Goal: Task Accomplishment & Management: Use online tool/utility

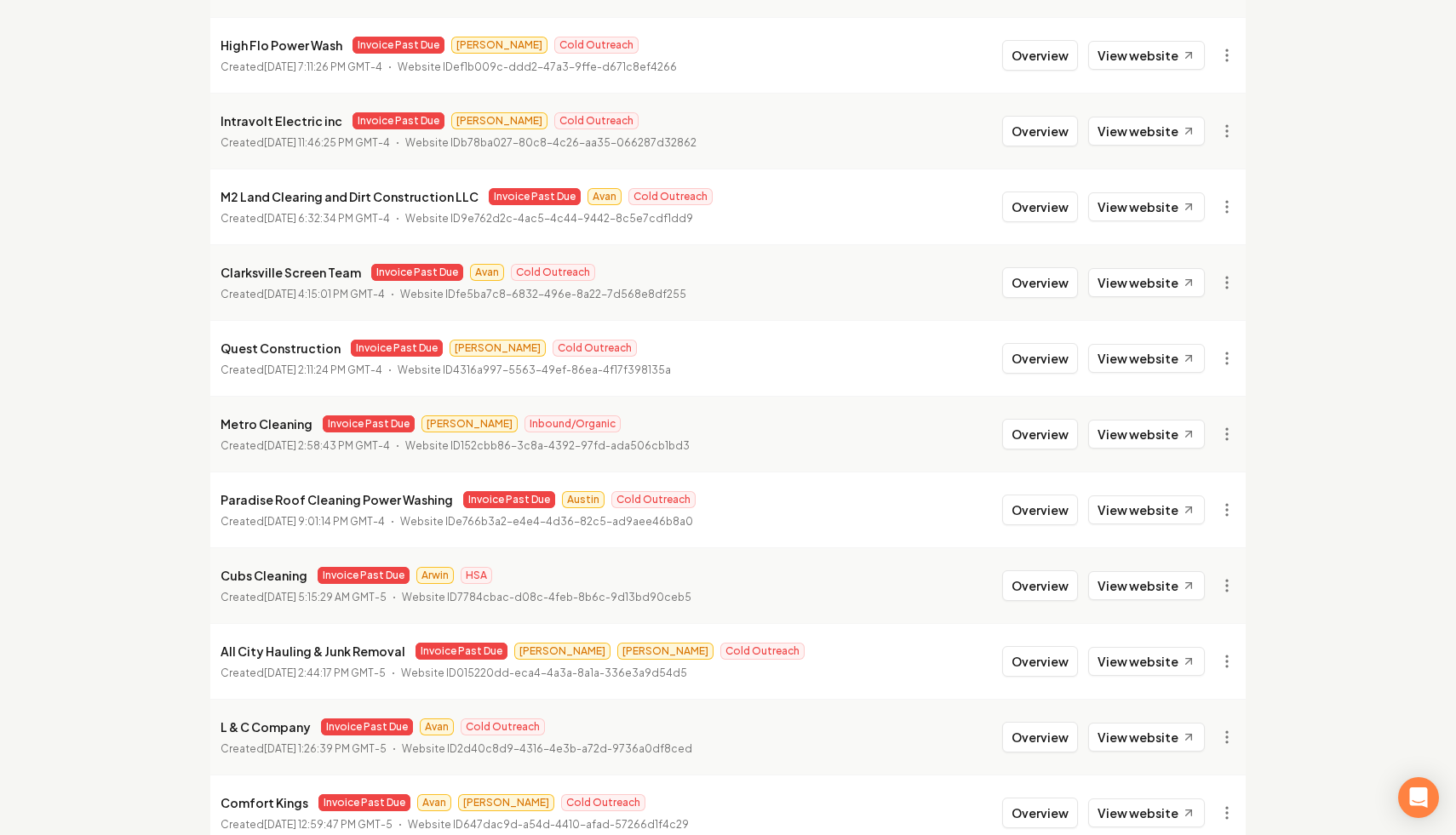
scroll to position [1744, 0]
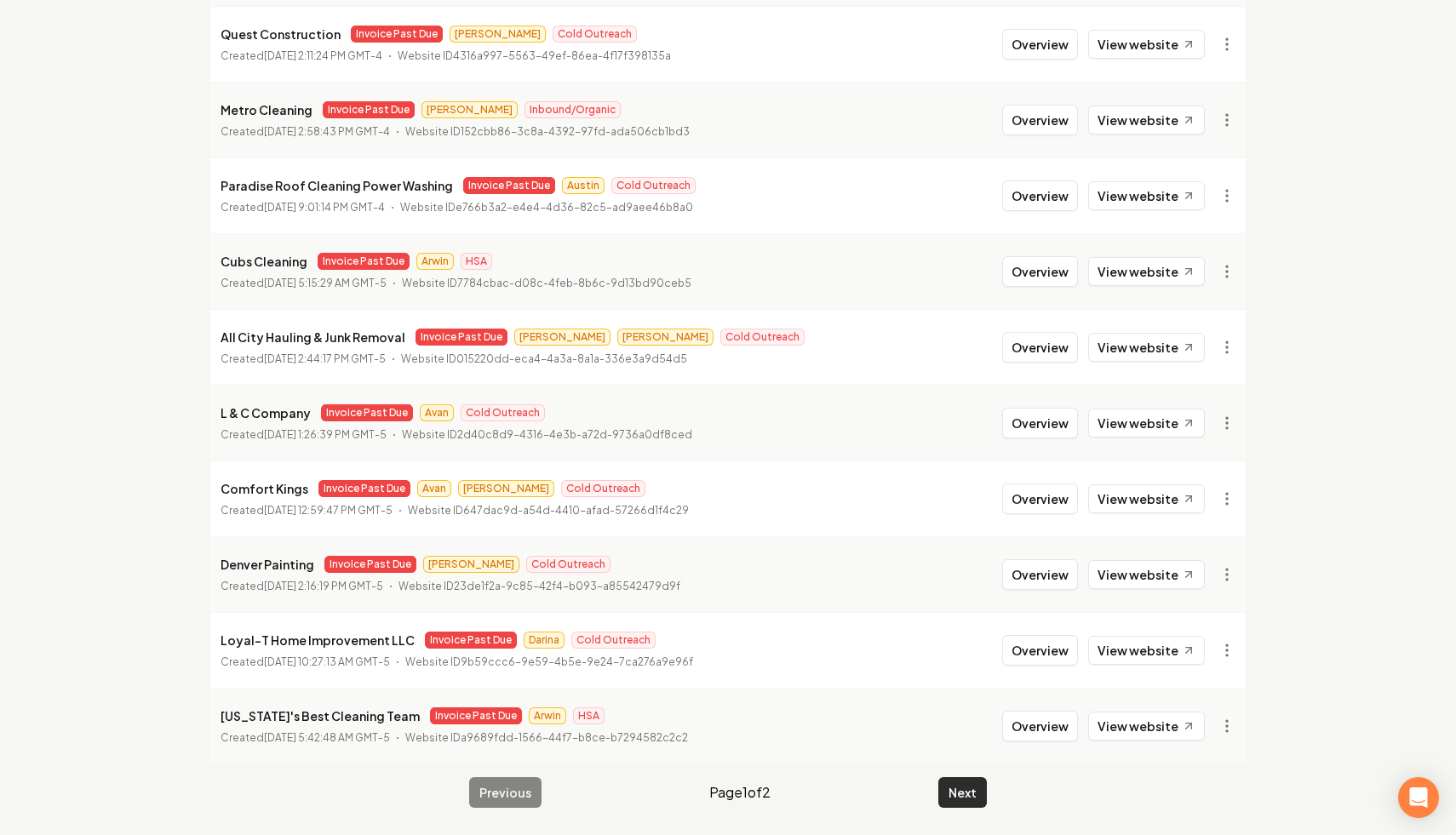
click at [959, 792] on button "Next" at bounding box center [962, 792] width 48 height 30
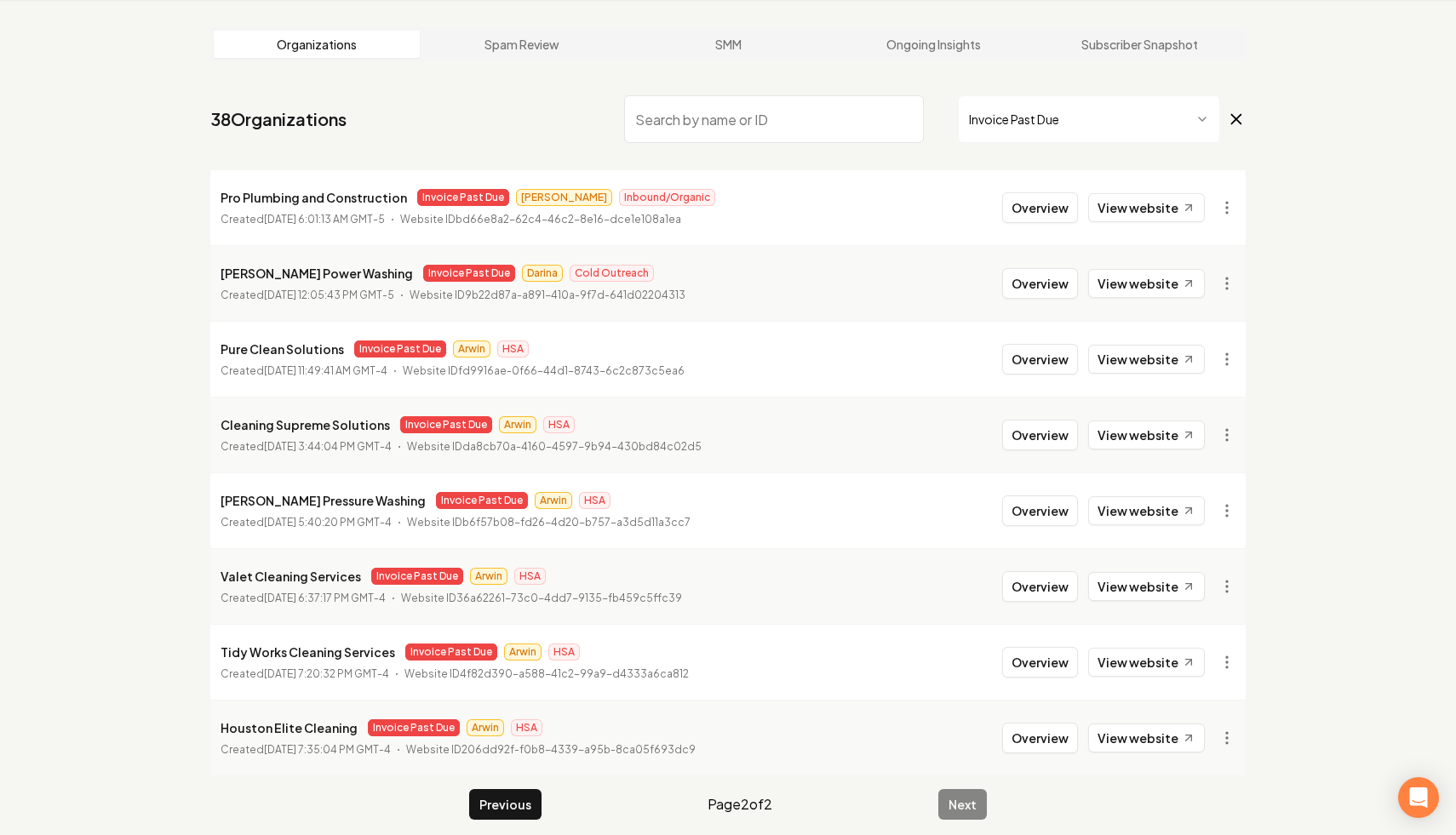
scroll to position [77, 0]
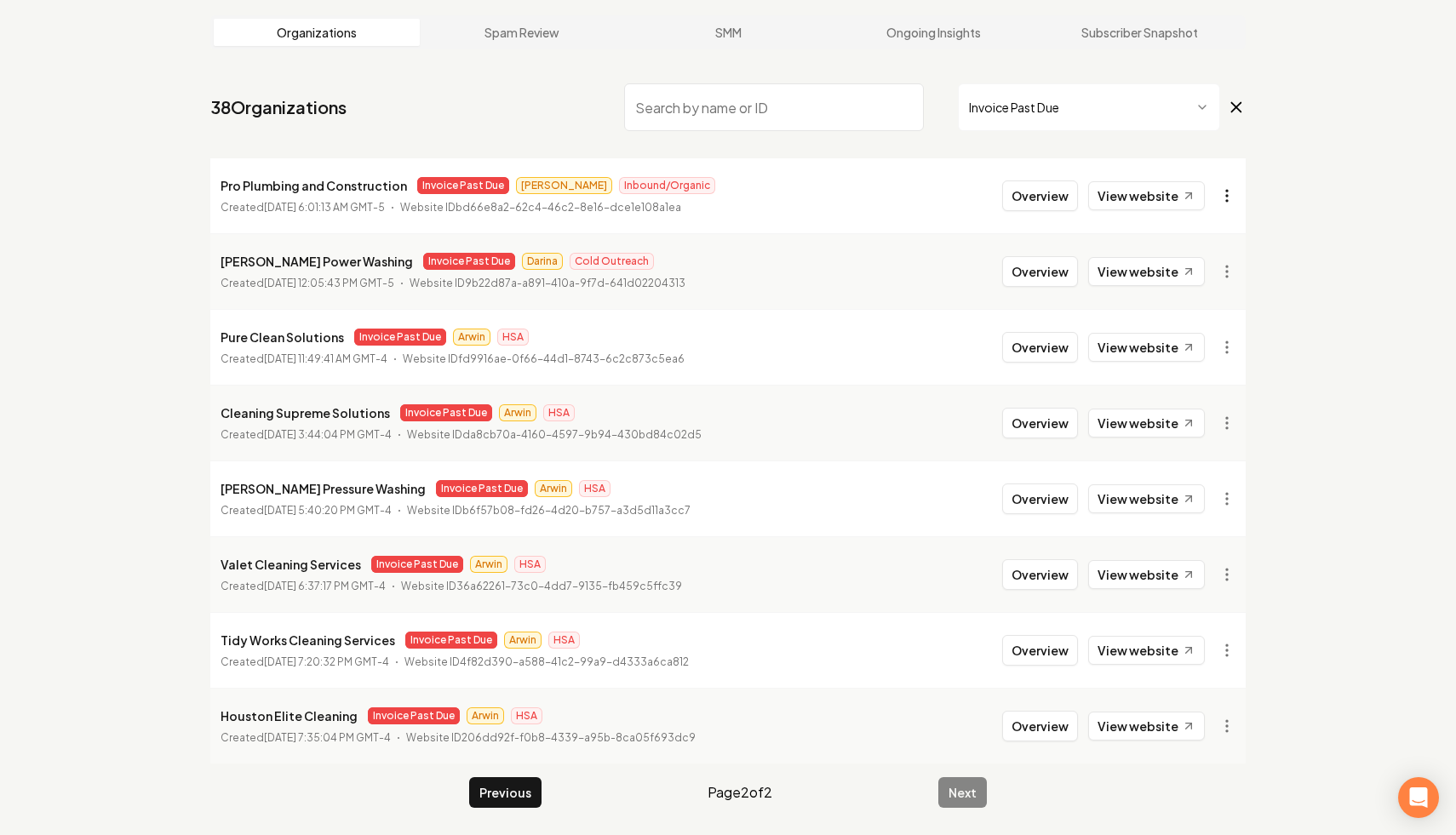
click at [1232, 189] on html "Dashboard Organization Rebolt Site Builder Organizations Spam Review SMM Ongoin…" at bounding box center [728, 341] width 1456 height 835
click at [1215, 347] on link "View in Stripe" at bounding box center [1186, 343] width 108 height 28
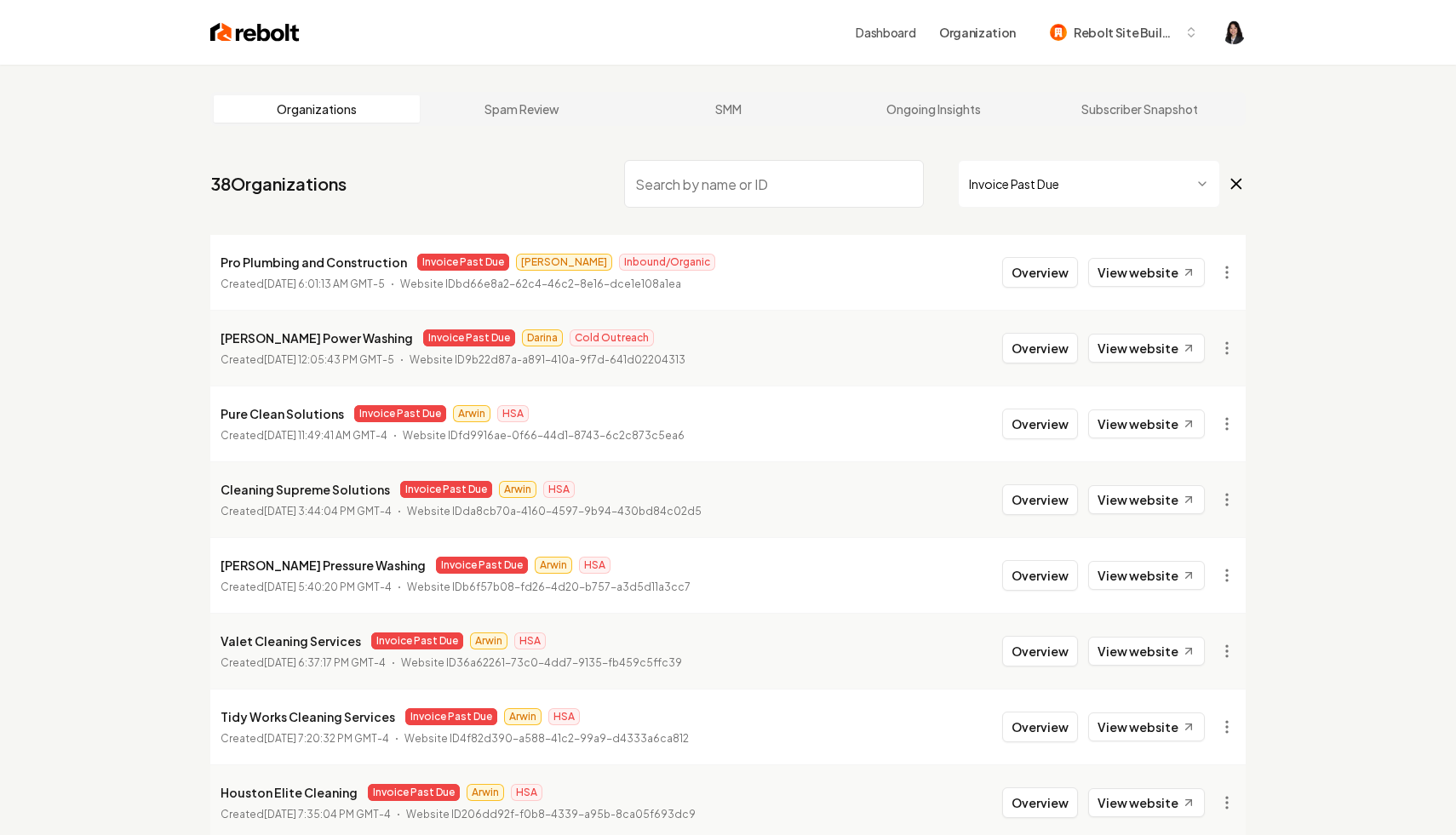
scroll to position [77, 0]
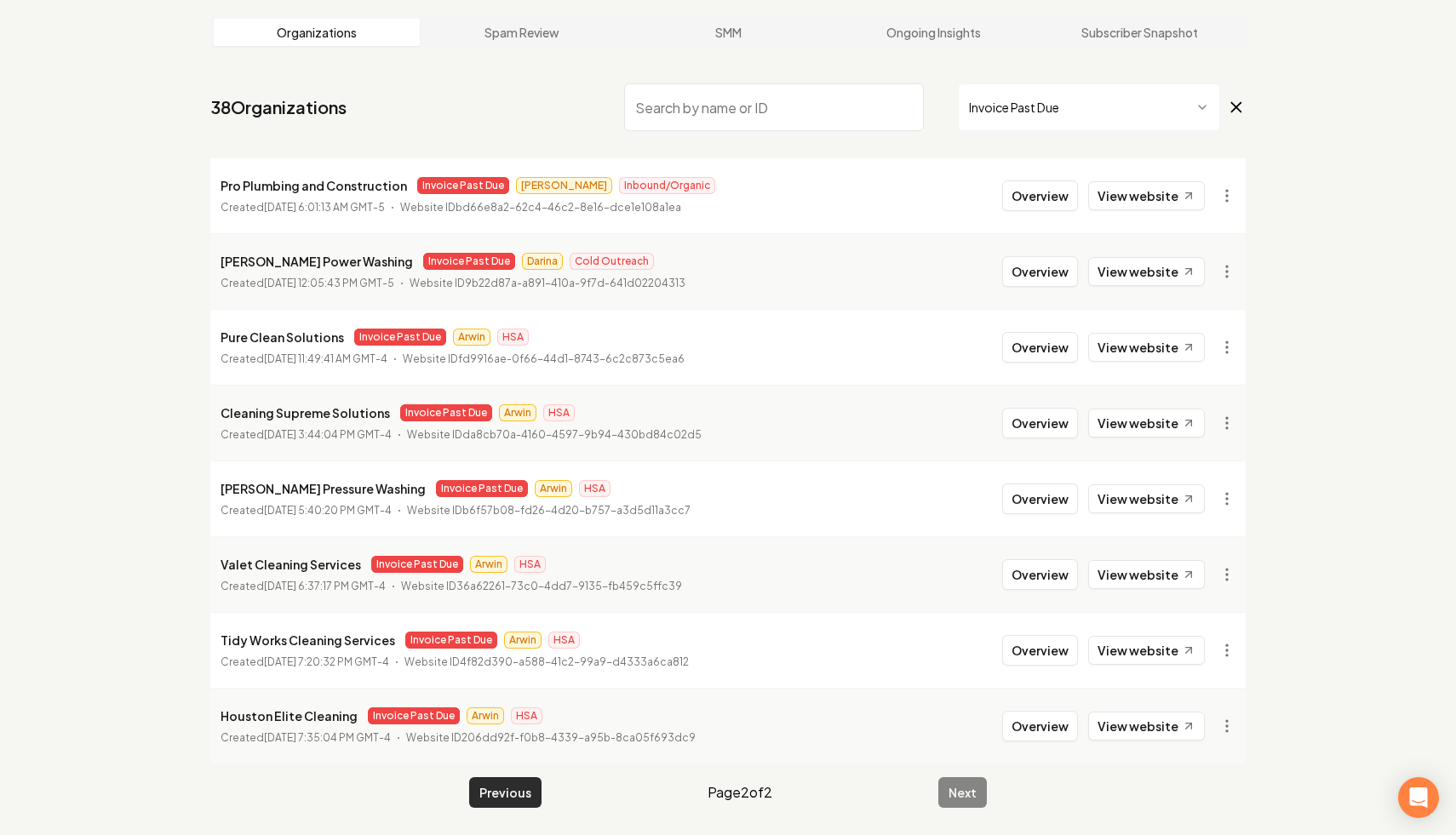
click at [496, 792] on button "Previous" at bounding box center [505, 792] width 72 height 30
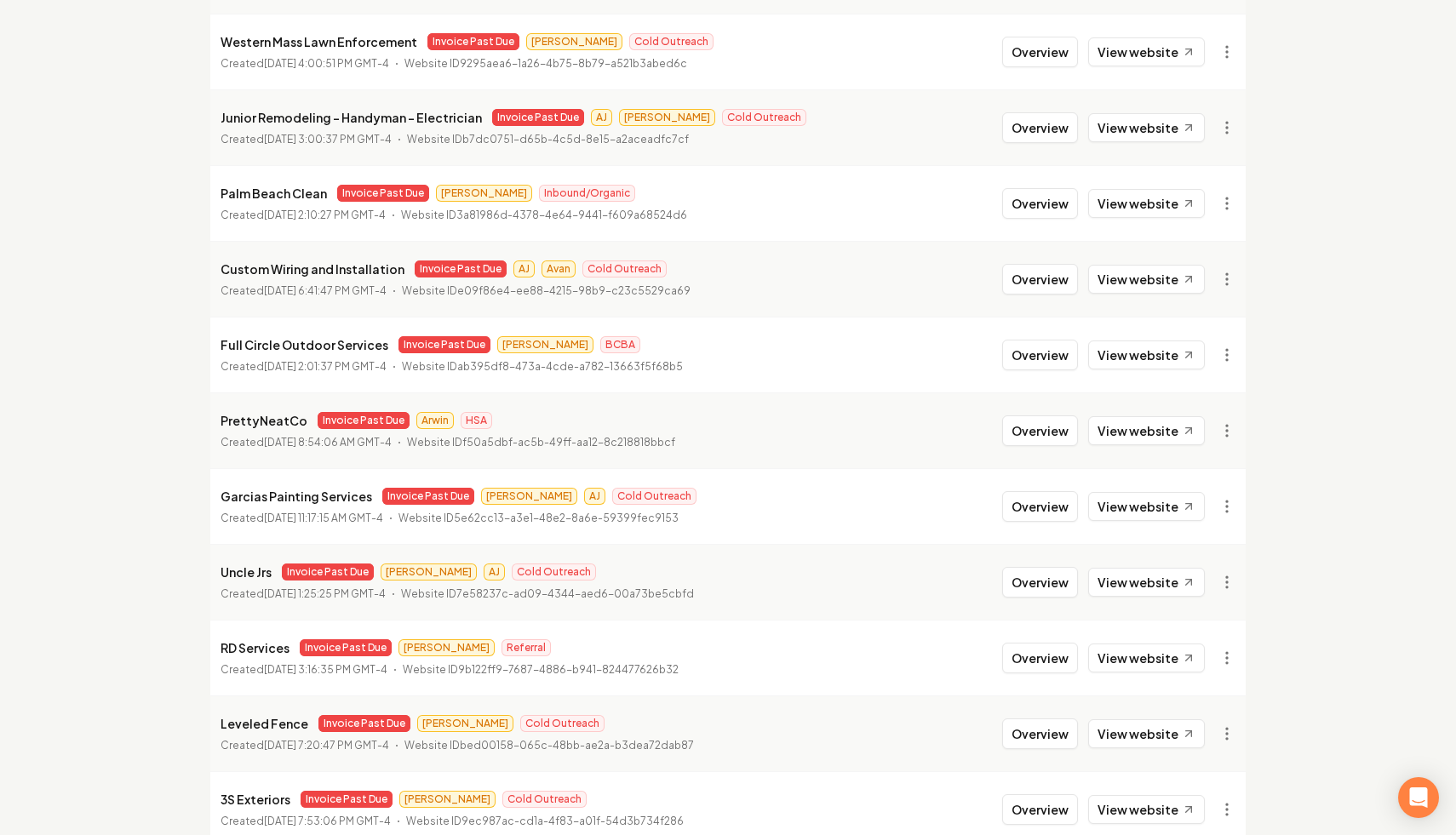
scroll to position [525, 0]
click at [1213, 346] on link "View in Stripe" at bounding box center [1186, 349] width 108 height 28
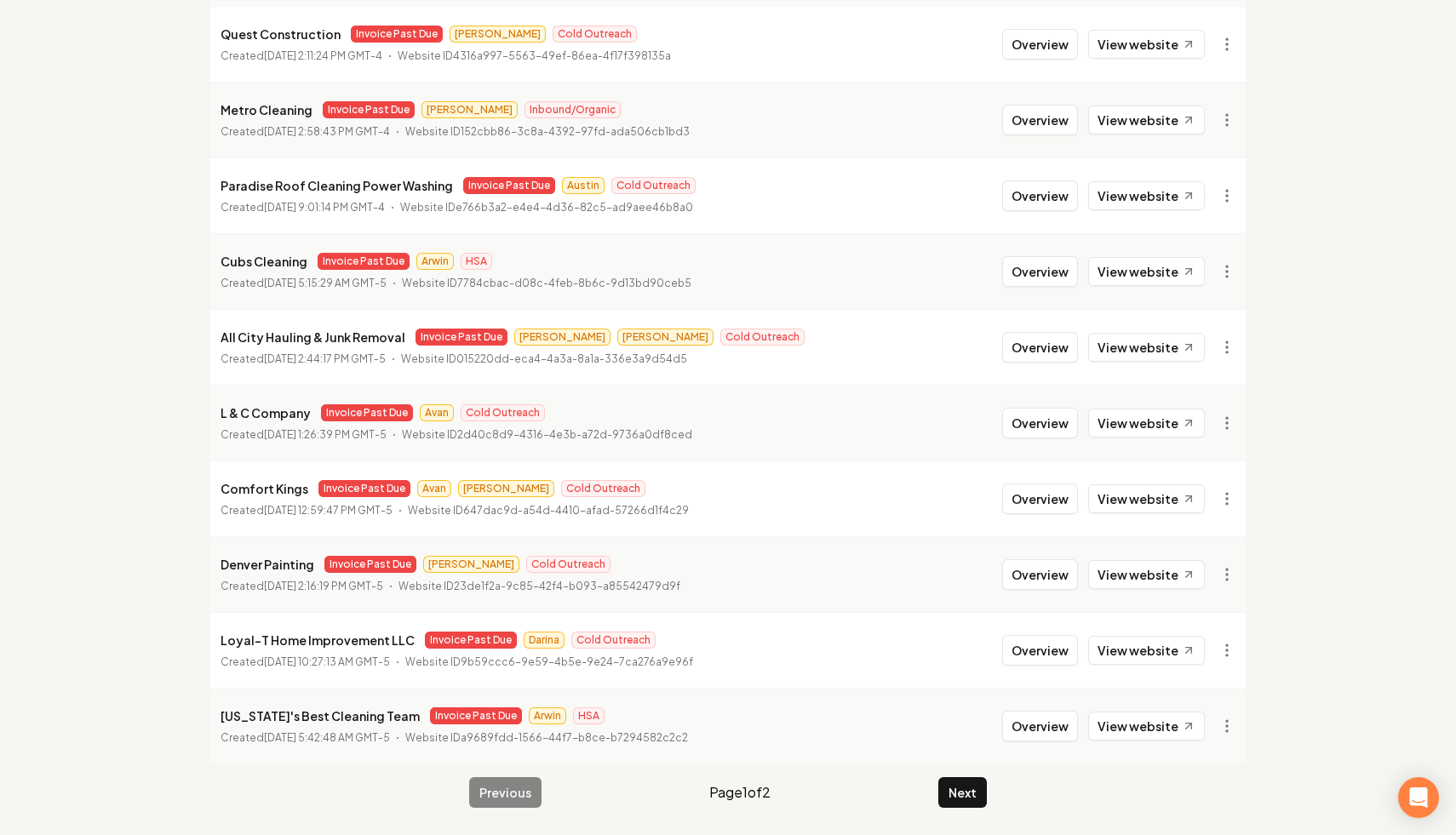
scroll to position [0, 0]
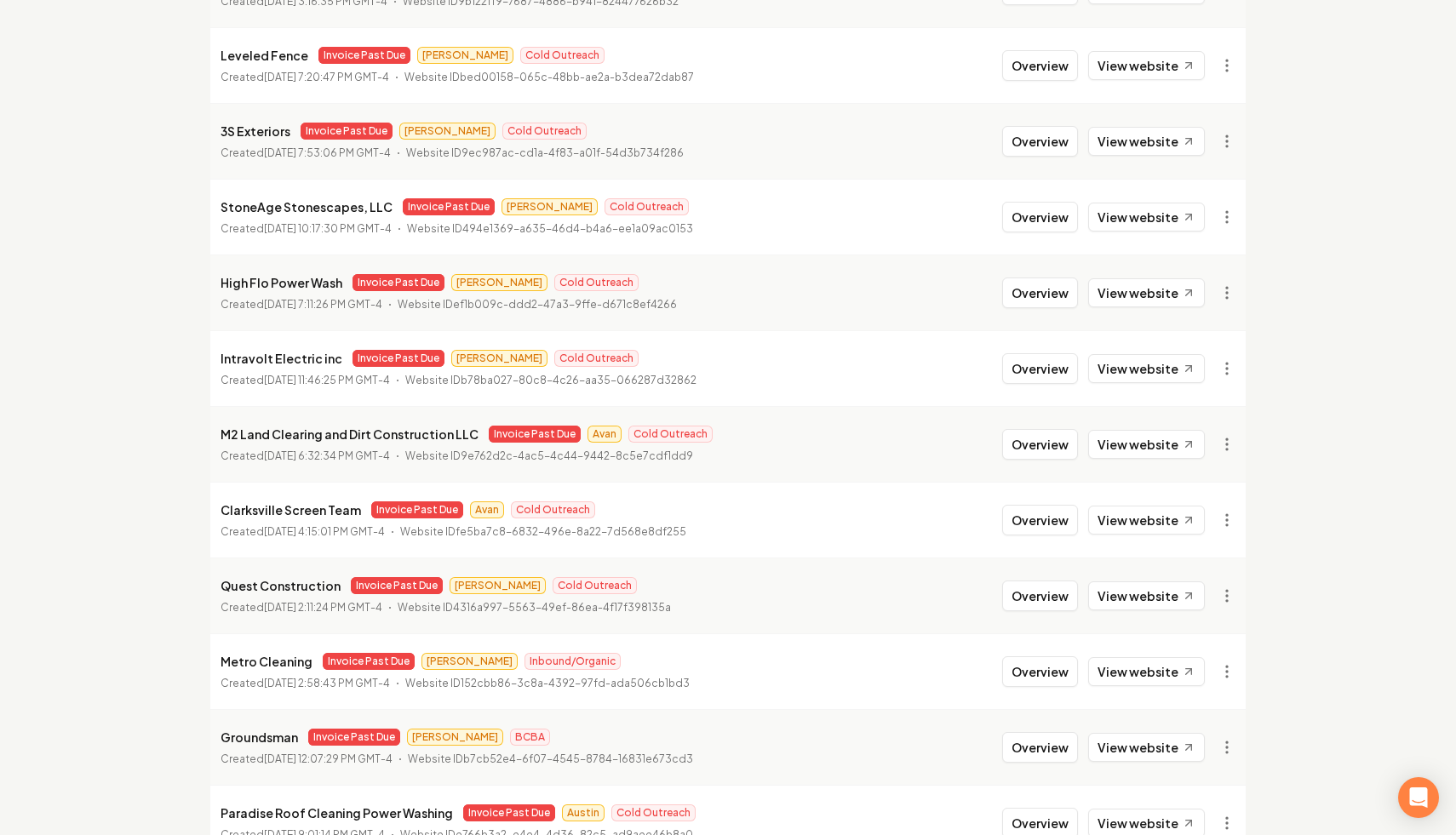
scroll to position [1457, 0]
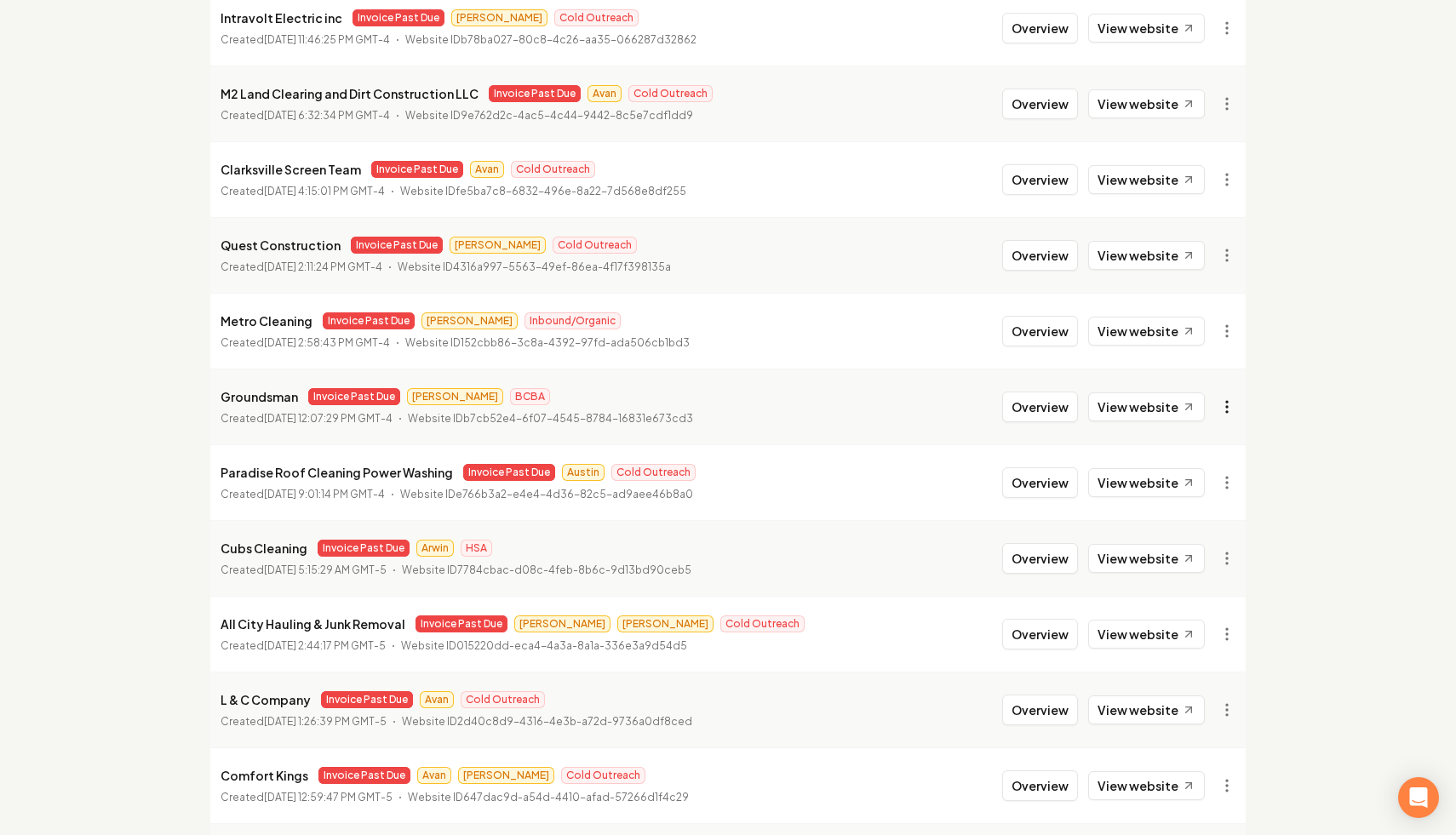
click at [1215, 562] on link "View in Stripe" at bounding box center [1186, 554] width 108 height 28
drag, startPoint x: 295, startPoint y: 398, endPoint x: 218, endPoint y: 403, distance: 77.2
click at [218, 403] on li "Groundsman Invoice Past Due James BCBA Created March 19, 2025, 12:07:29 PM GMT-…" at bounding box center [728, 407] width 1036 height 76
copy p "Groundsman"
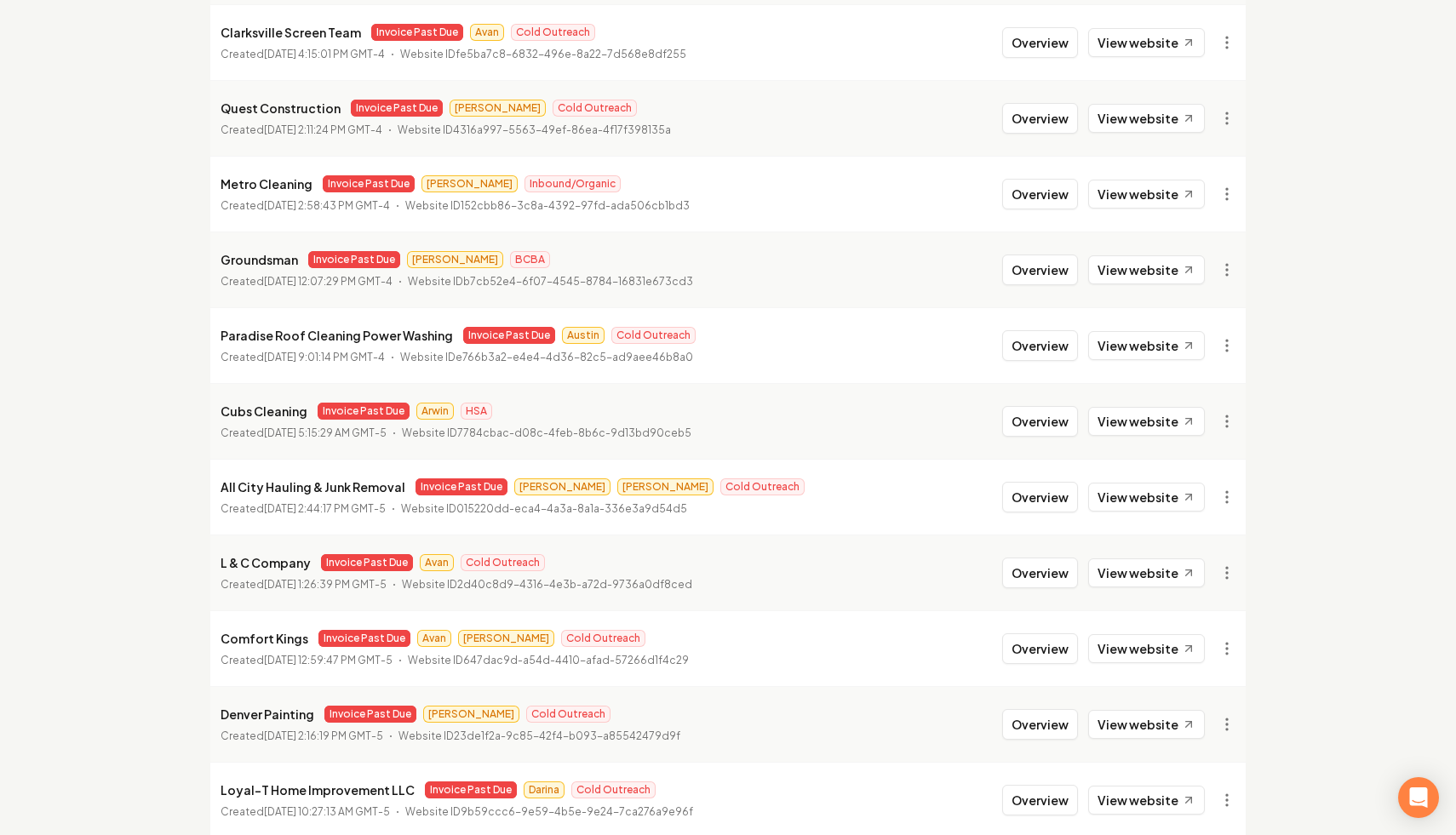
scroll to position [1744, 0]
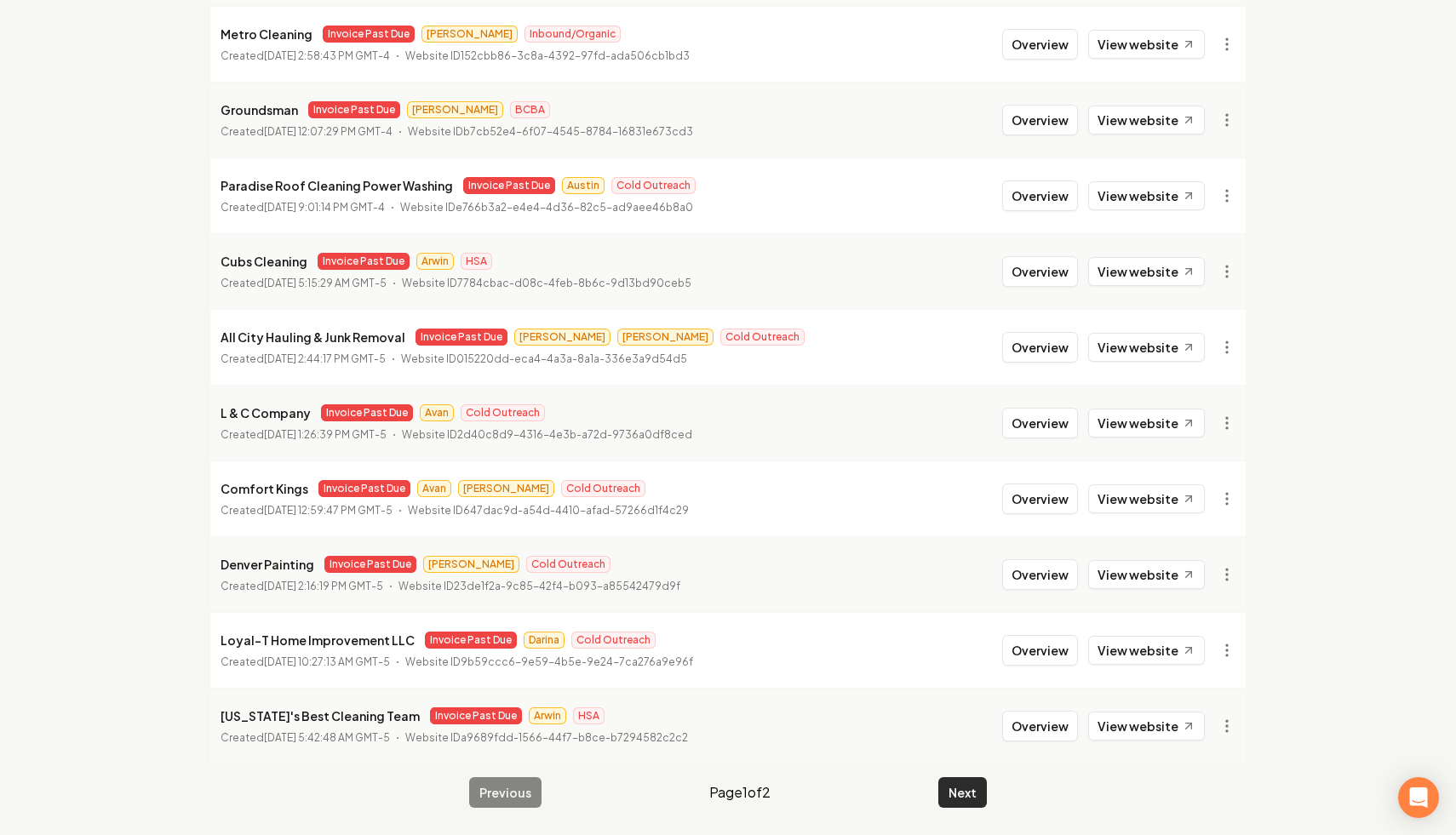
click at [956, 794] on button "Next" at bounding box center [962, 792] width 48 height 30
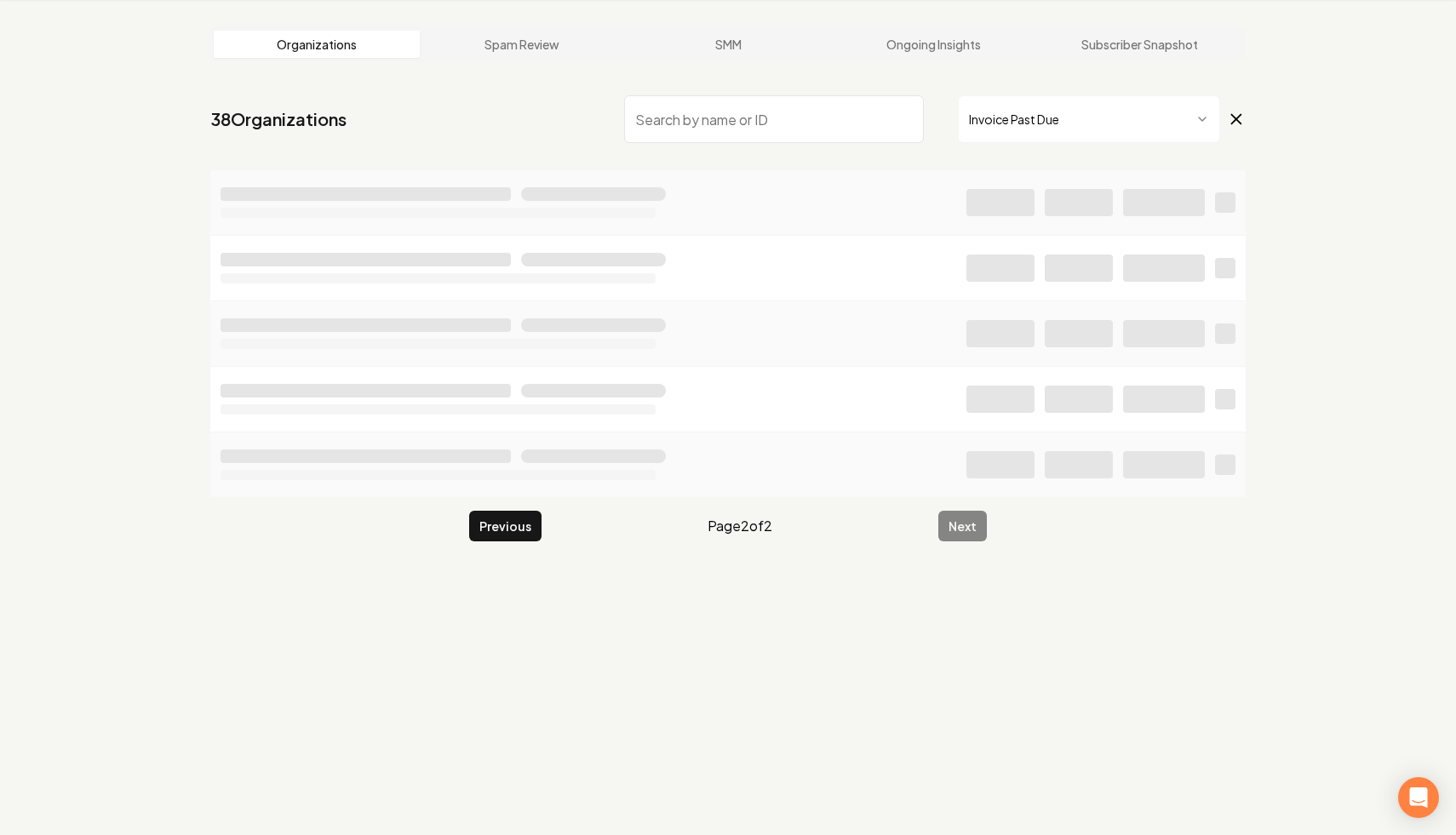
scroll to position [77, 0]
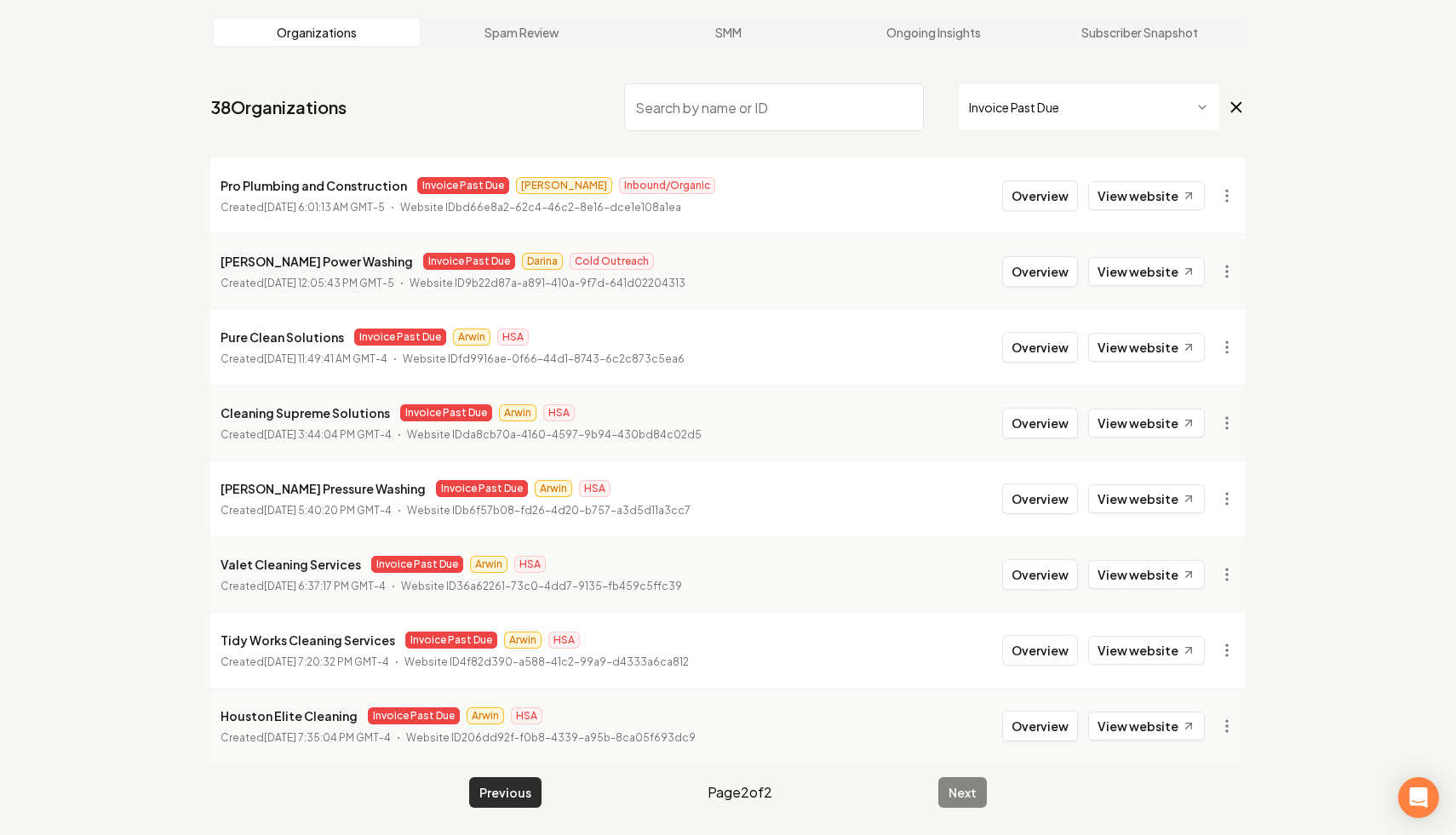
click at [513, 792] on button "Previous" at bounding box center [505, 792] width 72 height 30
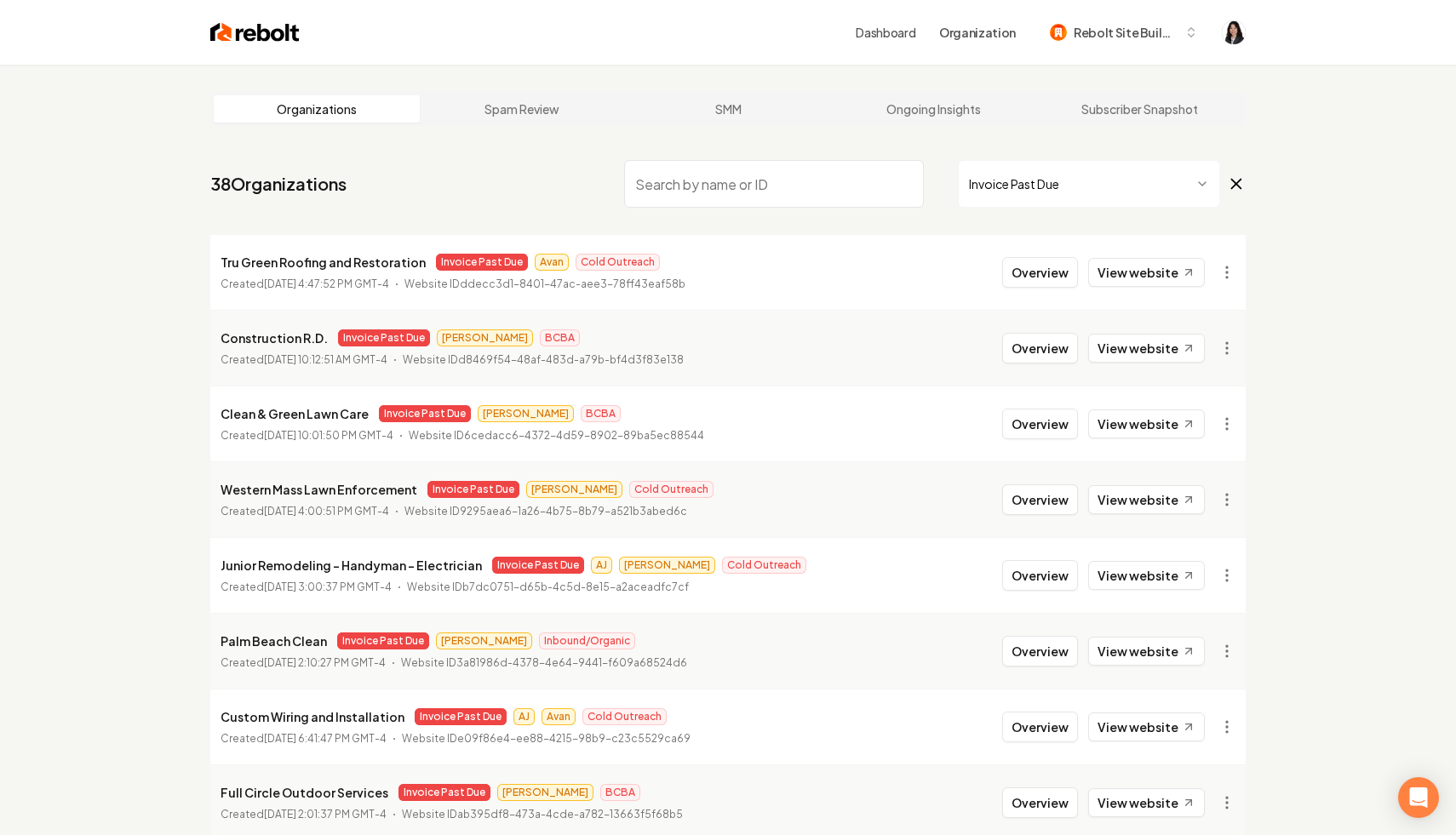
click at [1092, 181] on html "Dashboard Organization Rebolt Site Builder Organizations Spam Review SMM Ongoin…" at bounding box center [728, 418] width 1456 height 835
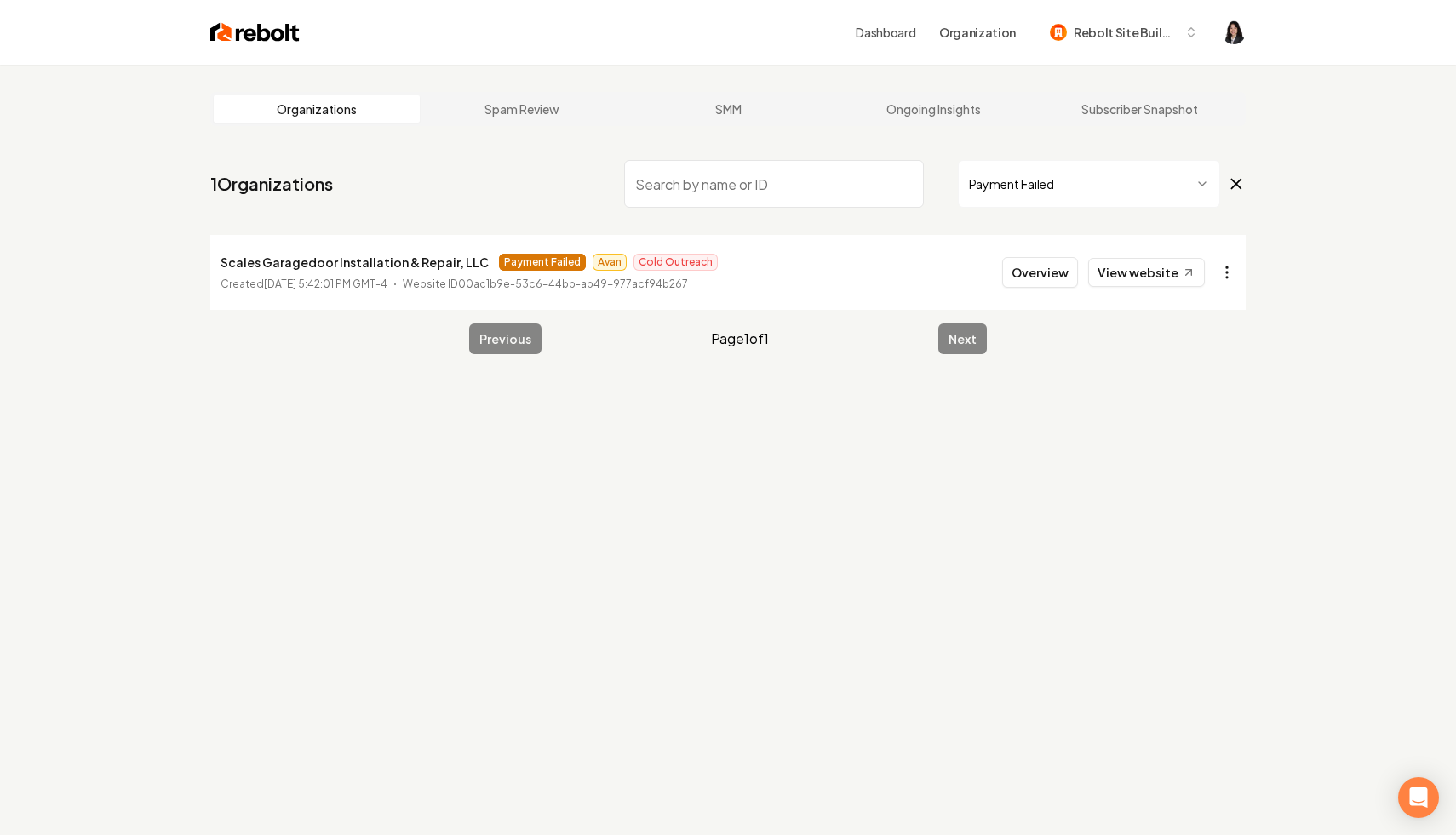
click at [1222, 277] on html "Dashboard Organization Rebolt Site Builder Organizations Spam Review SMM Ongoin…" at bounding box center [728, 418] width 1456 height 835
click at [1215, 419] on link "View in Stripe" at bounding box center [1186, 419] width 108 height 28
click at [1132, 270] on link "View website" at bounding box center [1147, 272] width 117 height 29
click at [817, 172] on input "search" at bounding box center [775, 184] width 300 height 47
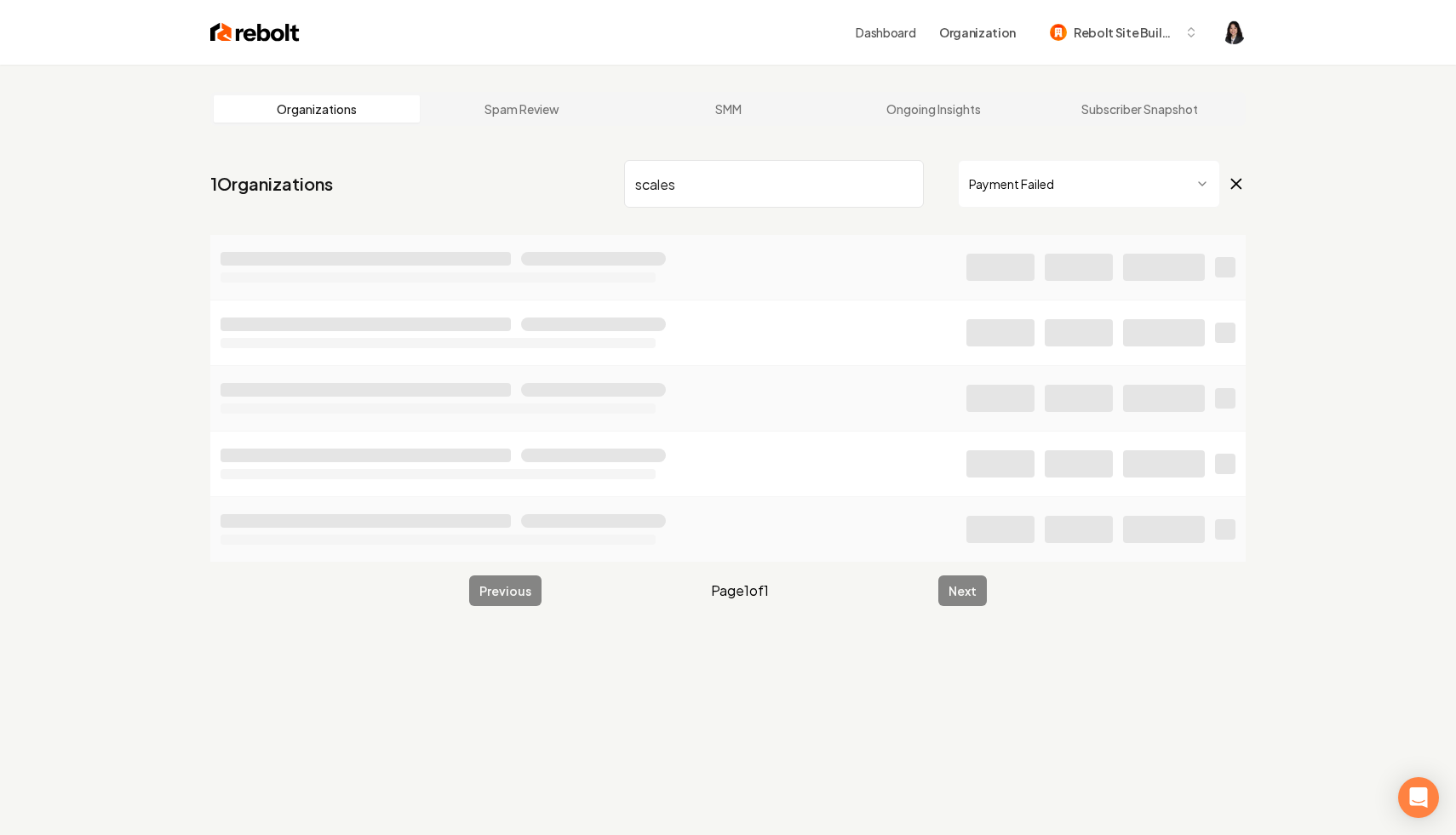
type input "scales"
click at [1241, 186] on icon at bounding box center [1237, 184] width 19 height 21
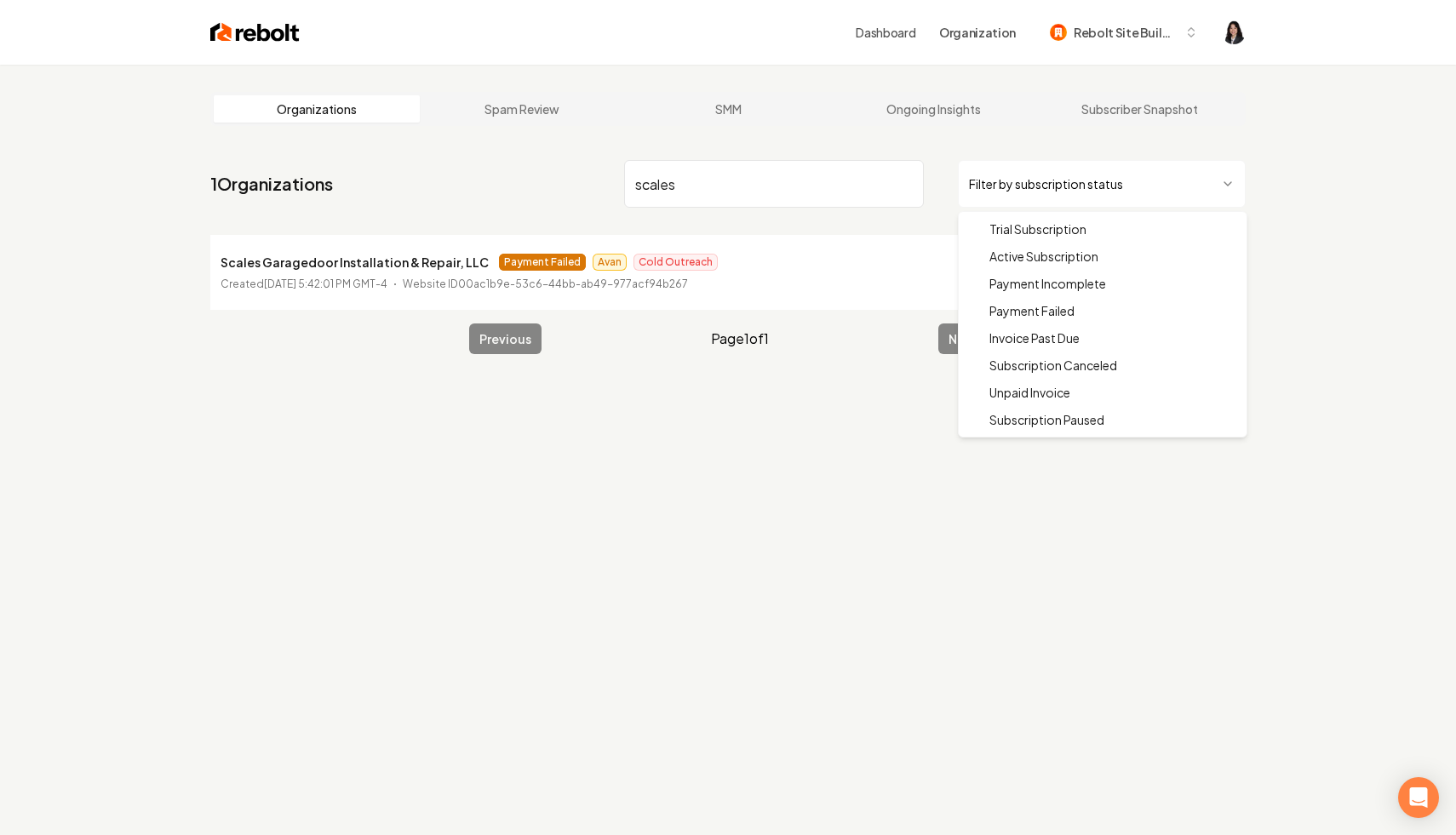
click at [1024, 181] on html "Dashboard Organization Rebolt Site Builder Organizations Spam Review SMM Ongoin…" at bounding box center [728, 418] width 1456 height 835
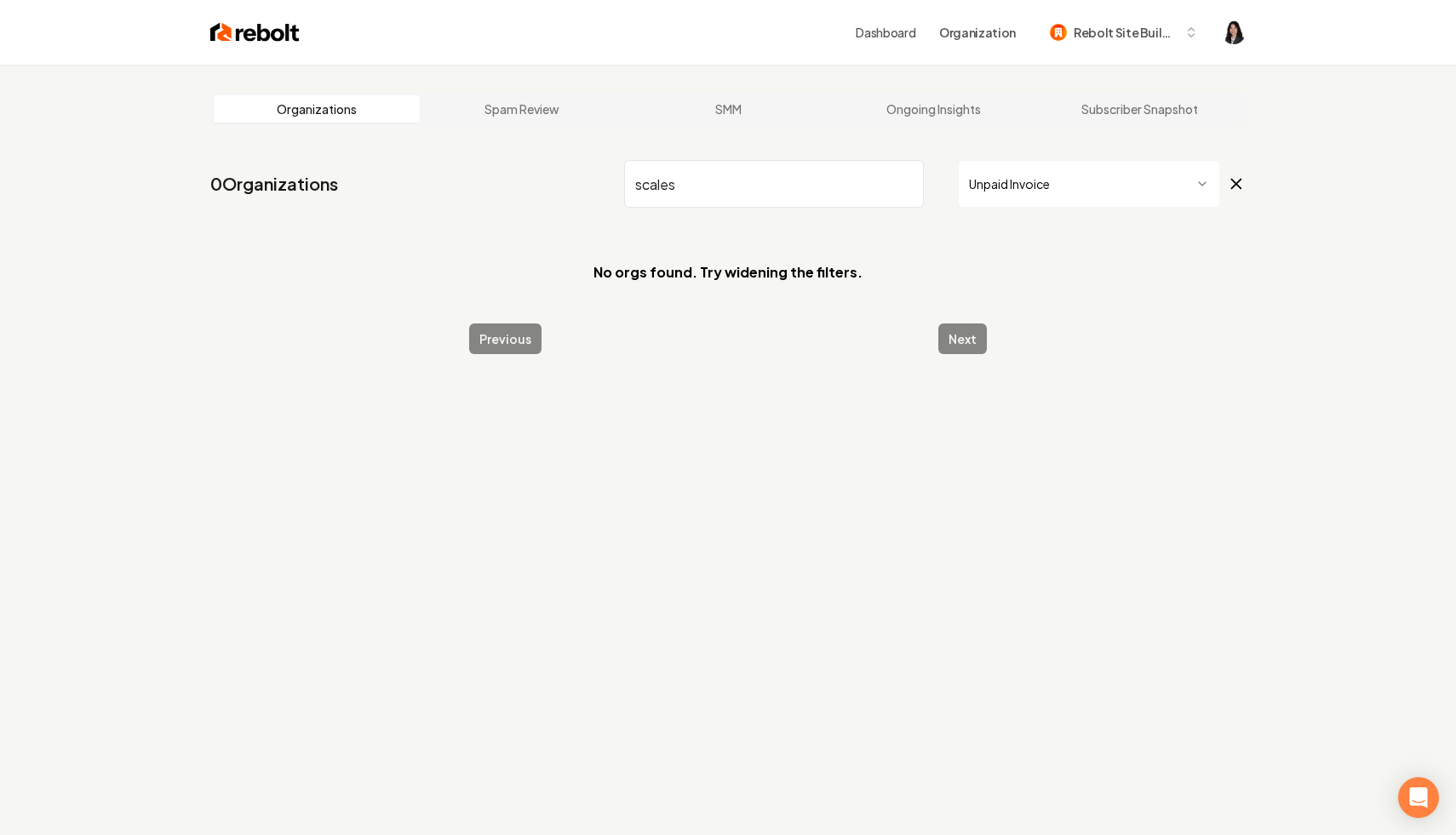
click at [905, 184] on input "scales" at bounding box center [775, 184] width 300 height 47
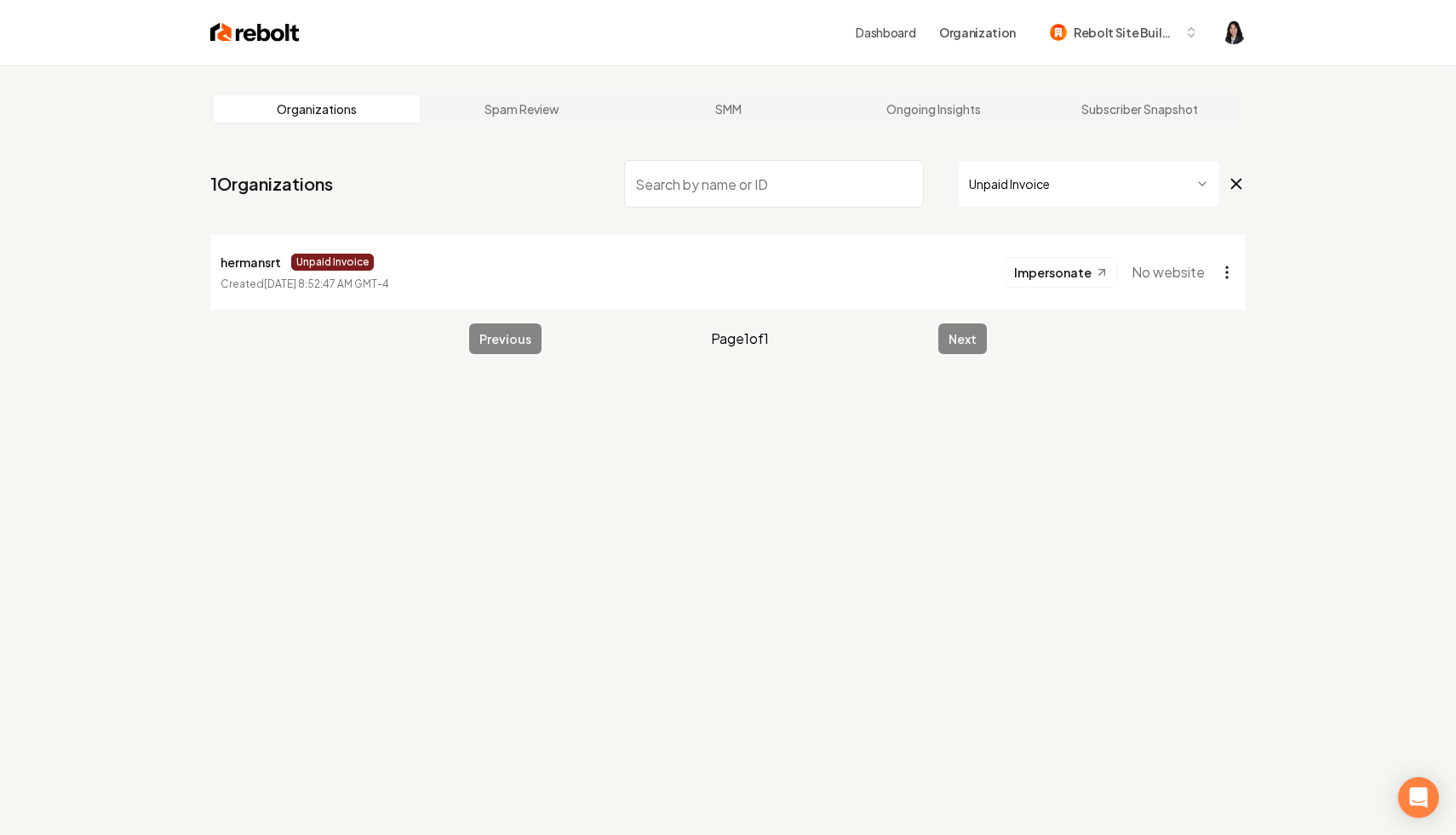
click at [1226, 267] on html "Dashboard Organization Rebolt Site Builder Organizations Spam Review SMM Ongoin…" at bounding box center [728, 418] width 1456 height 835
click at [1305, 331] on html "Dashboard Organization Rebolt Site Builder Organizations Spam Review SMM Ongoin…" at bounding box center [728, 418] width 1456 height 835
click at [1202, 187] on html "Dashboard Organization Rebolt Site Builder Organizations Spam Review SMM Ongoin…" at bounding box center [728, 418] width 1456 height 835
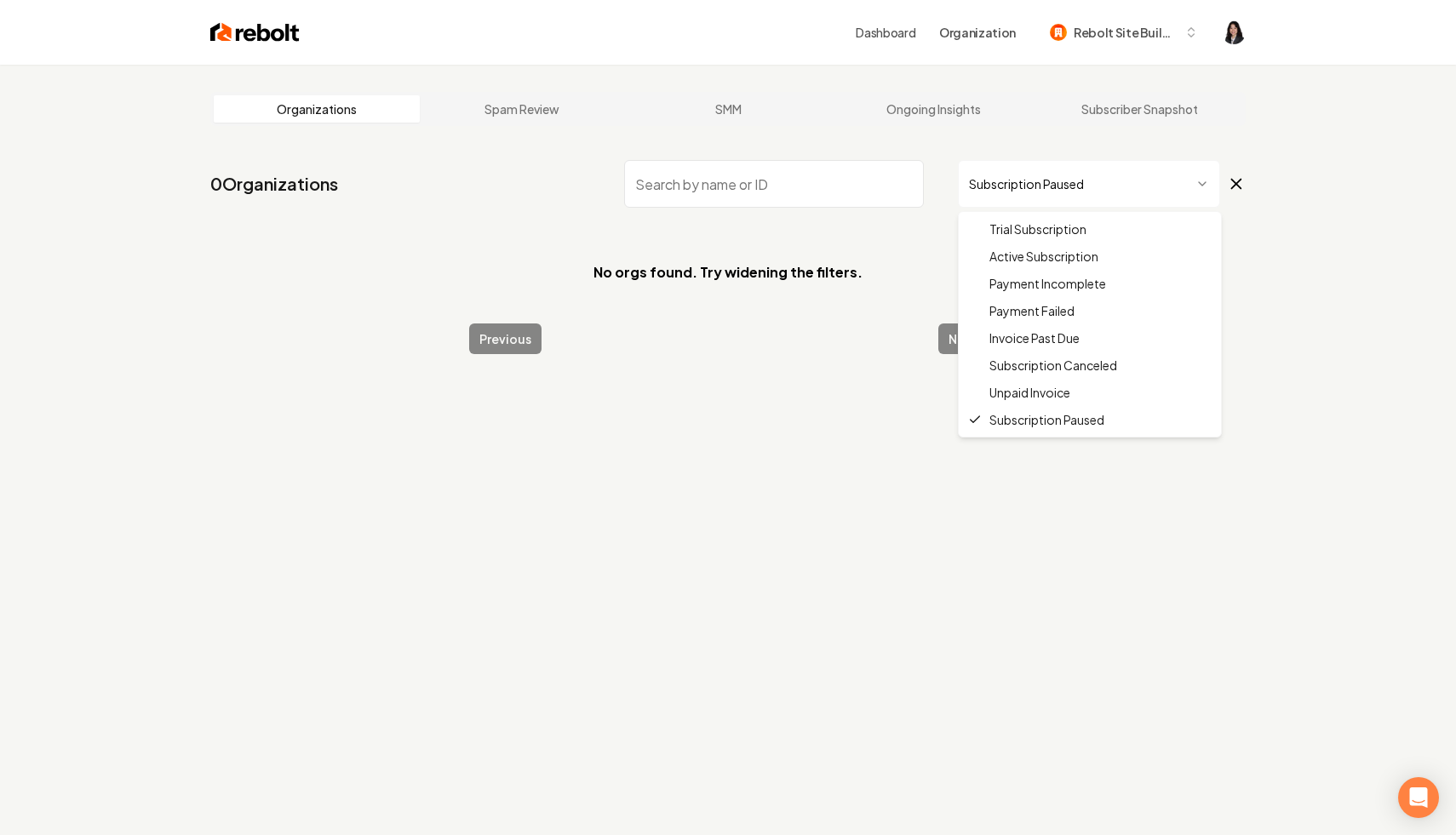
click at [1156, 198] on html "Dashboard Organization Rebolt Site Builder Organizations Spam Review SMM Ongoin…" at bounding box center [728, 418] width 1456 height 835
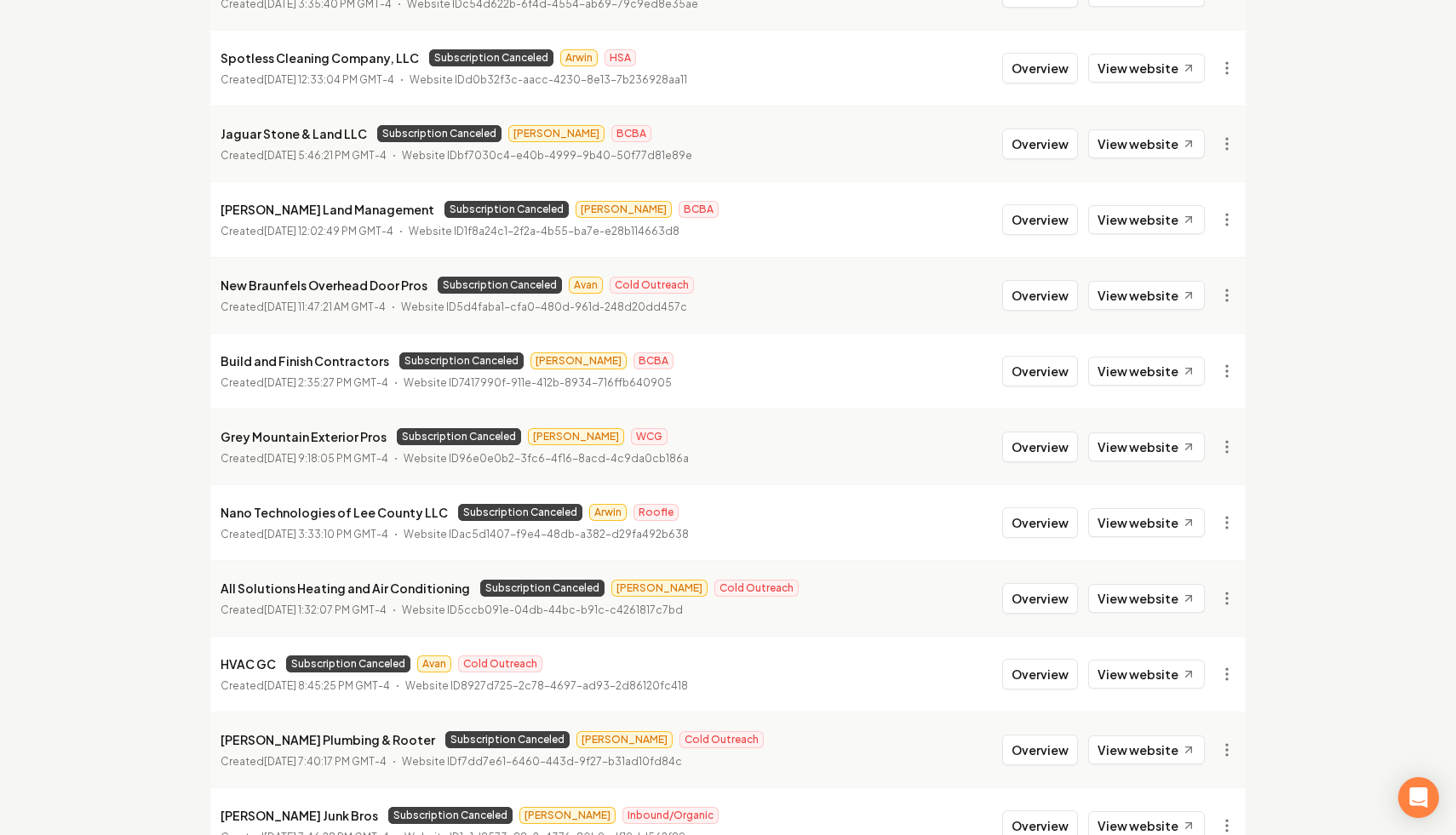
scroll to position [1744, 0]
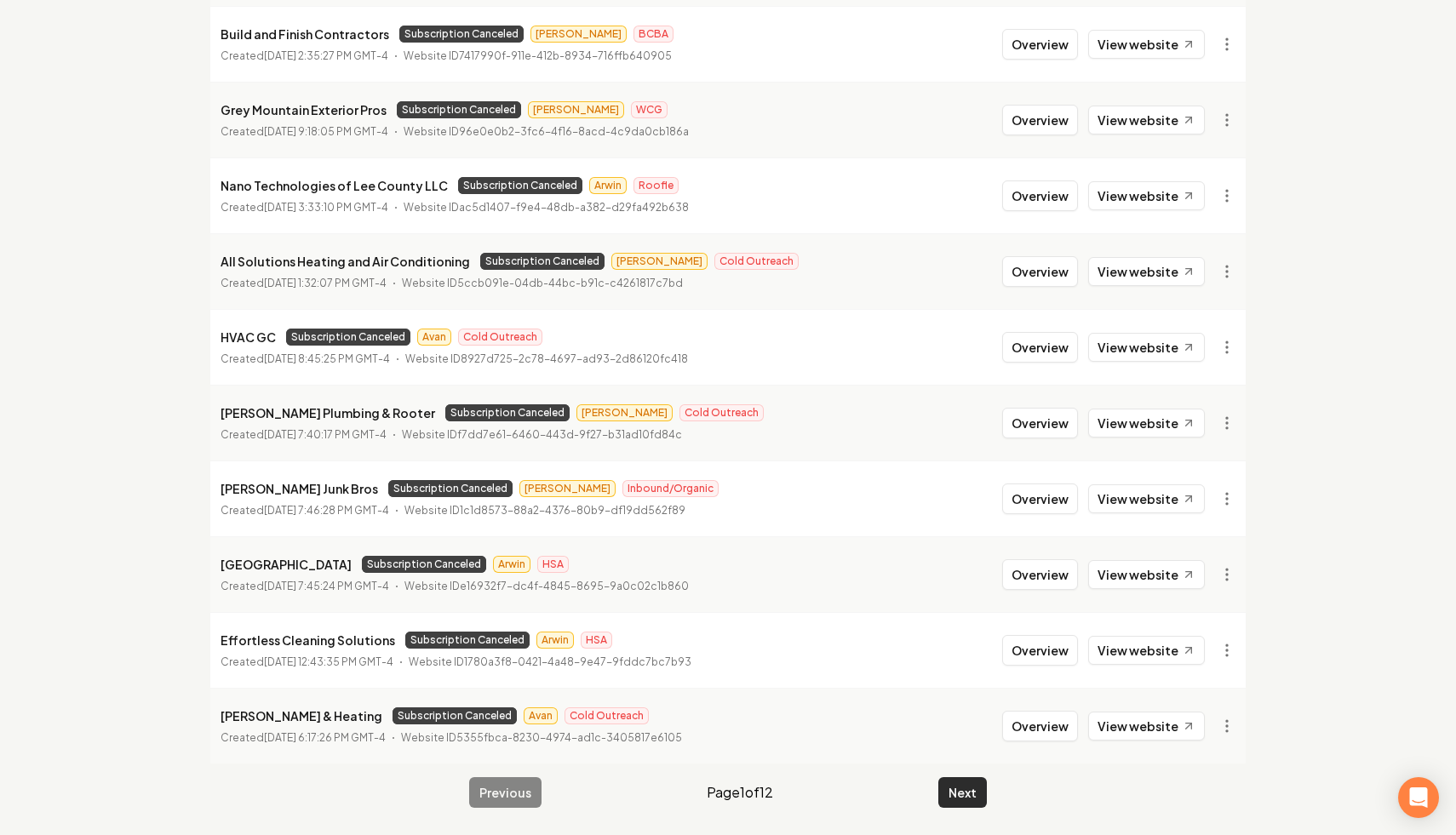
click at [964, 789] on button "Next" at bounding box center [962, 792] width 48 height 30
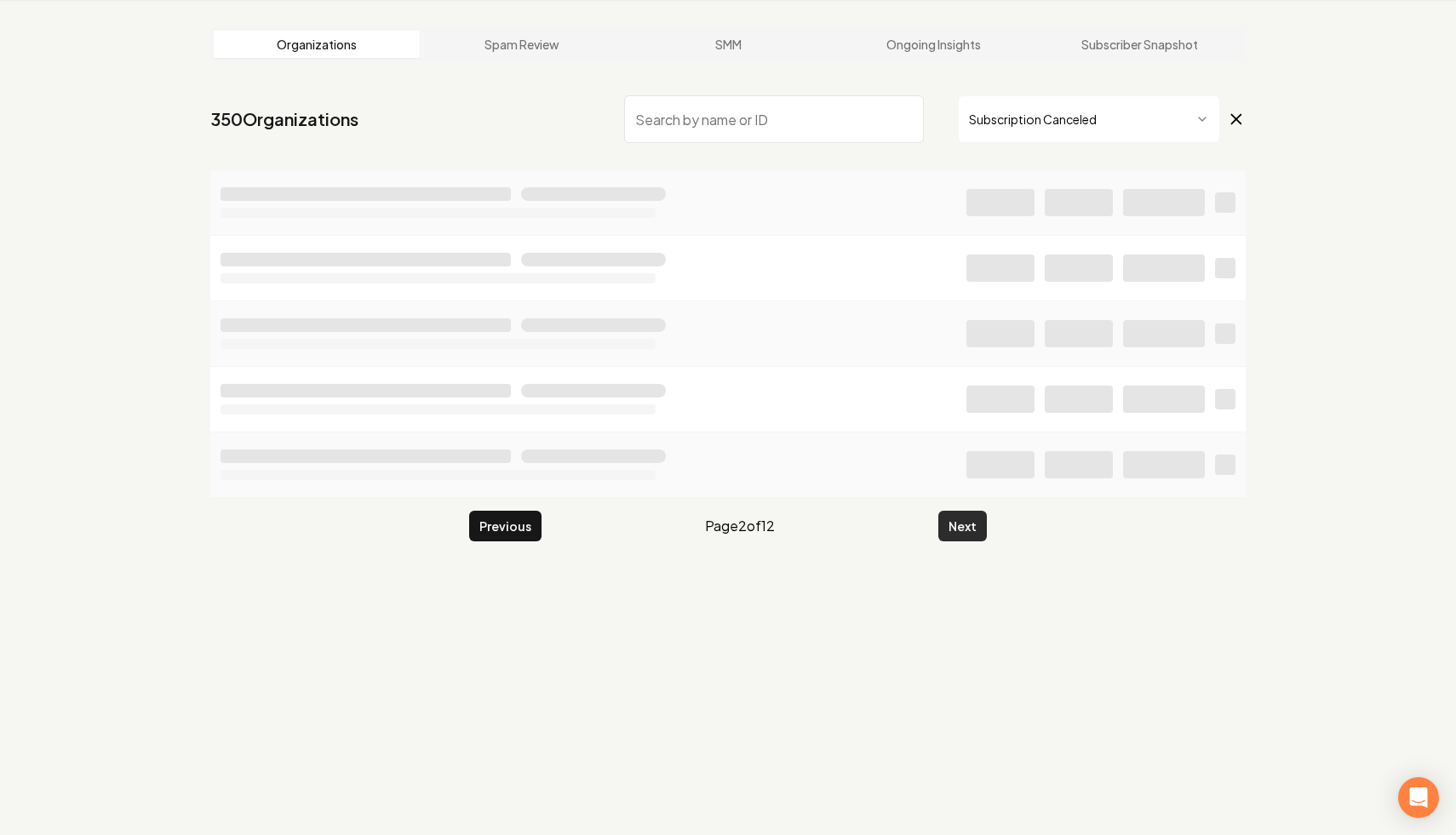
scroll to position [1744, 0]
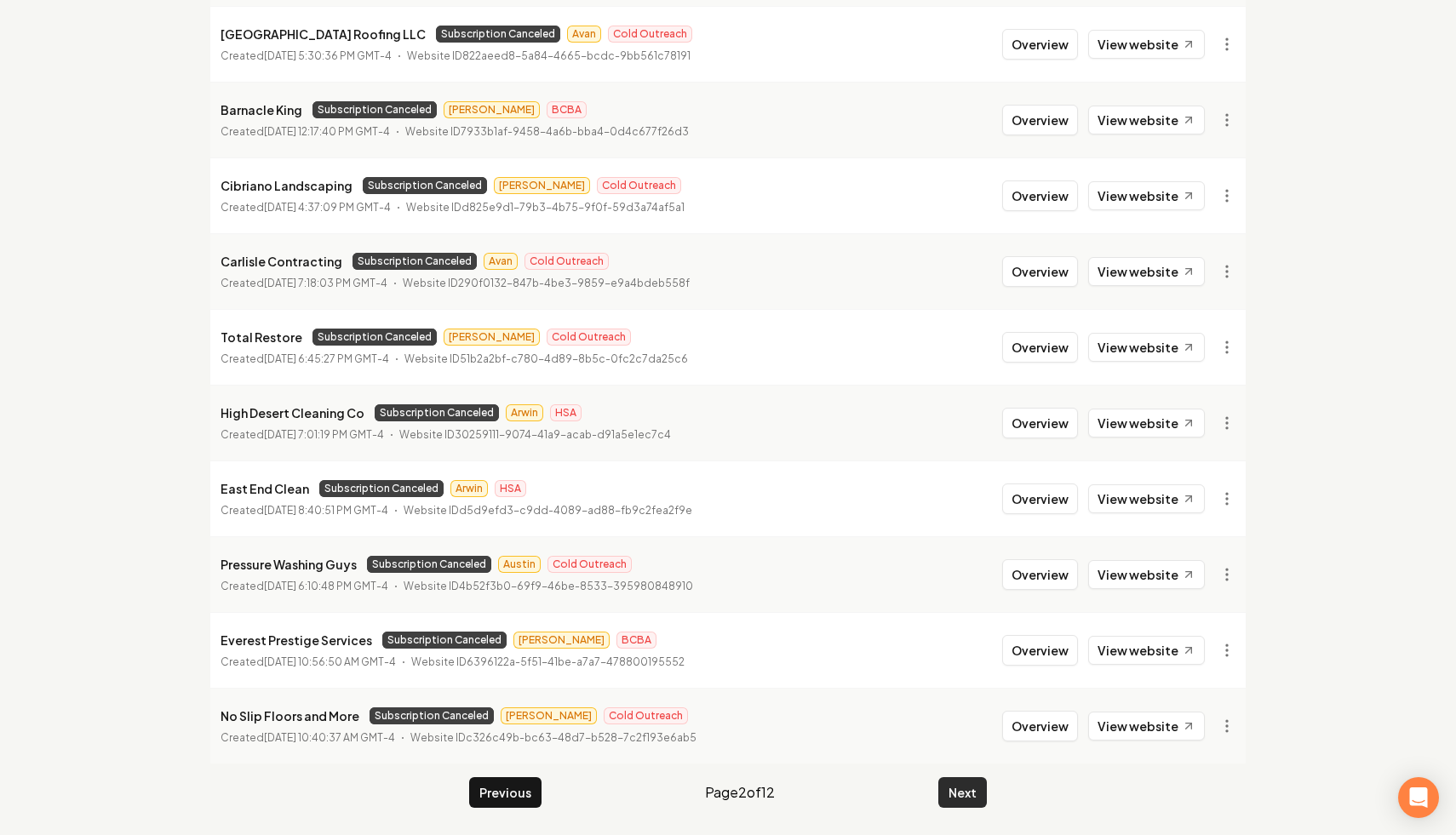
click at [964, 797] on button "Next" at bounding box center [962, 792] width 48 height 30
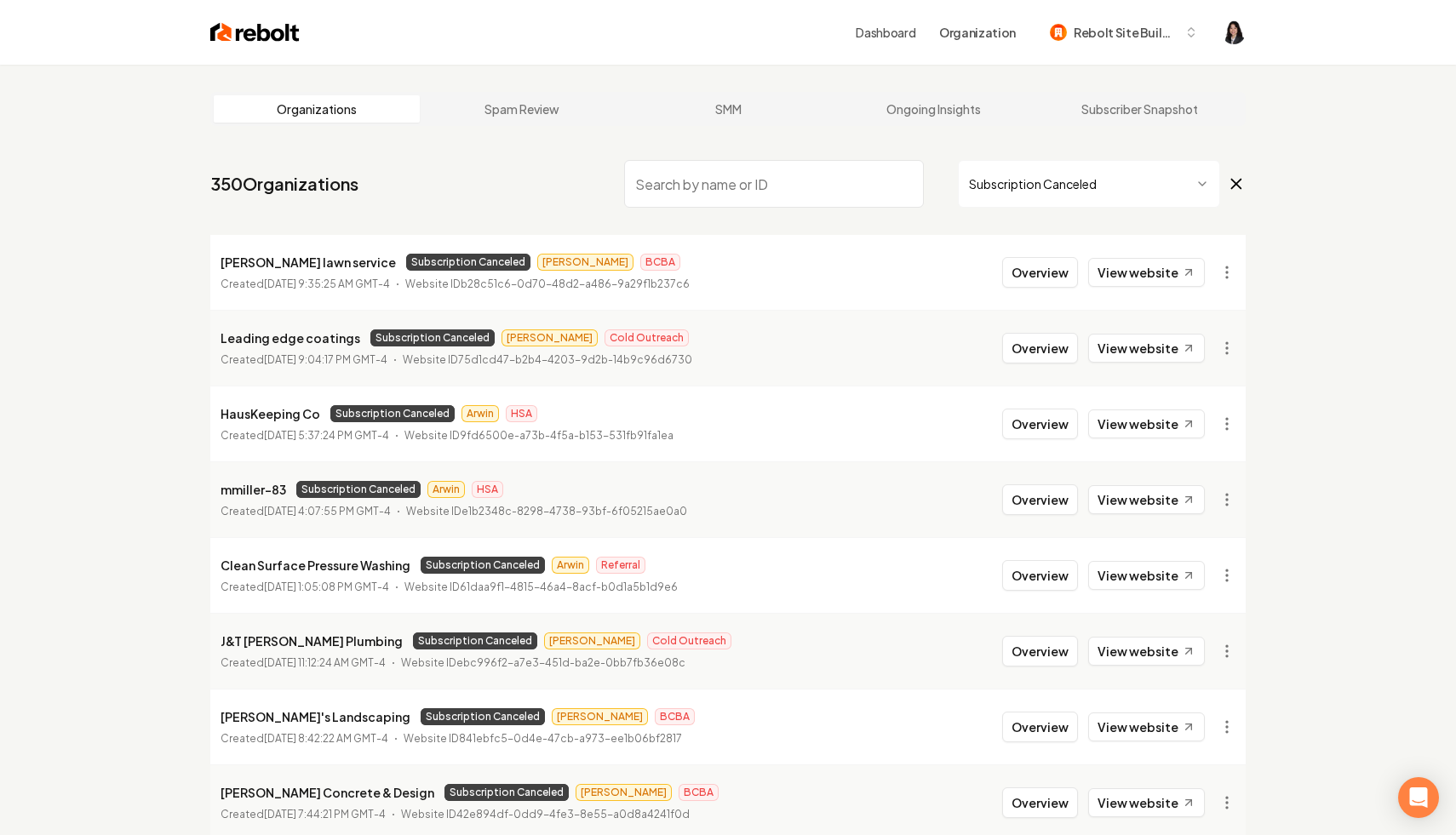
click at [1244, 174] on icon at bounding box center [1237, 184] width 19 height 21
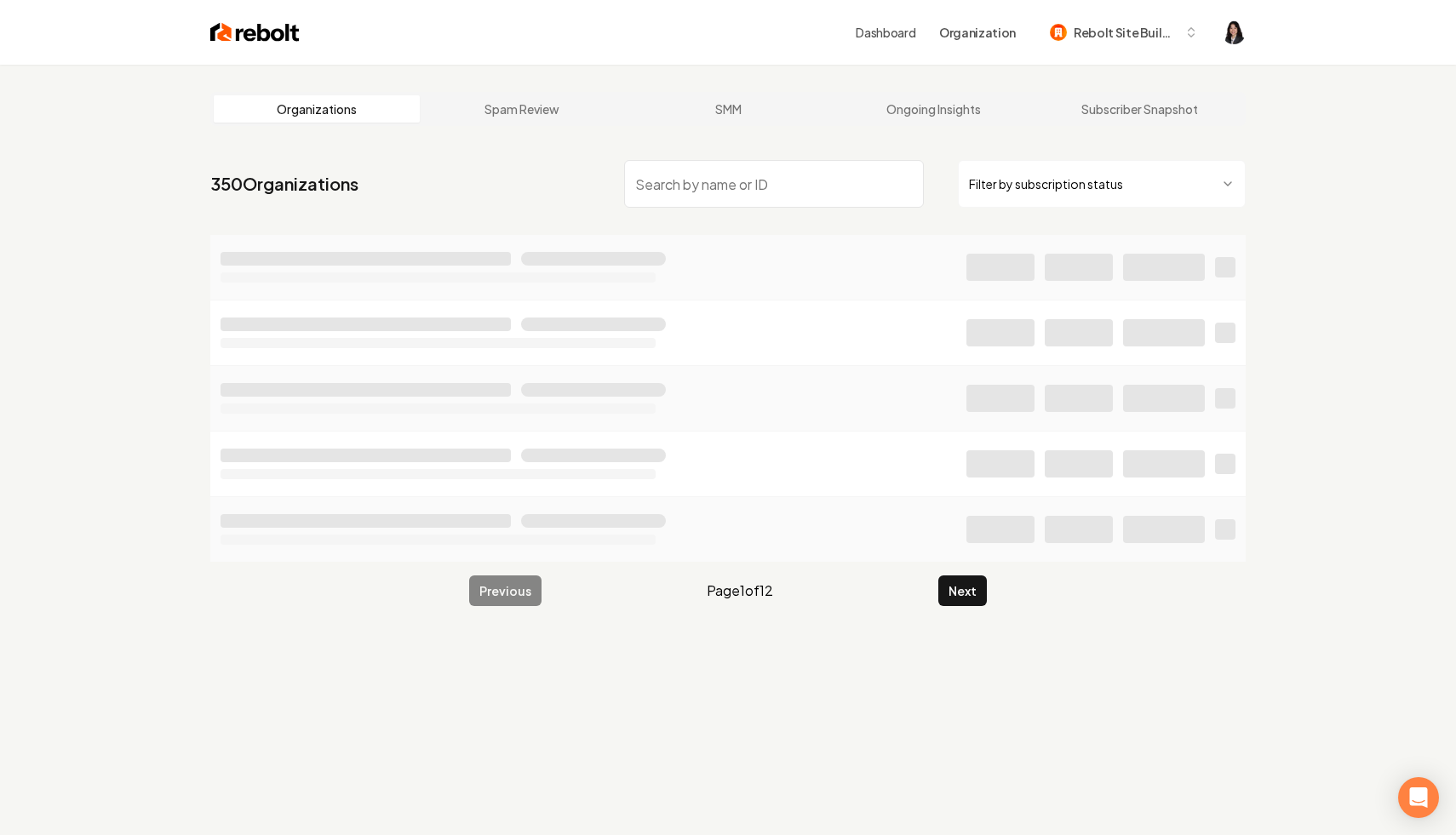
click at [1167, 209] on nav "350 Organizations Filter by subscription status" at bounding box center [728, 191] width 1036 height 75
click at [1182, 194] on html "Dashboard Organization Rebolt Site Builder Organizations Spam Review SMM Ongoin…" at bounding box center [728, 418] width 1456 height 835
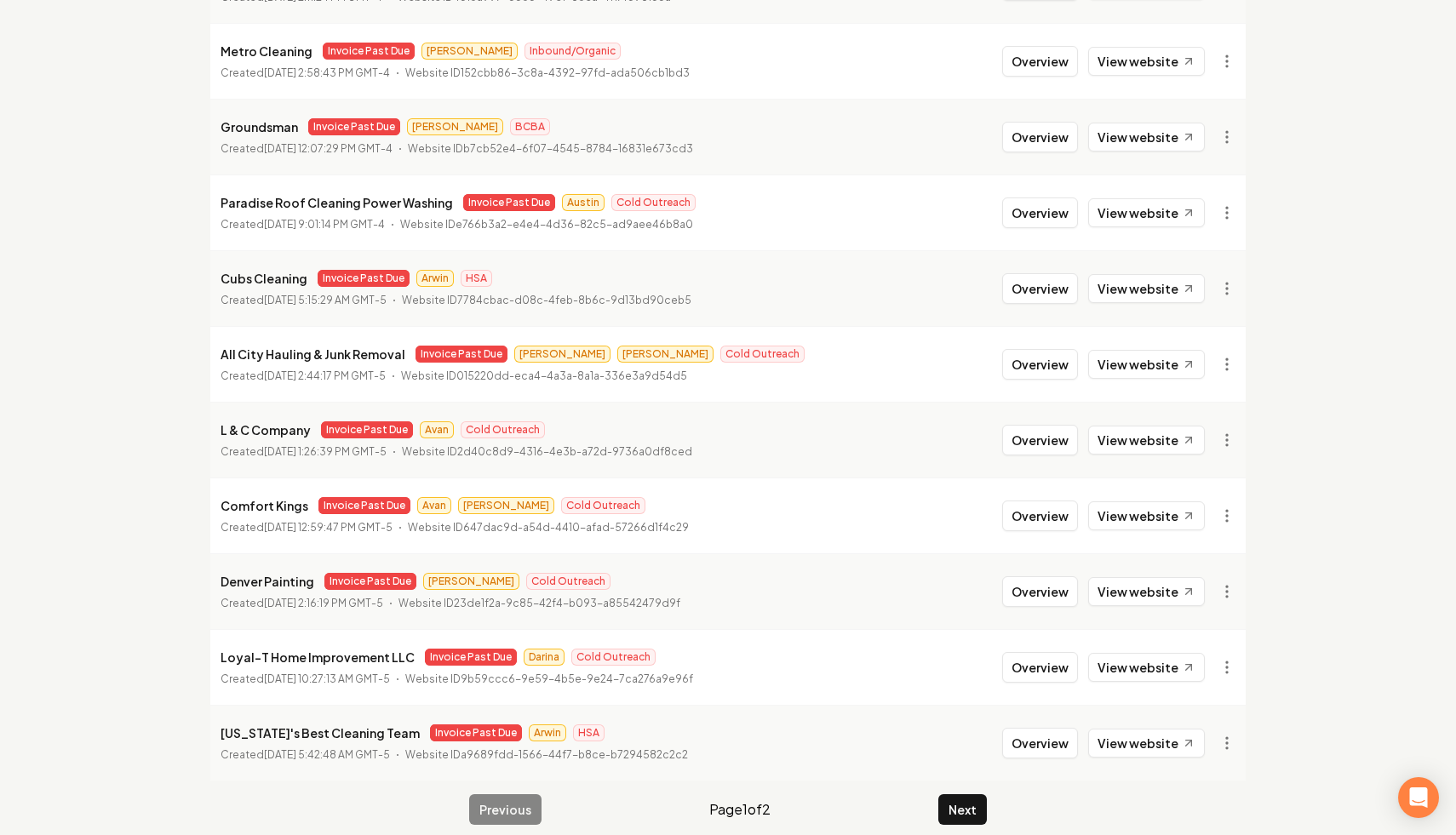
scroll to position [1744, 0]
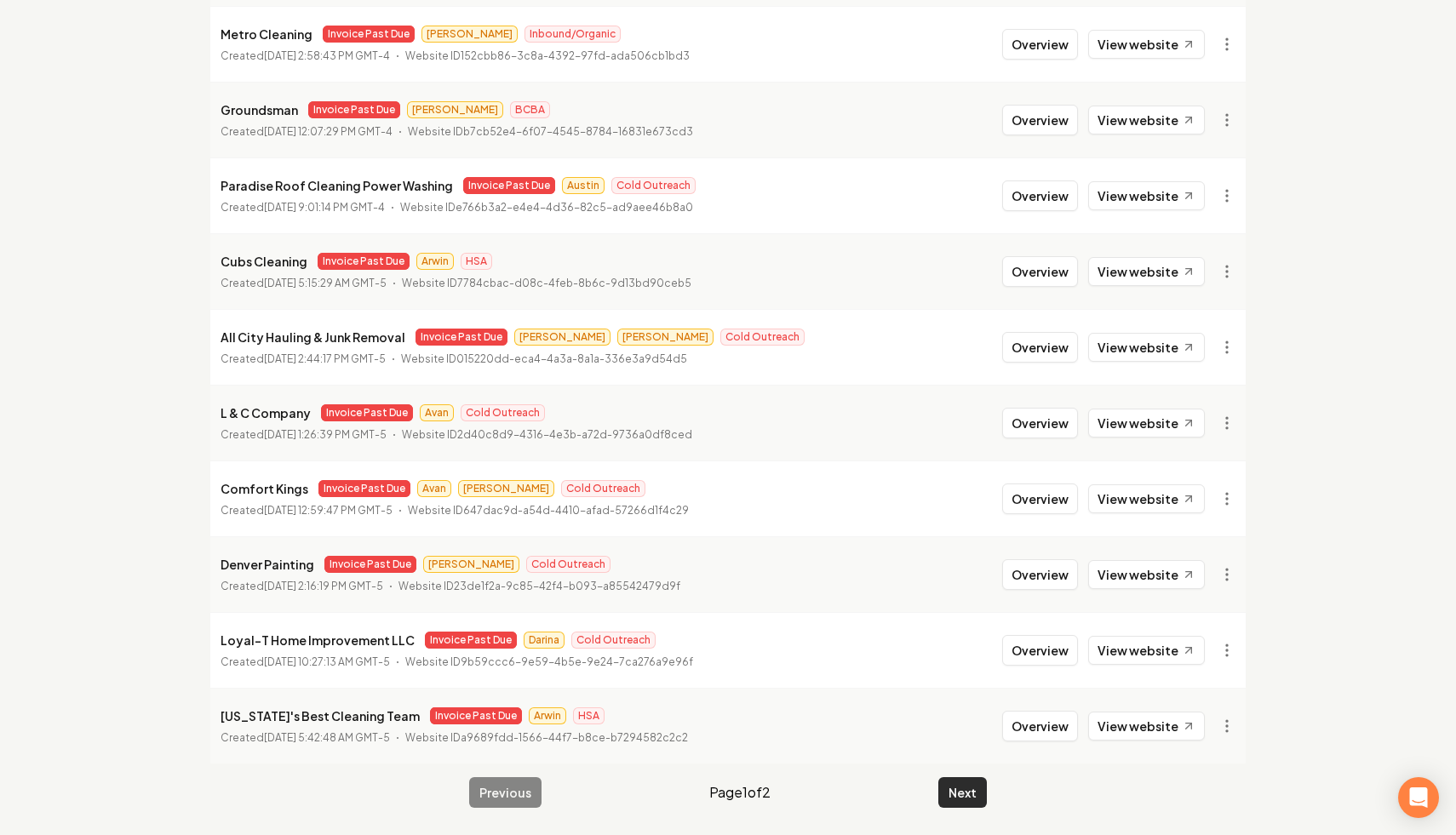
click at [955, 792] on button "Next" at bounding box center [962, 792] width 48 height 30
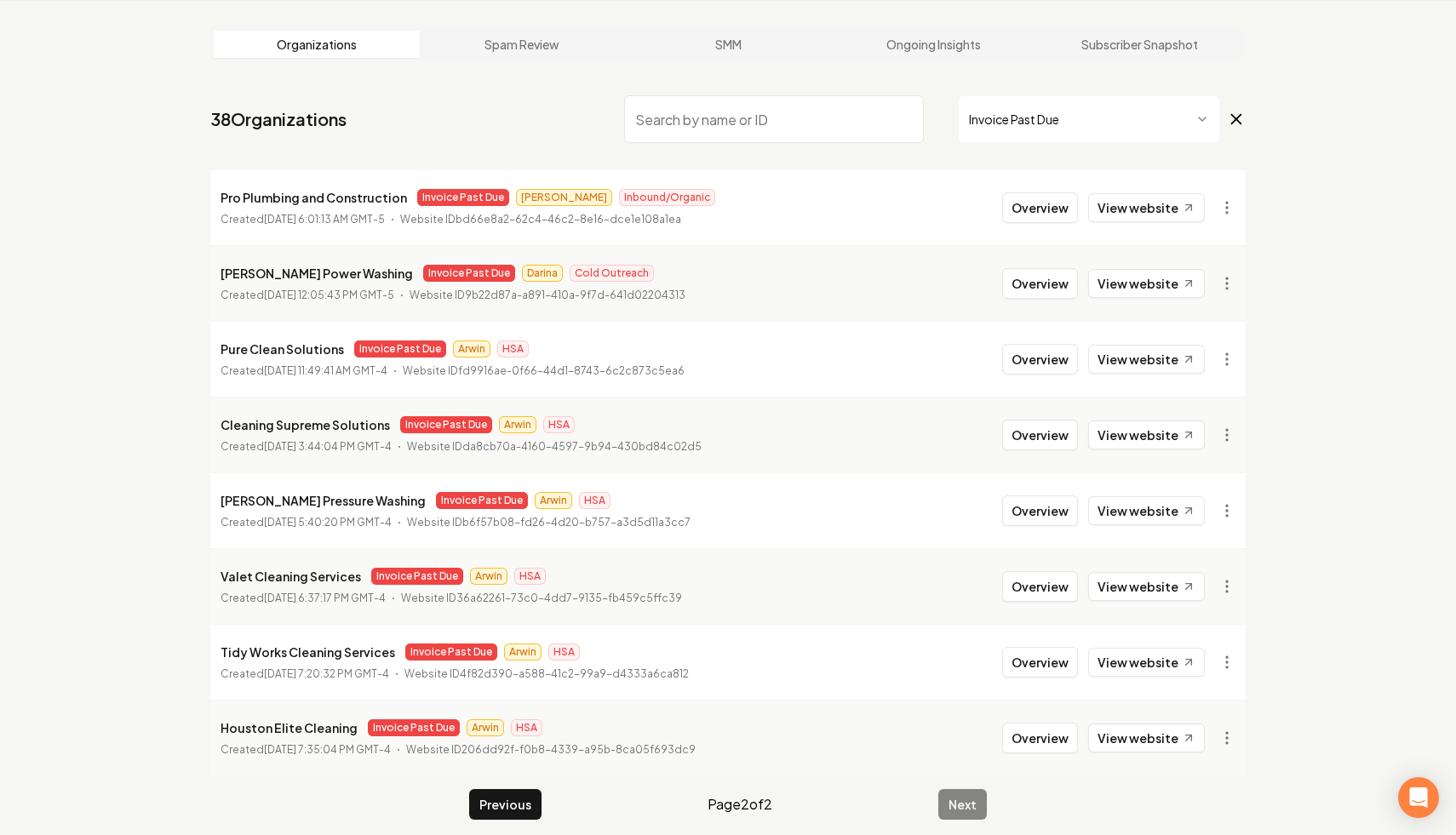
scroll to position [77, 0]
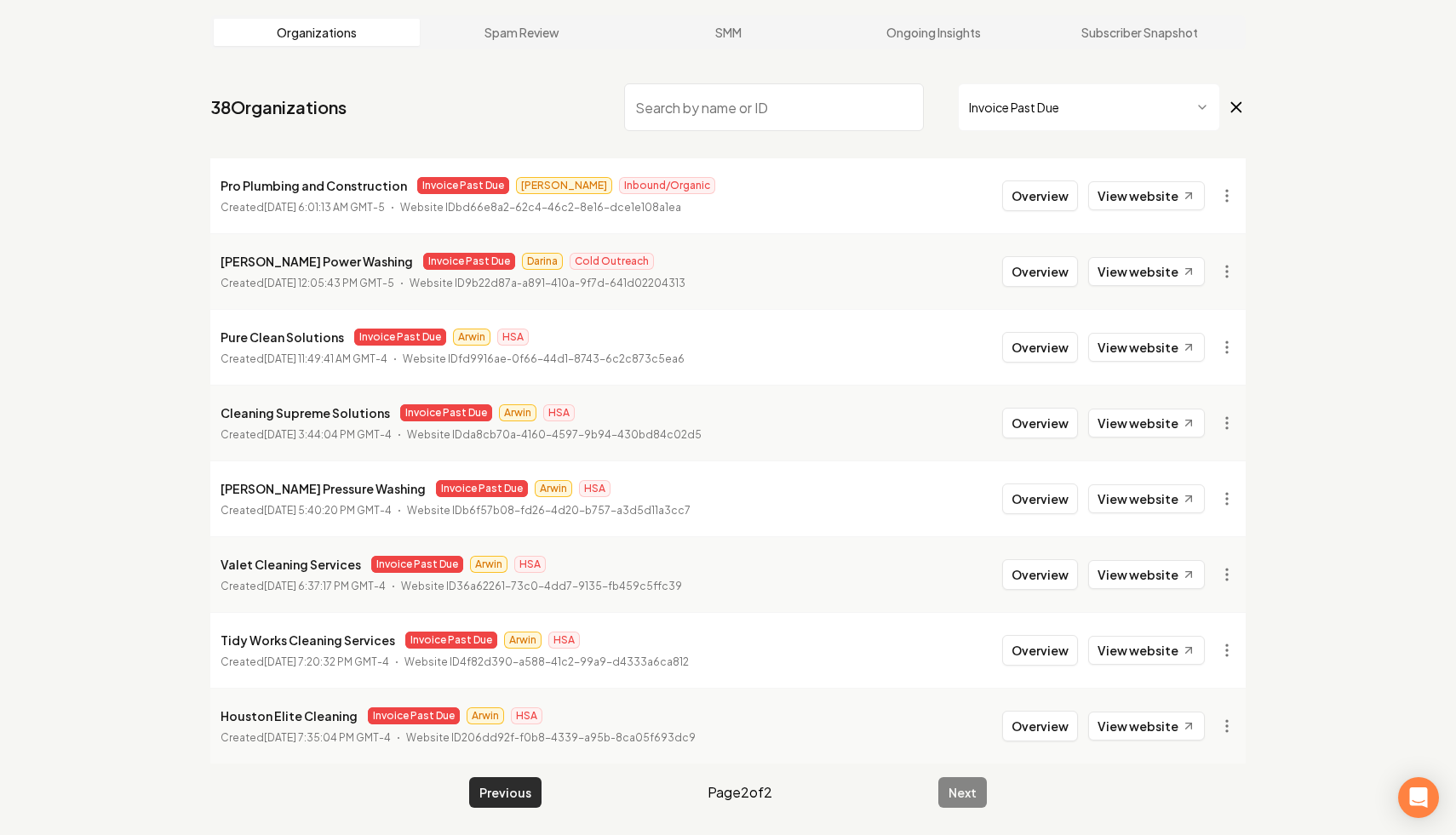
click at [518, 792] on button "Previous" at bounding box center [505, 792] width 72 height 30
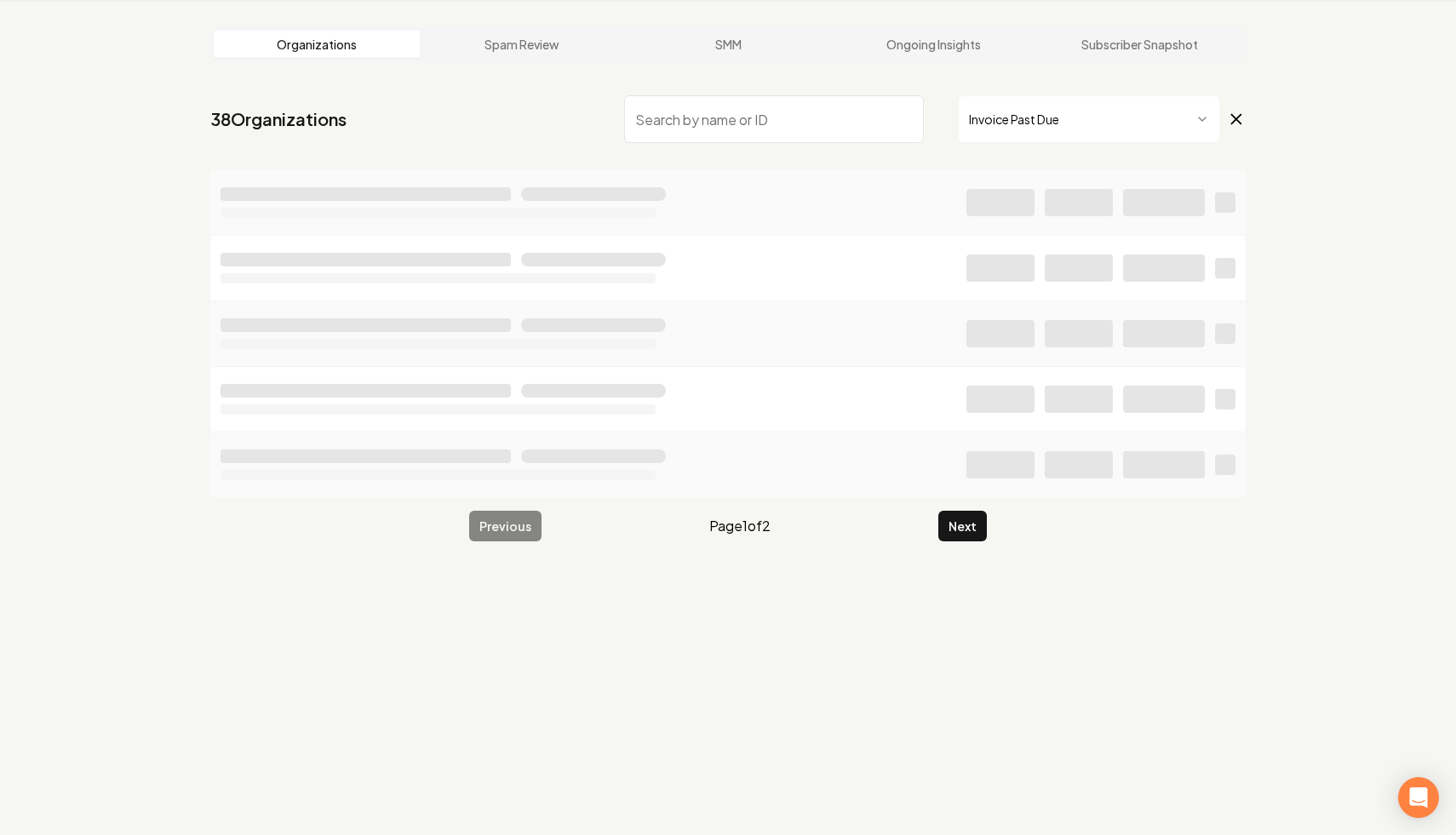
scroll to position [77, 0]
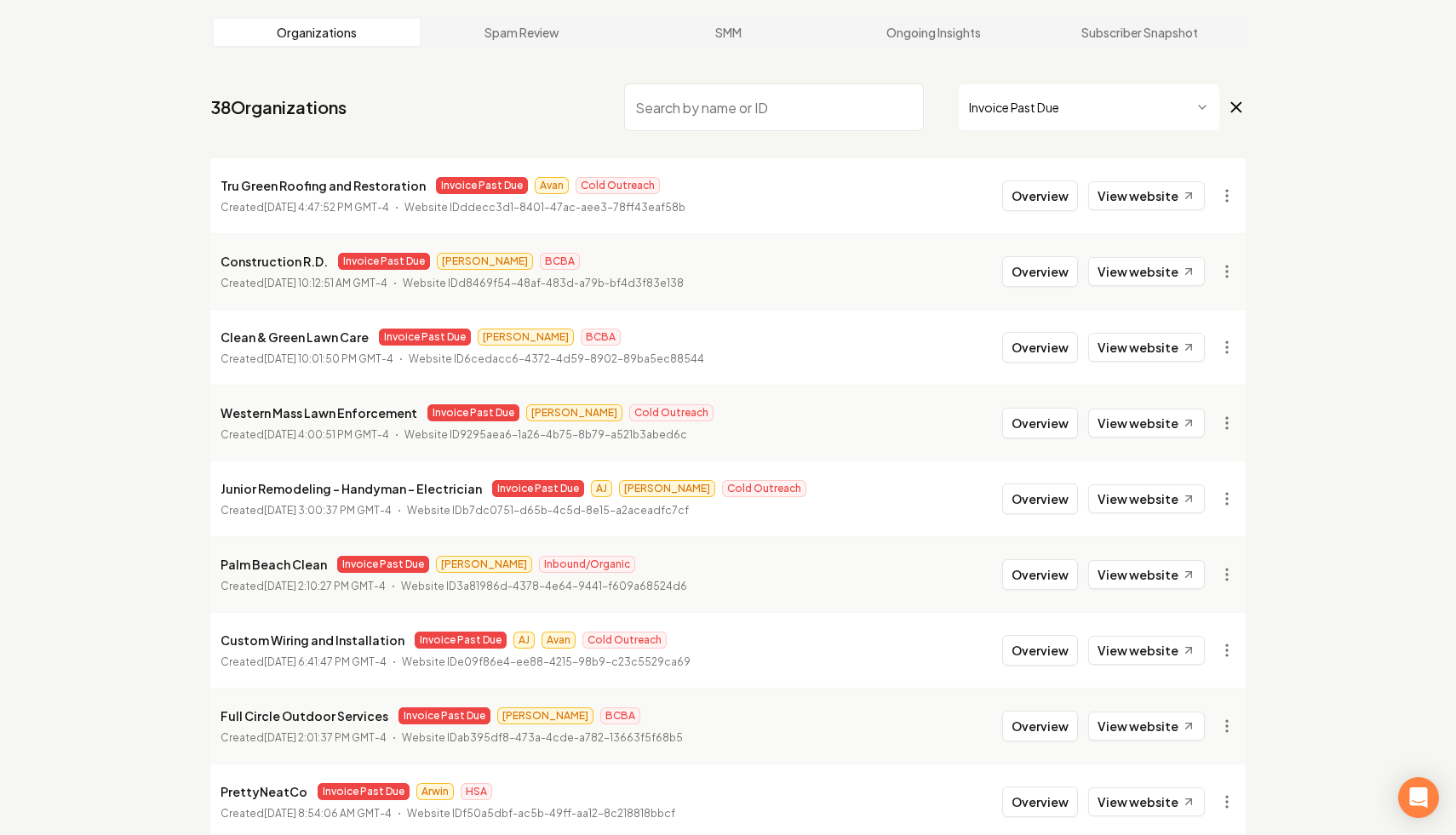
click at [711, 115] on input "search" at bounding box center [775, 107] width 300 height 47
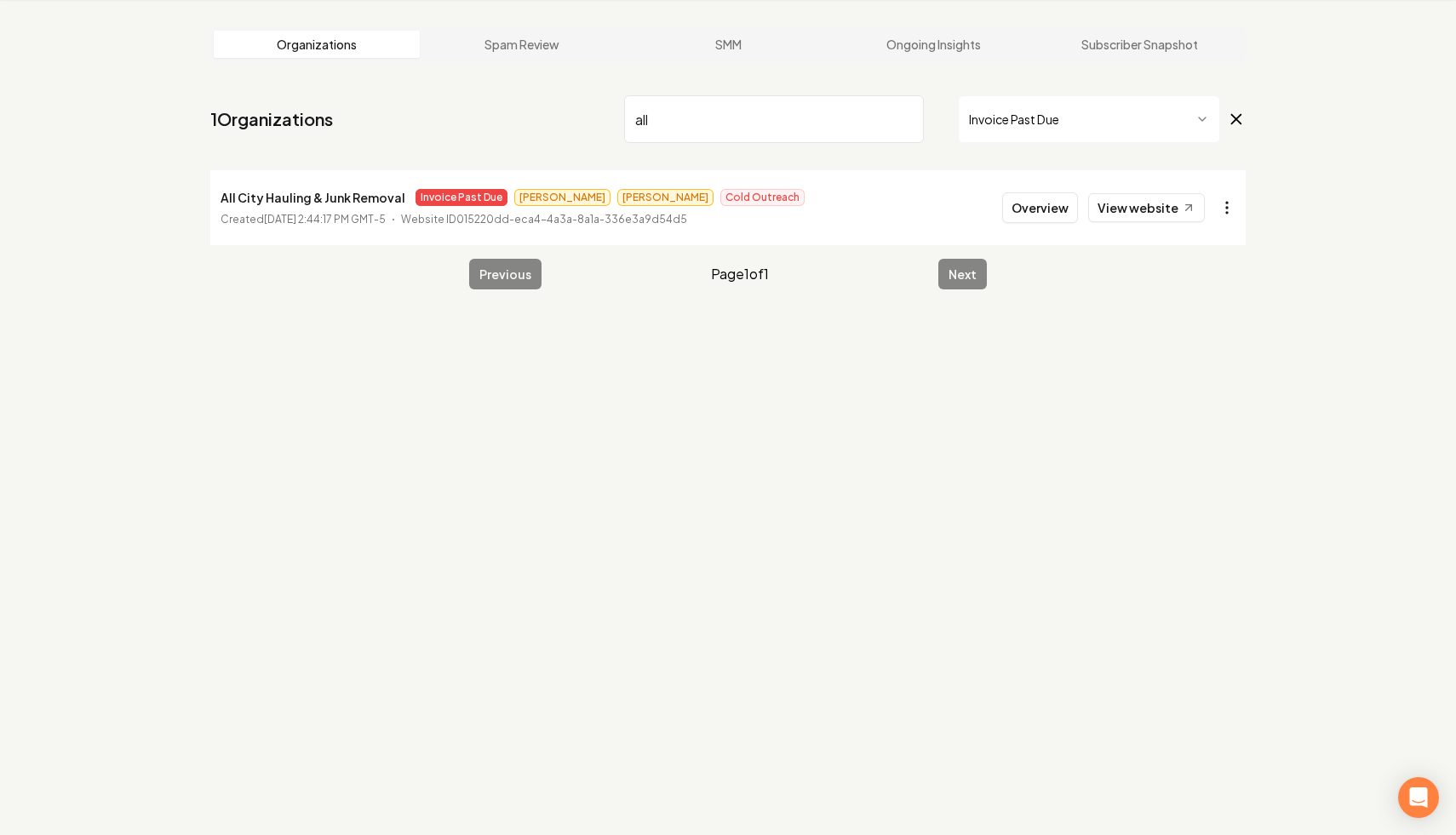
type input "all"
click at [1229, 217] on html "Dashboard Organization Rebolt Site Builder Organizations Spam Review SMM Ongoin…" at bounding box center [728, 353] width 1456 height 835
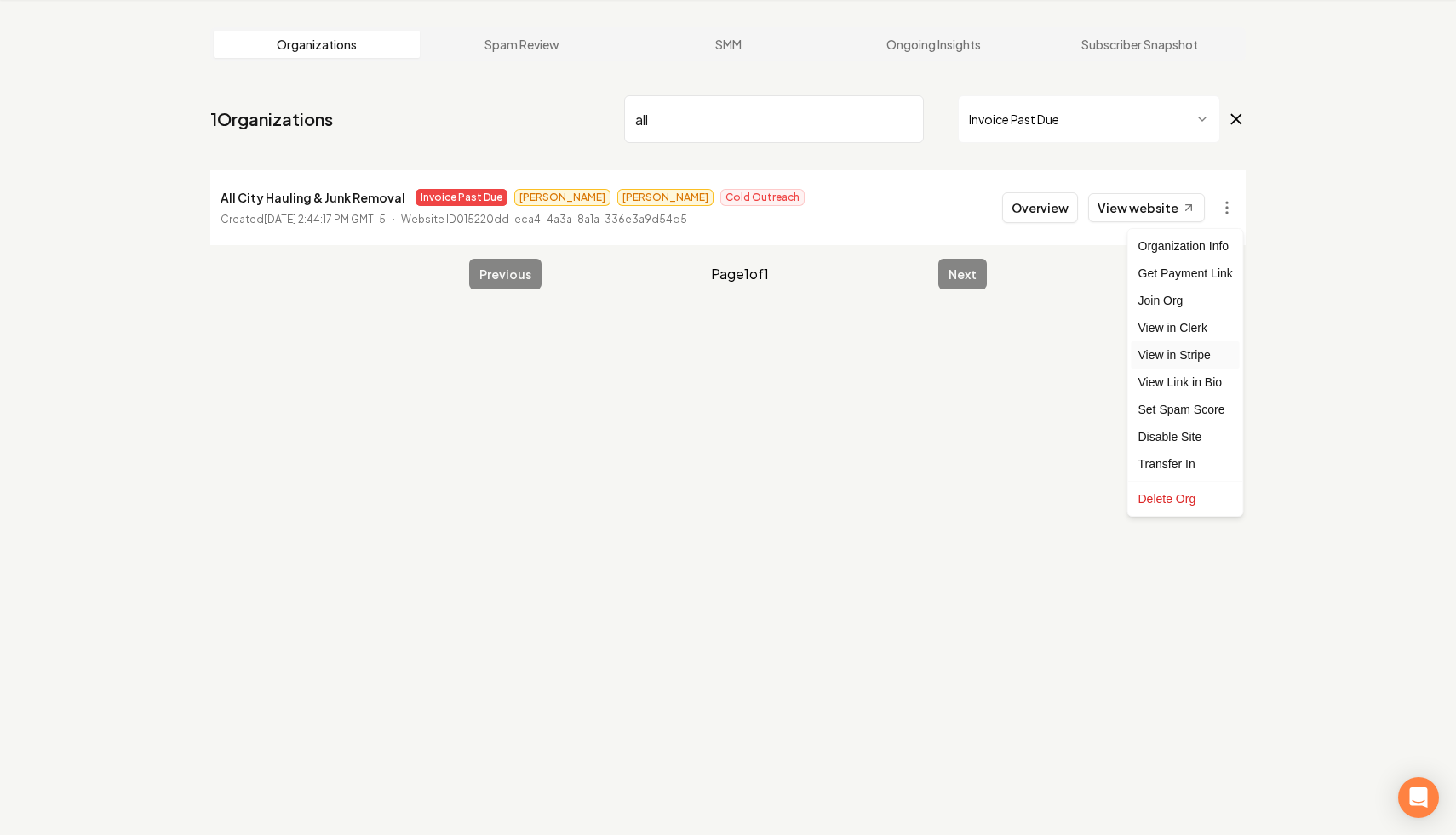
click at [1203, 353] on link "View in Stripe" at bounding box center [1186, 355] width 108 height 28
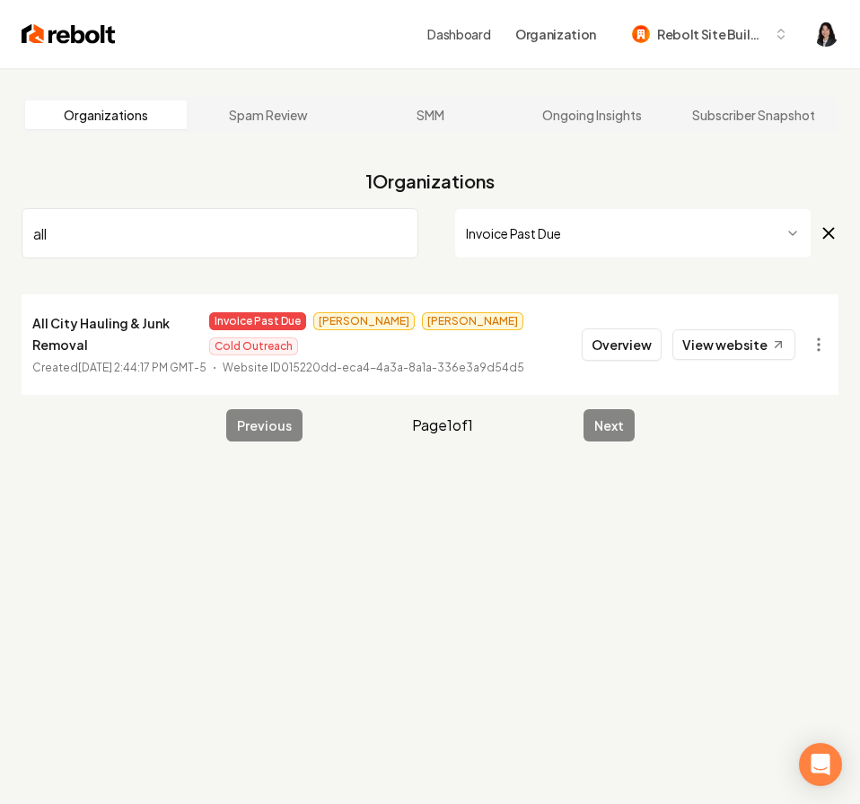
click at [397, 240] on input "all" at bounding box center [220, 233] width 397 height 50
click at [398, 235] on input "all" at bounding box center [220, 233] width 397 height 50
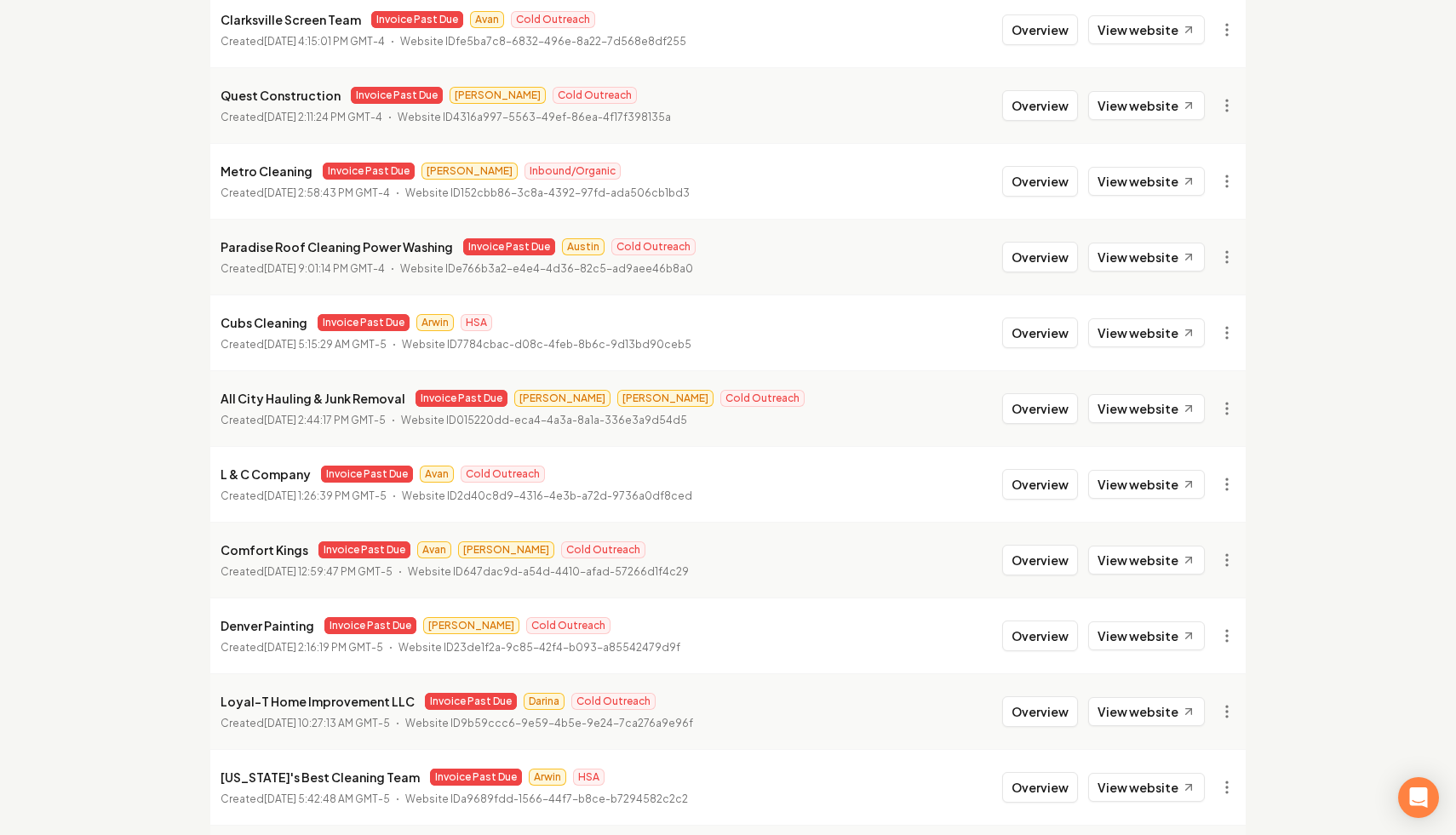
scroll to position [1744, 0]
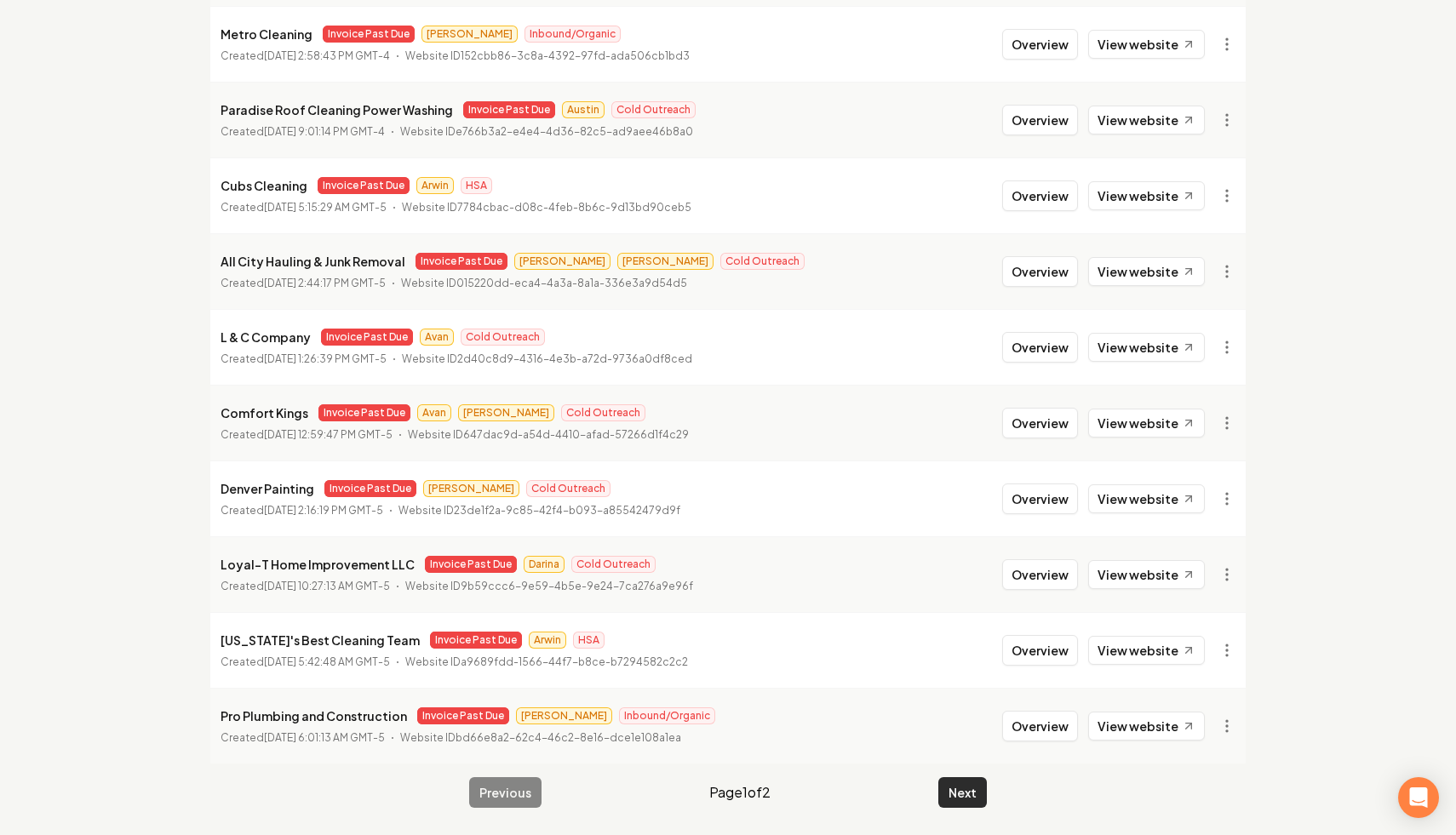
click at [967, 786] on button "Next" at bounding box center [962, 792] width 48 height 30
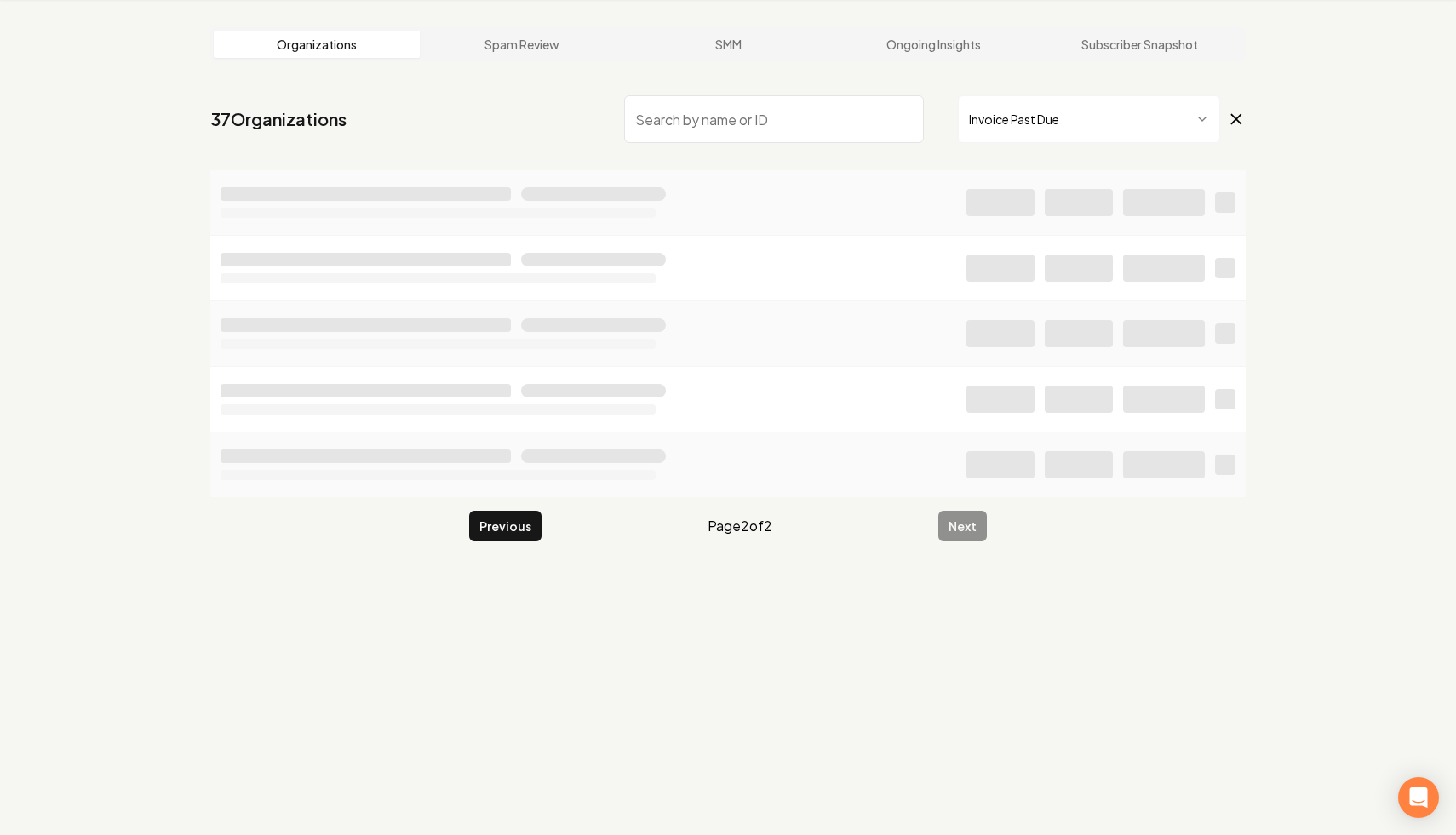
scroll to position [65, 0]
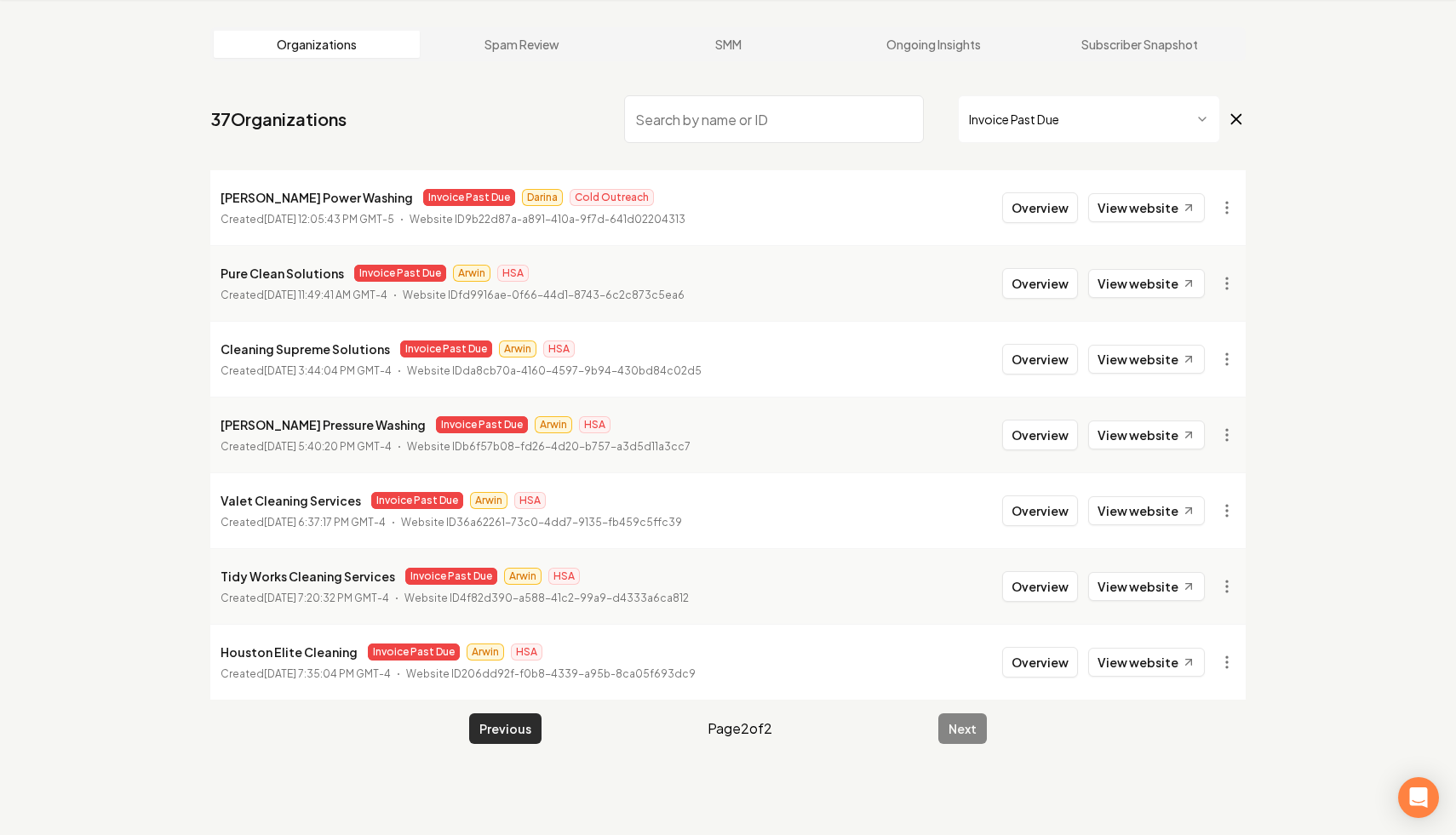
click at [509, 726] on button "Previous" at bounding box center [505, 729] width 72 height 30
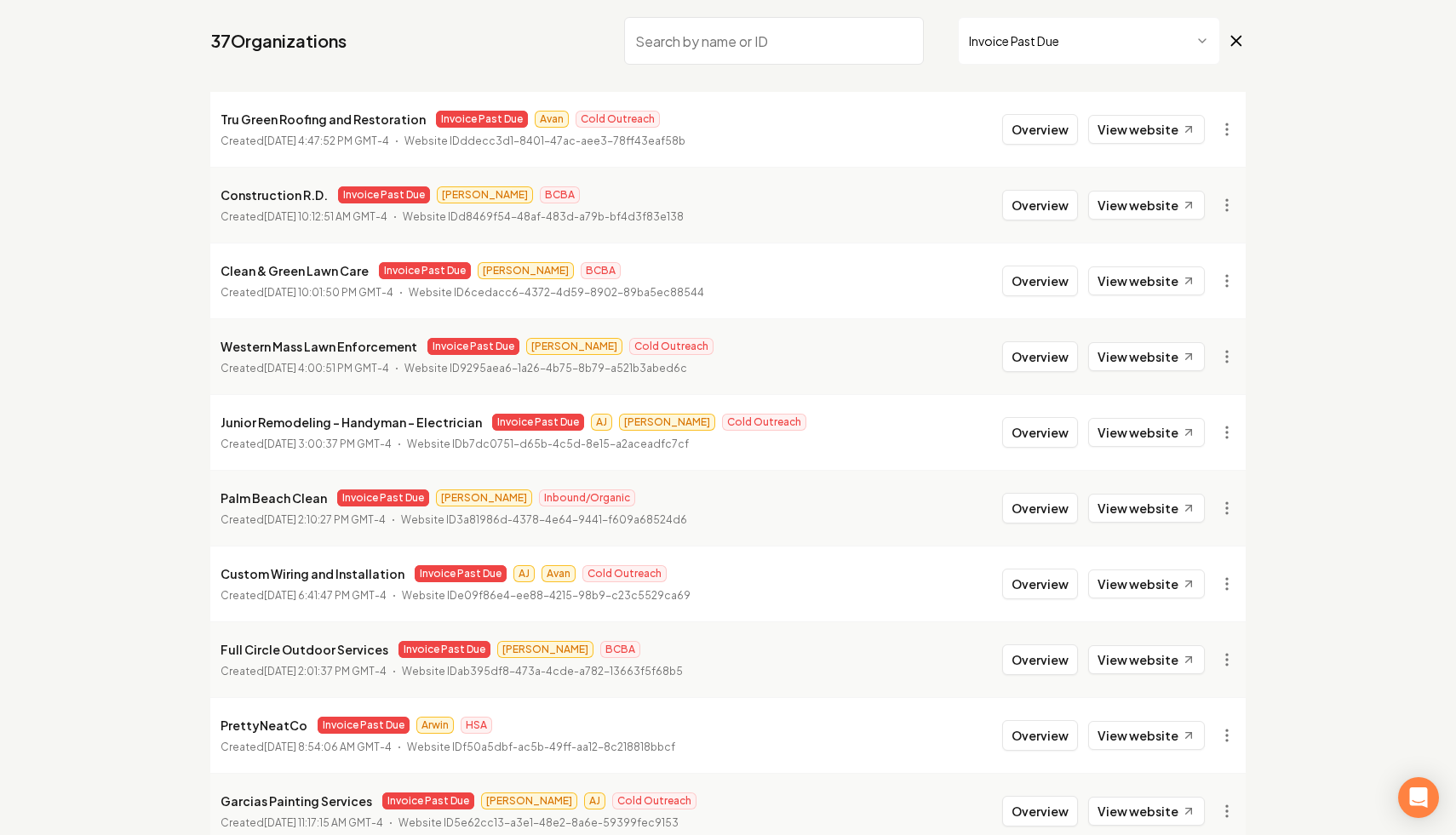
scroll to position [144, 0]
click at [795, 28] on input "search" at bounding box center [775, 40] width 300 height 47
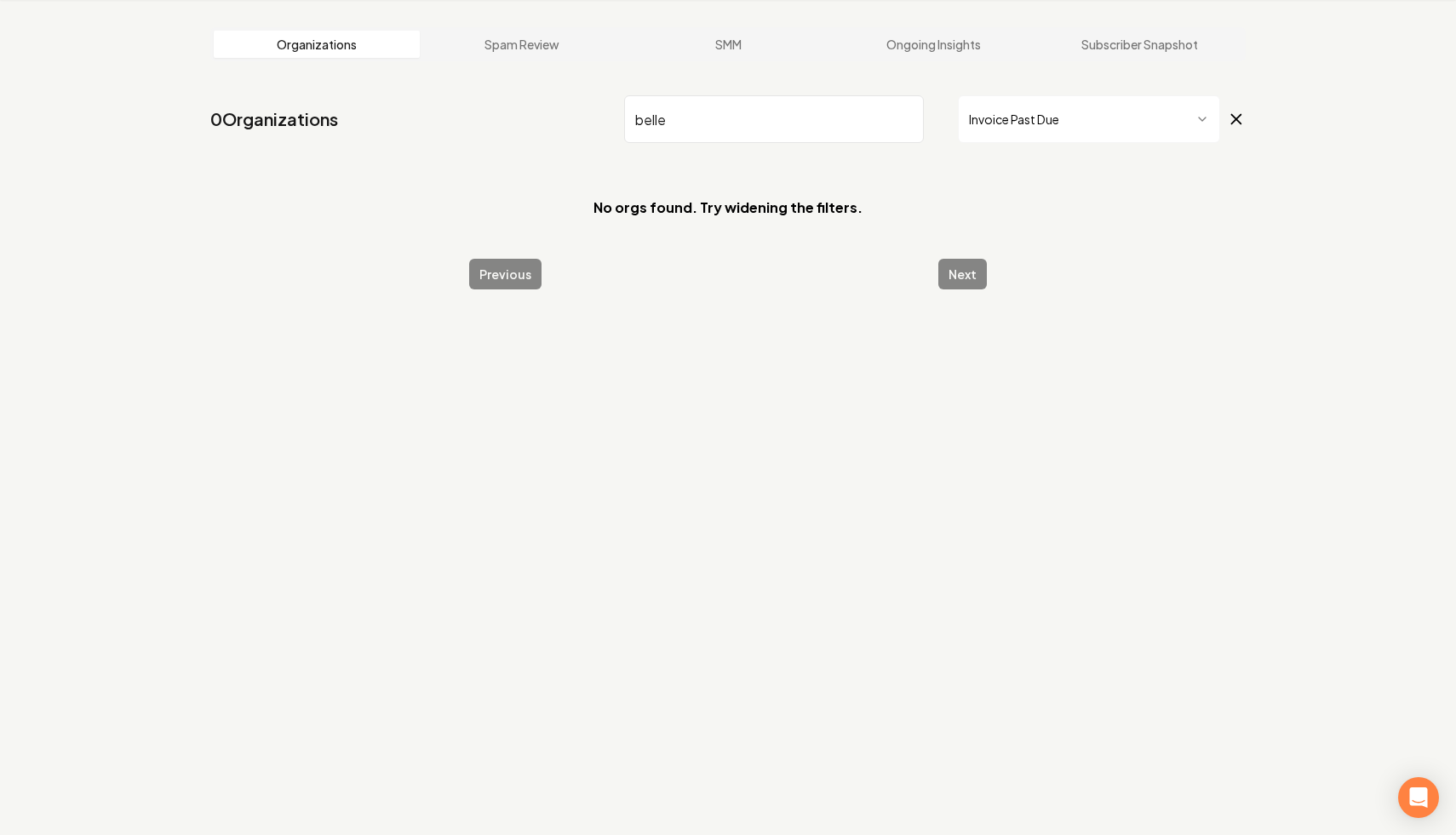
type input "belle"
click at [1241, 117] on icon at bounding box center [1237, 120] width 19 height 21
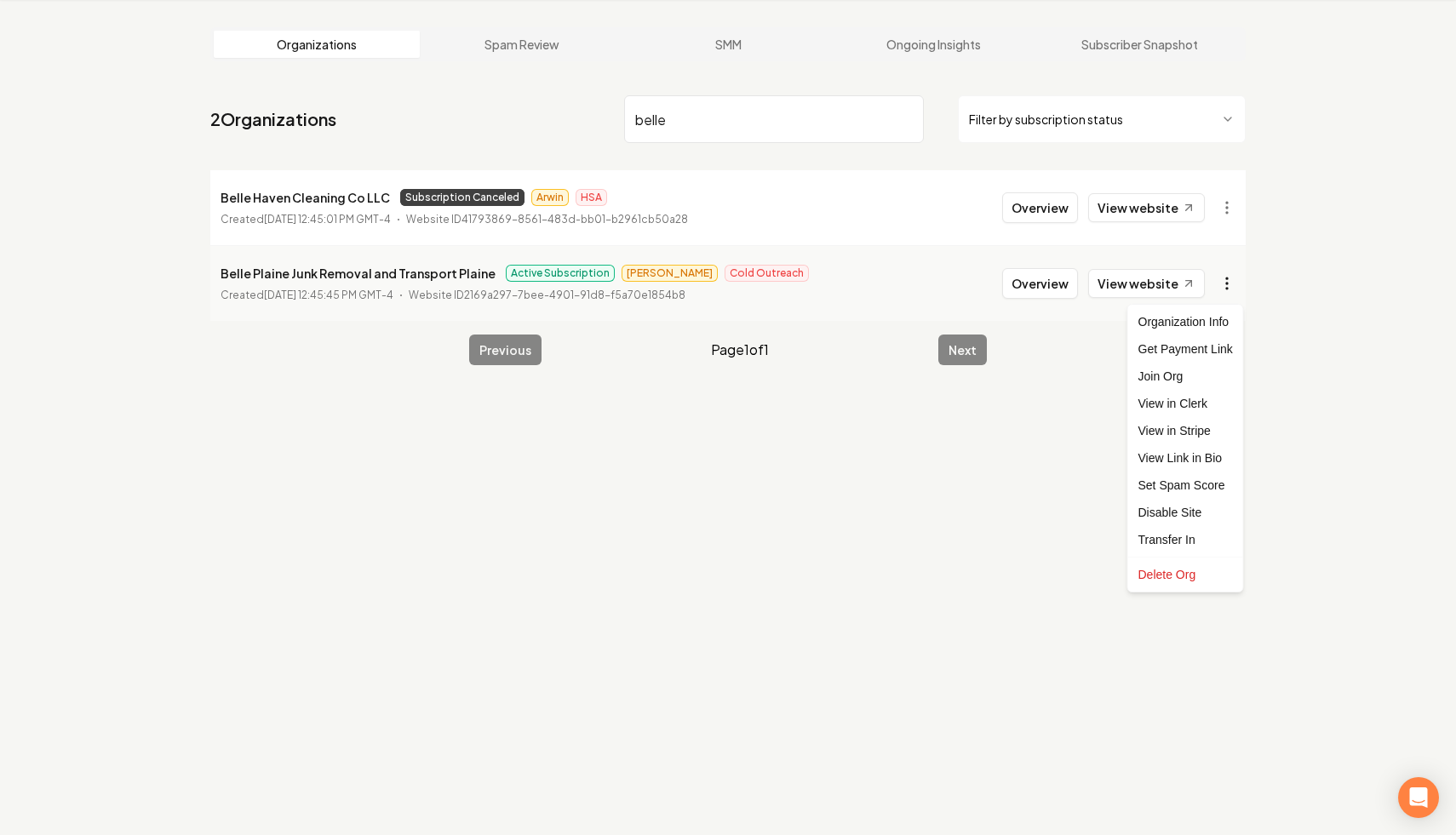
click at [1221, 294] on html "Dashboard Organization Rebolt Site Builder Organizations Spam Review SMM Ongoin…" at bounding box center [728, 353] width 1456 height 835
click at [1215, 428] on link "View in Stripe" at bounding box center [1186, 431] width 108 height 28
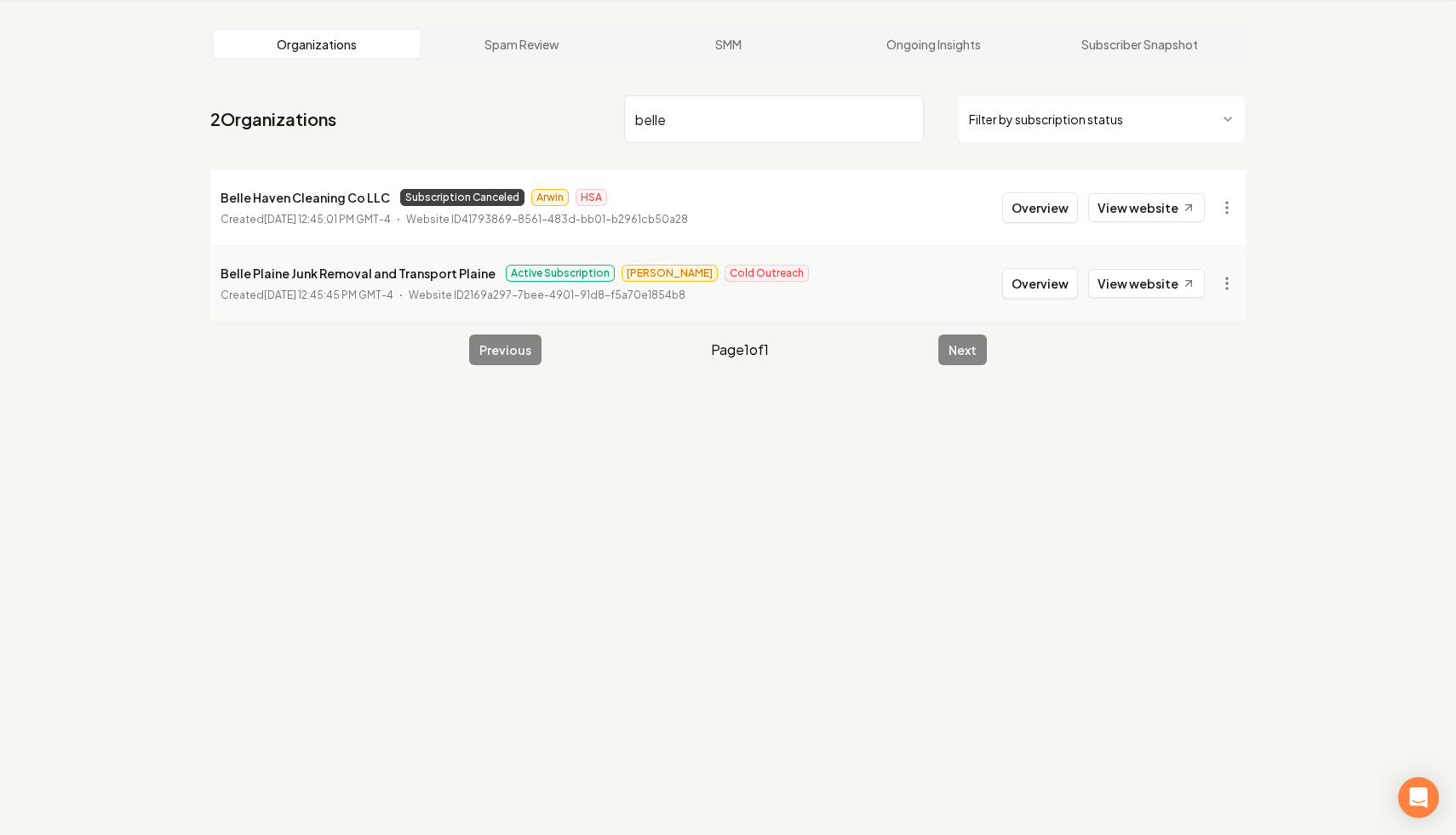
click at [900, 121] on input "belle" at bounding box center [775, 119] width 300 height 47
click at [901, 121] on input "belle" at bounding box center [775, 119] width 300 height 47
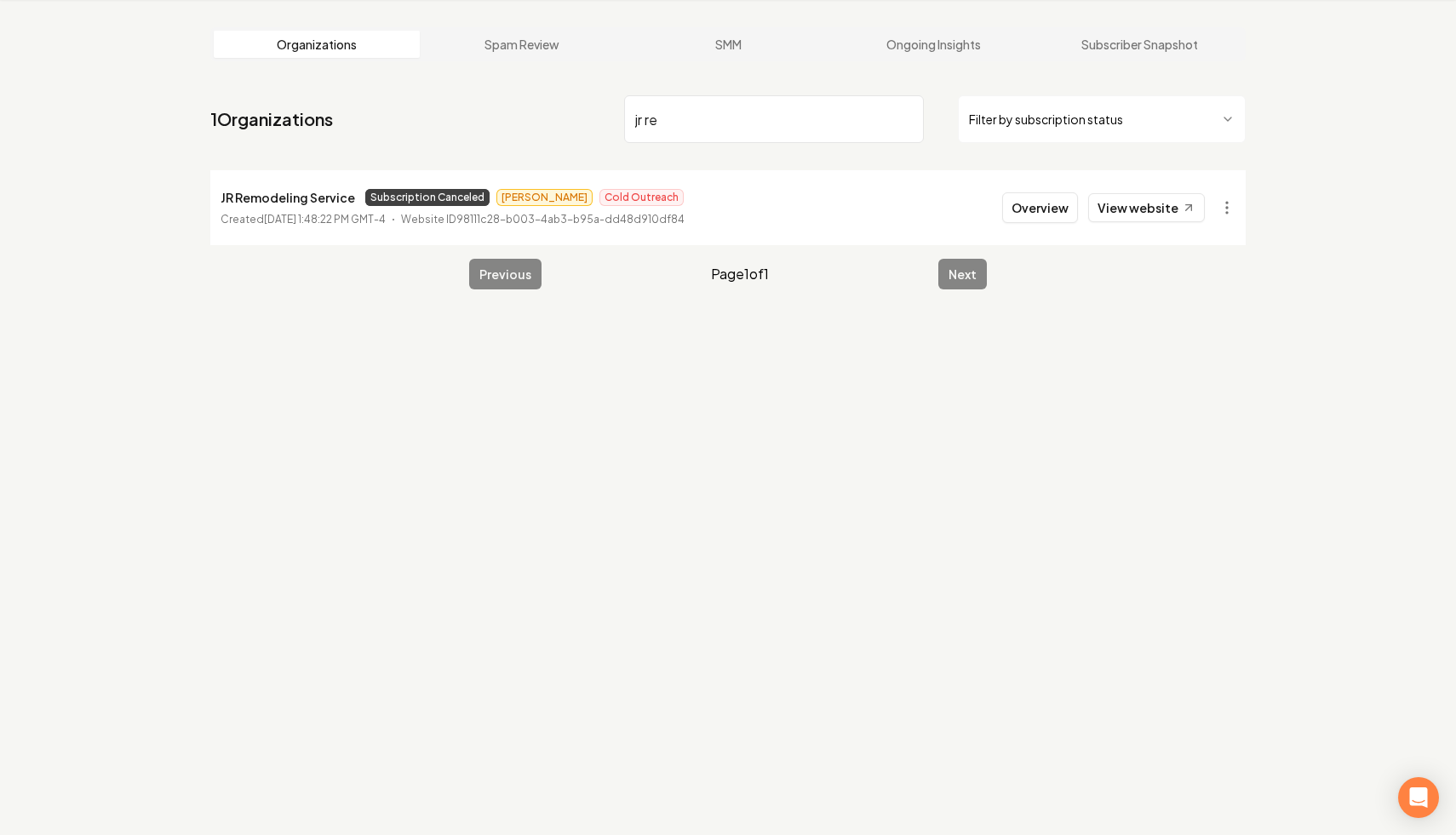
type input "jr re"
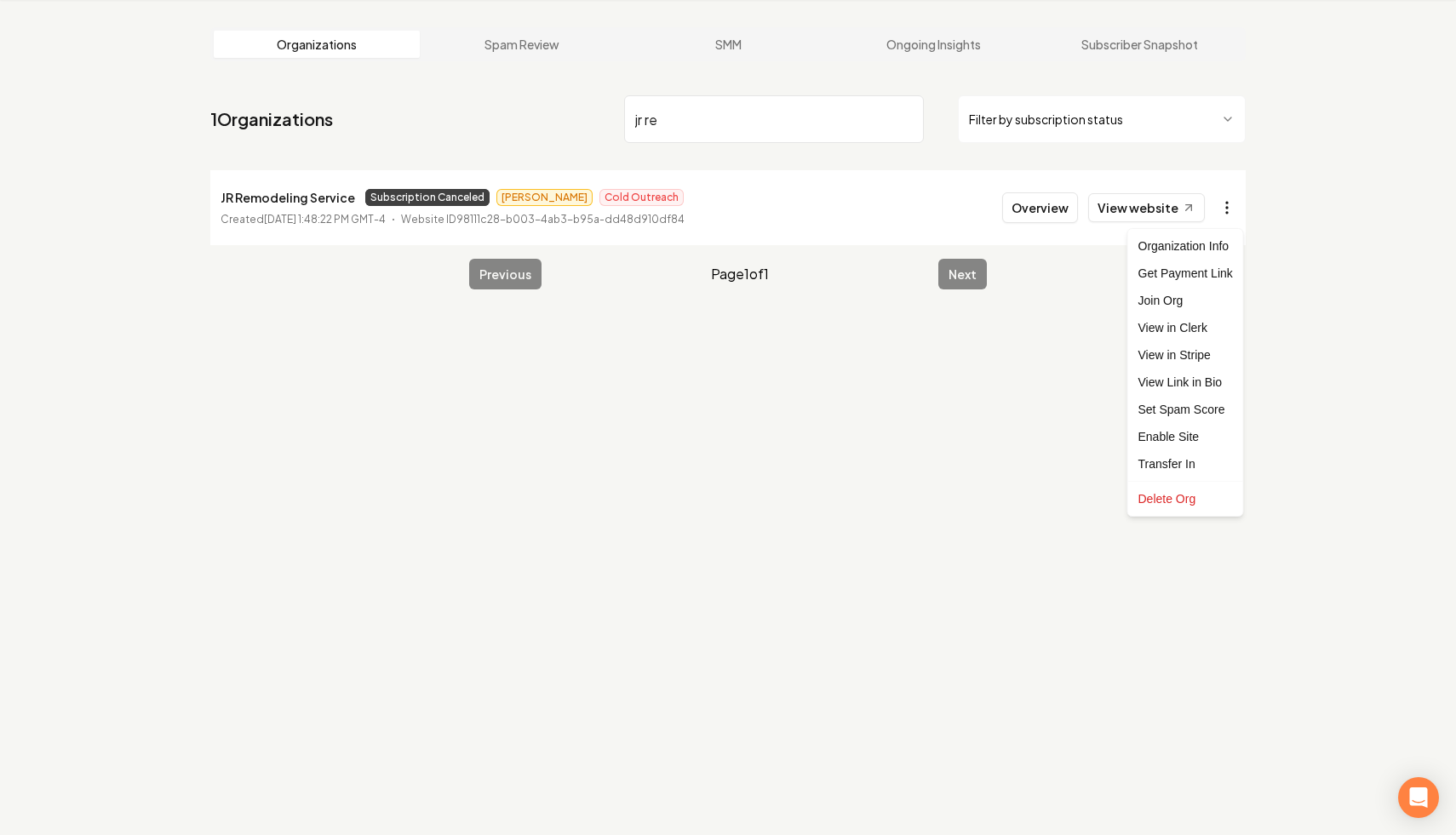
click at [1215, 210] on html "Dashboard Organization Rebolt Site Builder Organizations Spam Review SMM Ongoin…" at bounding box center [728, 353] width 1456 height 835
click at [1204, 356] on link "View in Stripe" at bounding box center [1186, 355] width 108 height 28
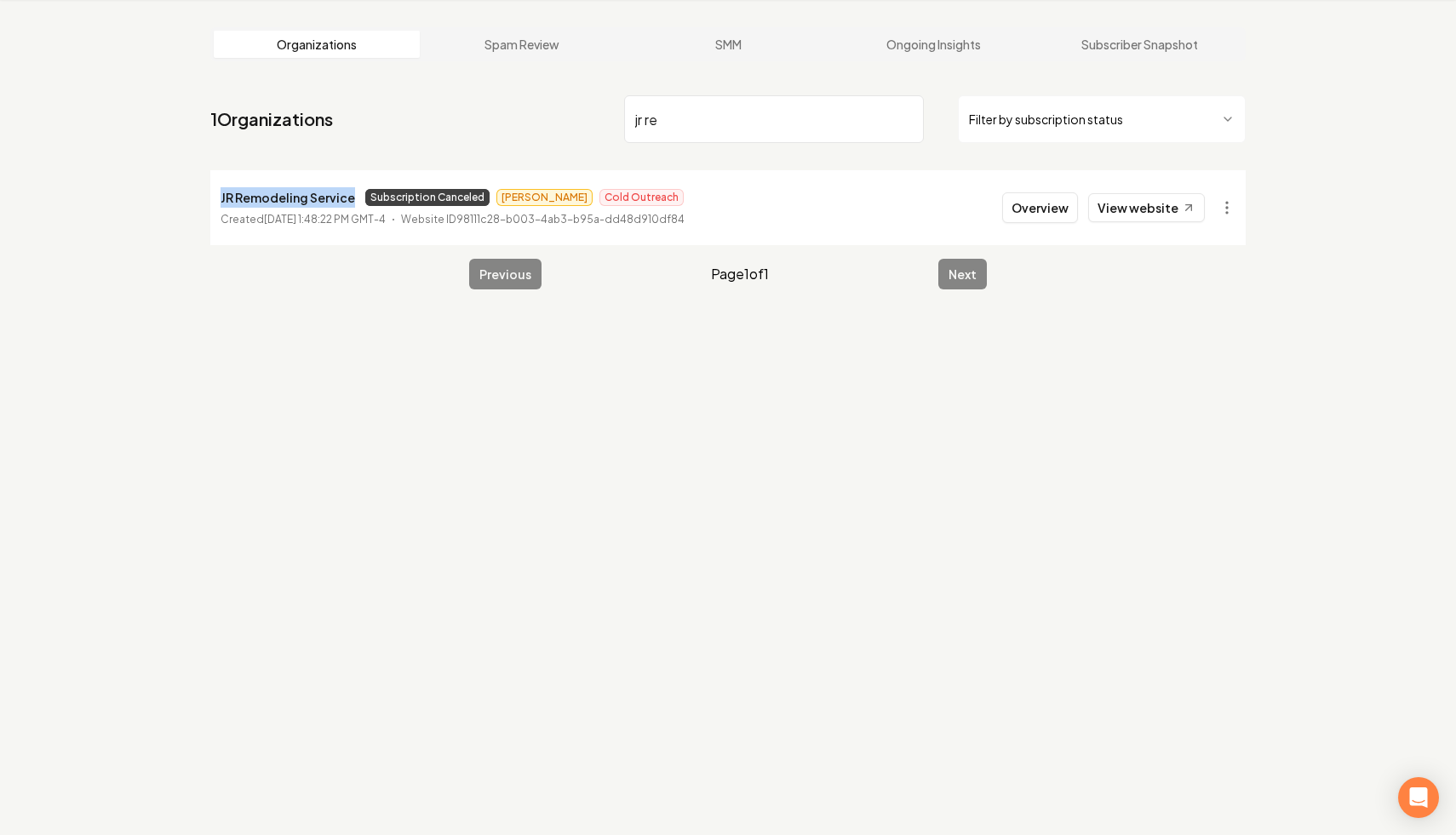
drag, startPoint x: 352, startPoint y: 201, endPoint x: 216, endPoint y: 196, distance: 136.1
click at [216, 196] on li "JR Remodeling Service Subscription Canceled Andrew Cold Outreach Created June 1…" at bounding box center [728, 207] width 1036 height 75
copy p "JR Remodeling Service"
click at [903, 118] on input "jr re" at bounding box center [775, 119] width 300 height 47
click at [1091, 108] on html "Dashboard Organization Rebolt Site Builder Organizations Spam Review SMM Ongoin…" at bounding box center [728, 353] width 1456 height 835
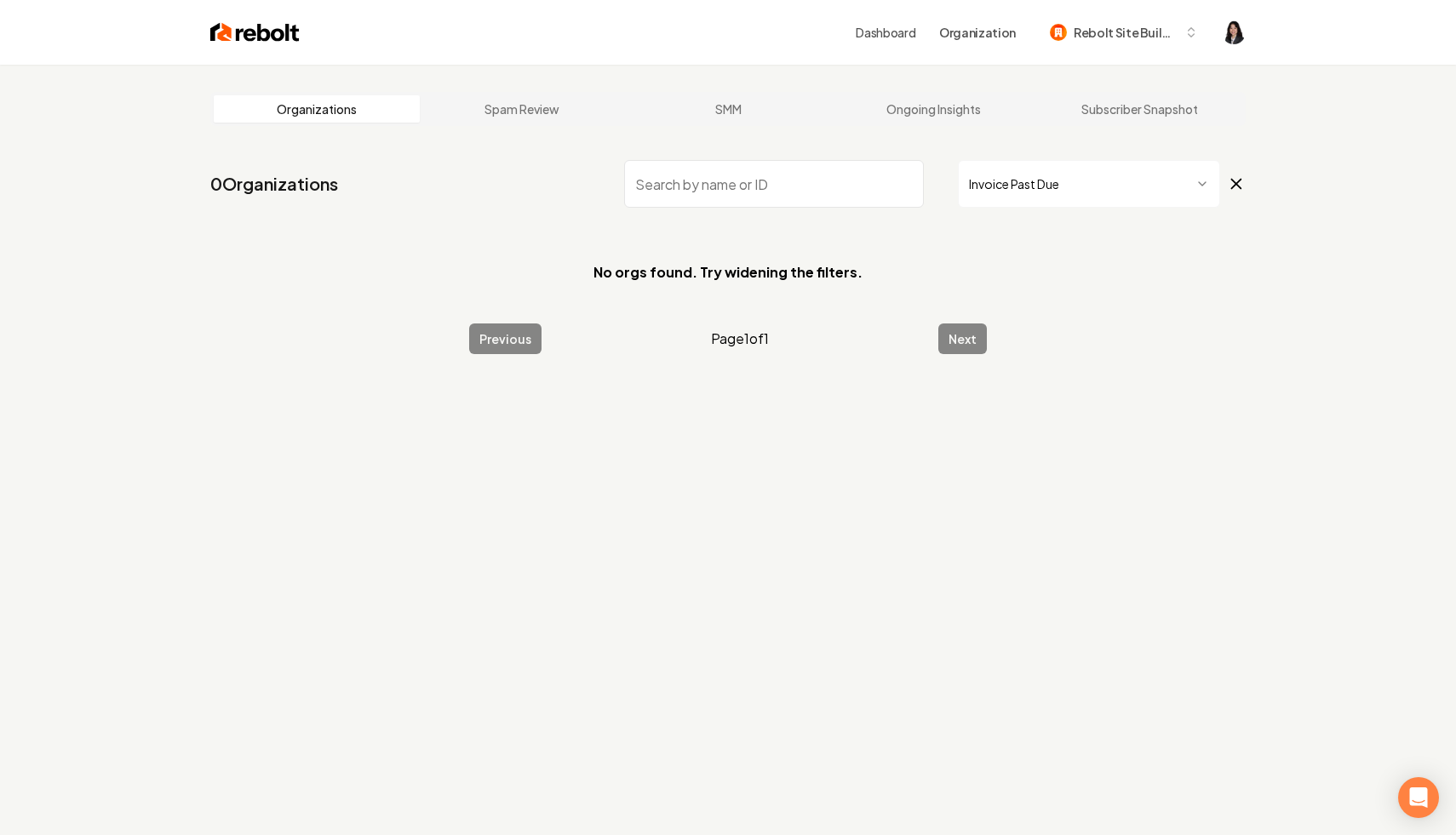
click at [258, 31] on img at bounding box center [255, 32] width 89 height 24
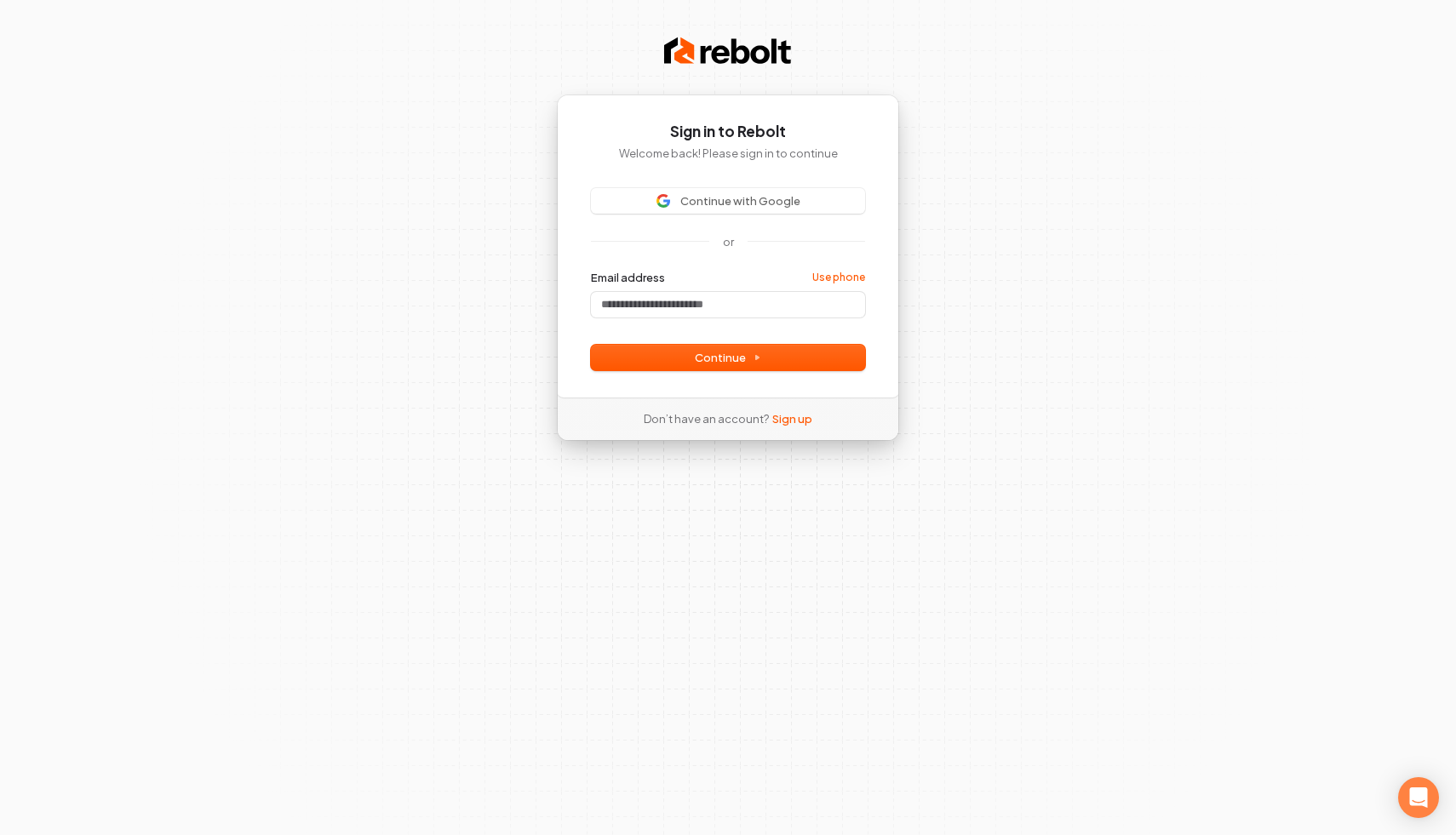
click at [734, 217] on div "Continue with Google or Email address Use phone Password Continue" at bounding box center [728, 279] width 274 height 182
click at [754, 203] on span "Continue with Google" at bounding box center [740, 201] width 121 height 15
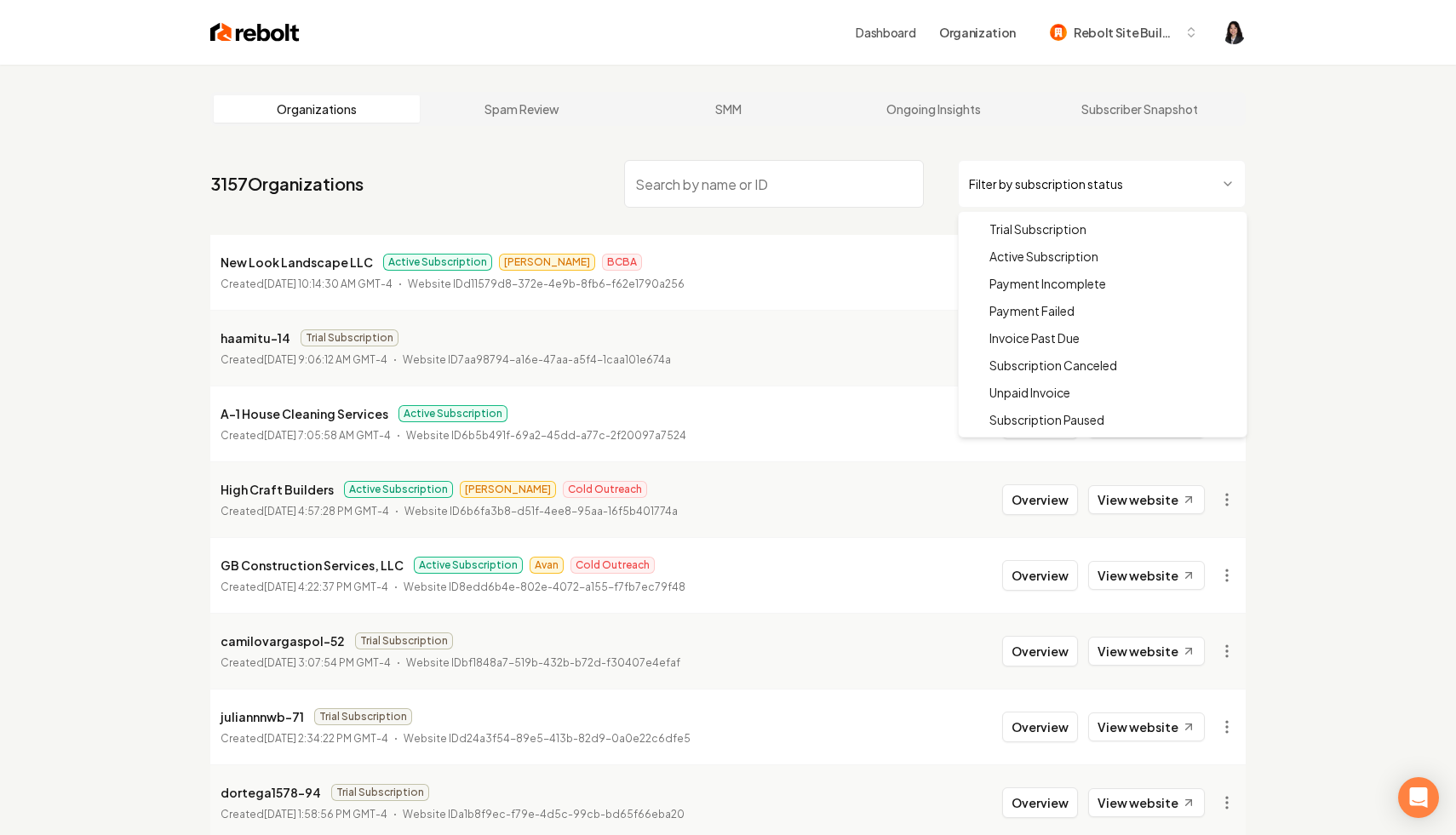
click at [1114, 167] on html "Dashboard Organization Rebolt Site Builder Organizations Spam Review SMM Ongoin…" at bounding box center [728, 418] width 1456 height 835
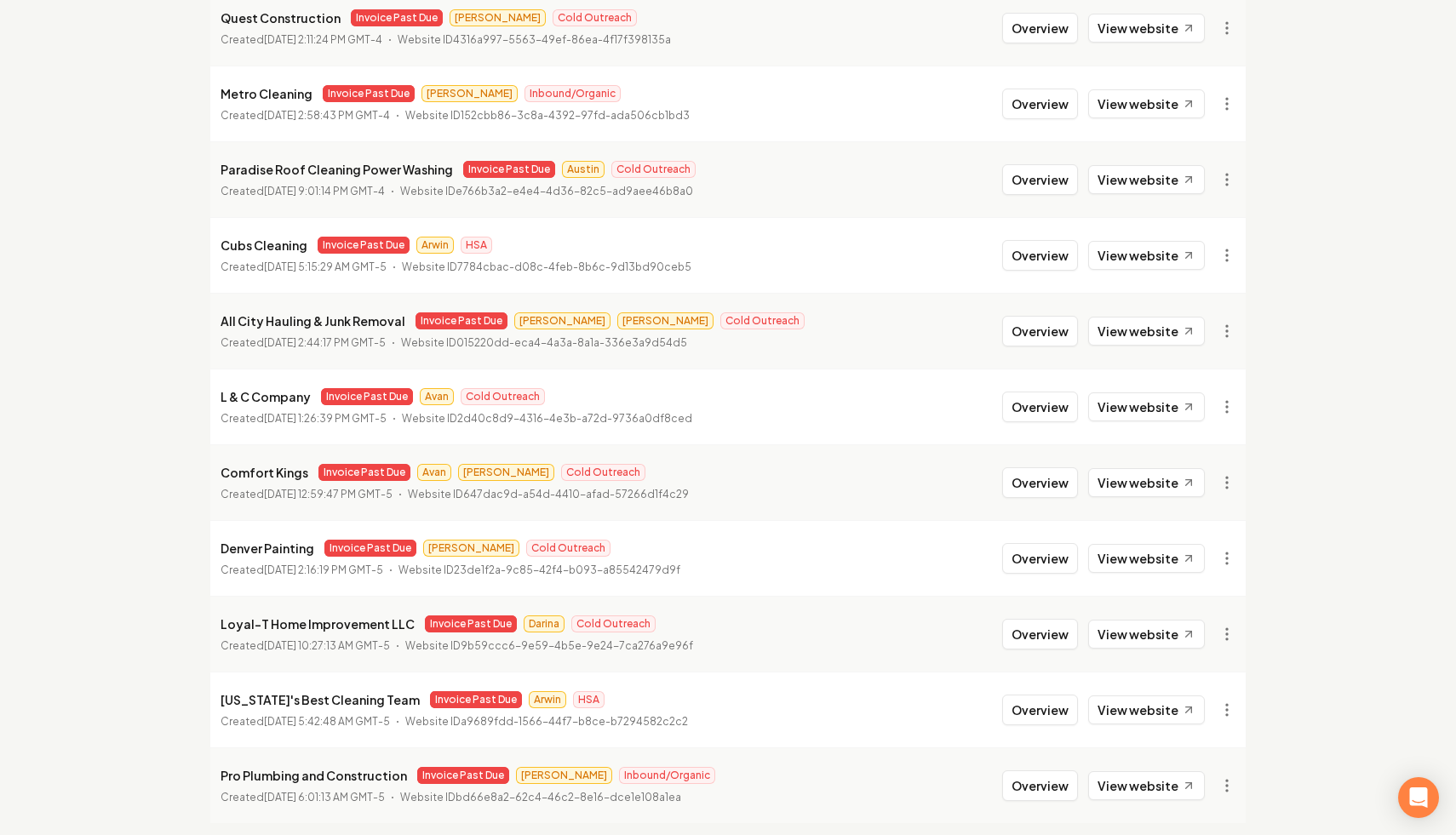
scroll to position [1744, 0]
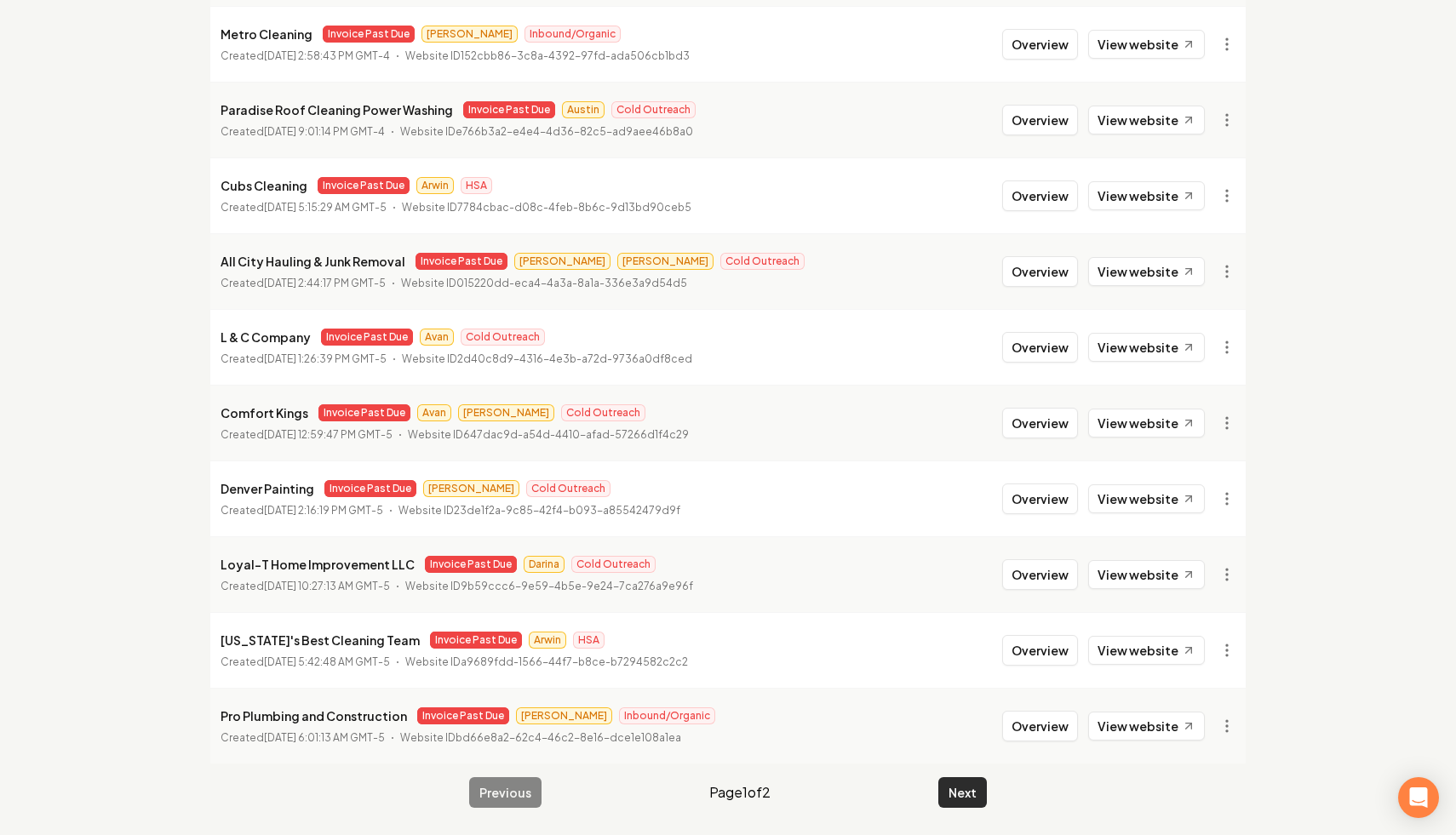
click at [961, 795] on button "Next" at bounding box center [962, 792] width 48 height 30
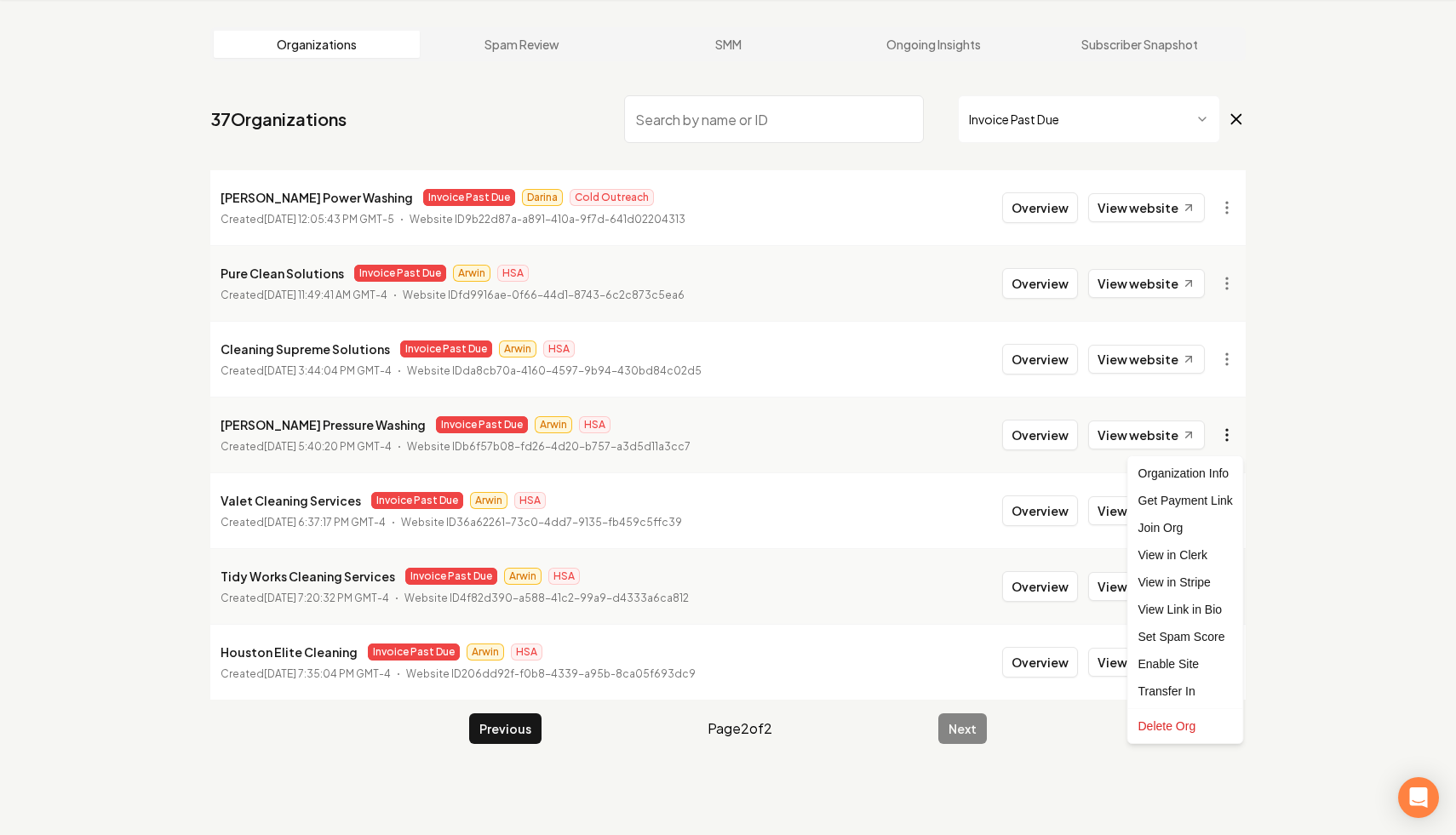
click at [1227, 431] on html "Dashboard Organization Rebolt Site Builder Organizations Spam Review SMM Ongoin…" at bounding box center [728, 353] width 1456 height 835
click at [1206, 578] on link "View in Stripe" at bounding box center [1186, 582] width 108 height 28
click at [1223, 436] on html "Dashboard Organization Rebolt Site Builder Organizations Spam Review SMM Ongoin…" at bounding box center [728, 353] width 1456 height 835
click at [1309, 403] on html "Dashboard Organization Rebolt Site Builder Organizations Spam Review SMM Ongoin…" at bounding box center [728, 353] width 1456 height 835
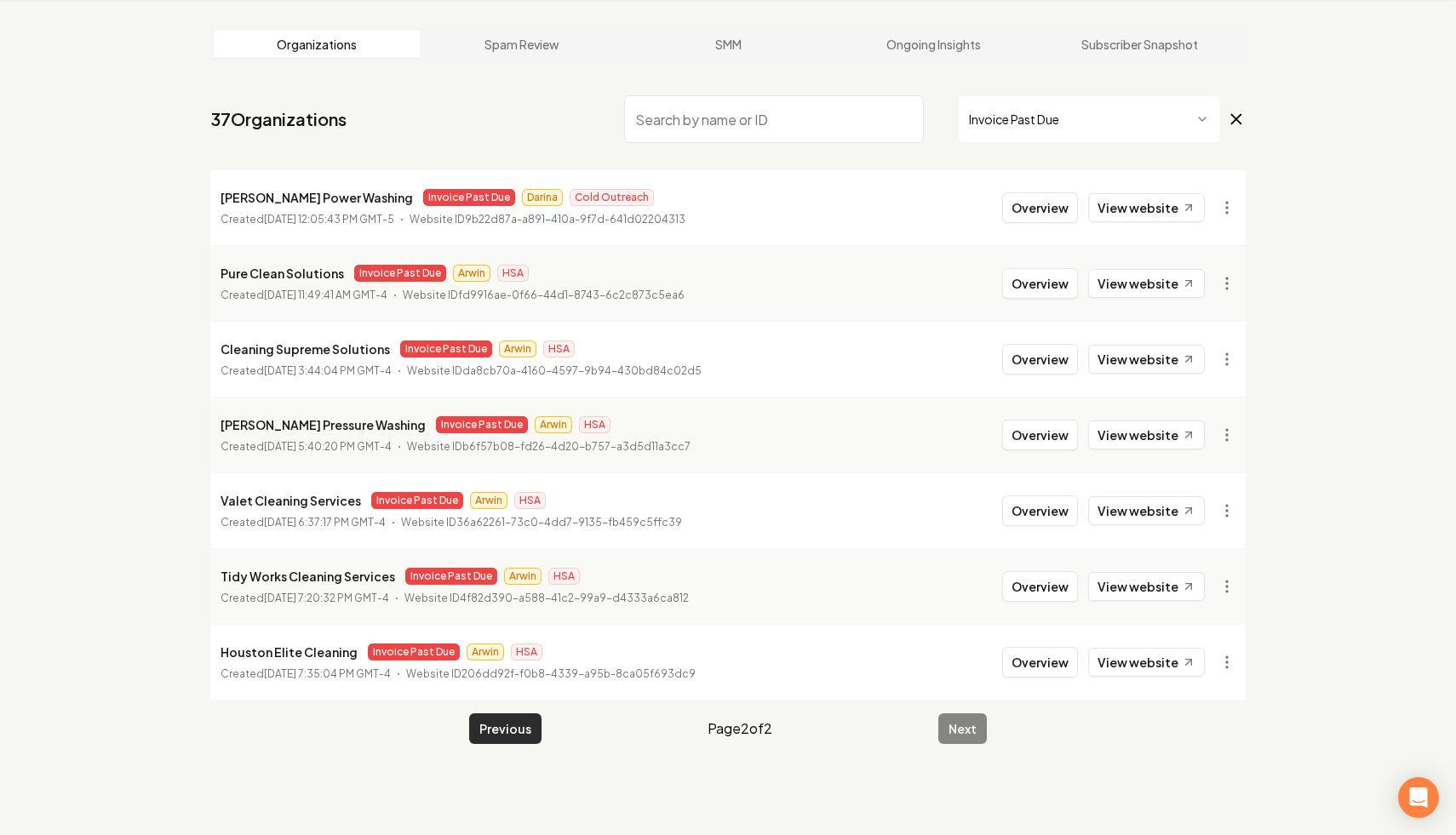
click at [519, 732] on button "Previous" at bounding box center [505, 729] width 72 height 30
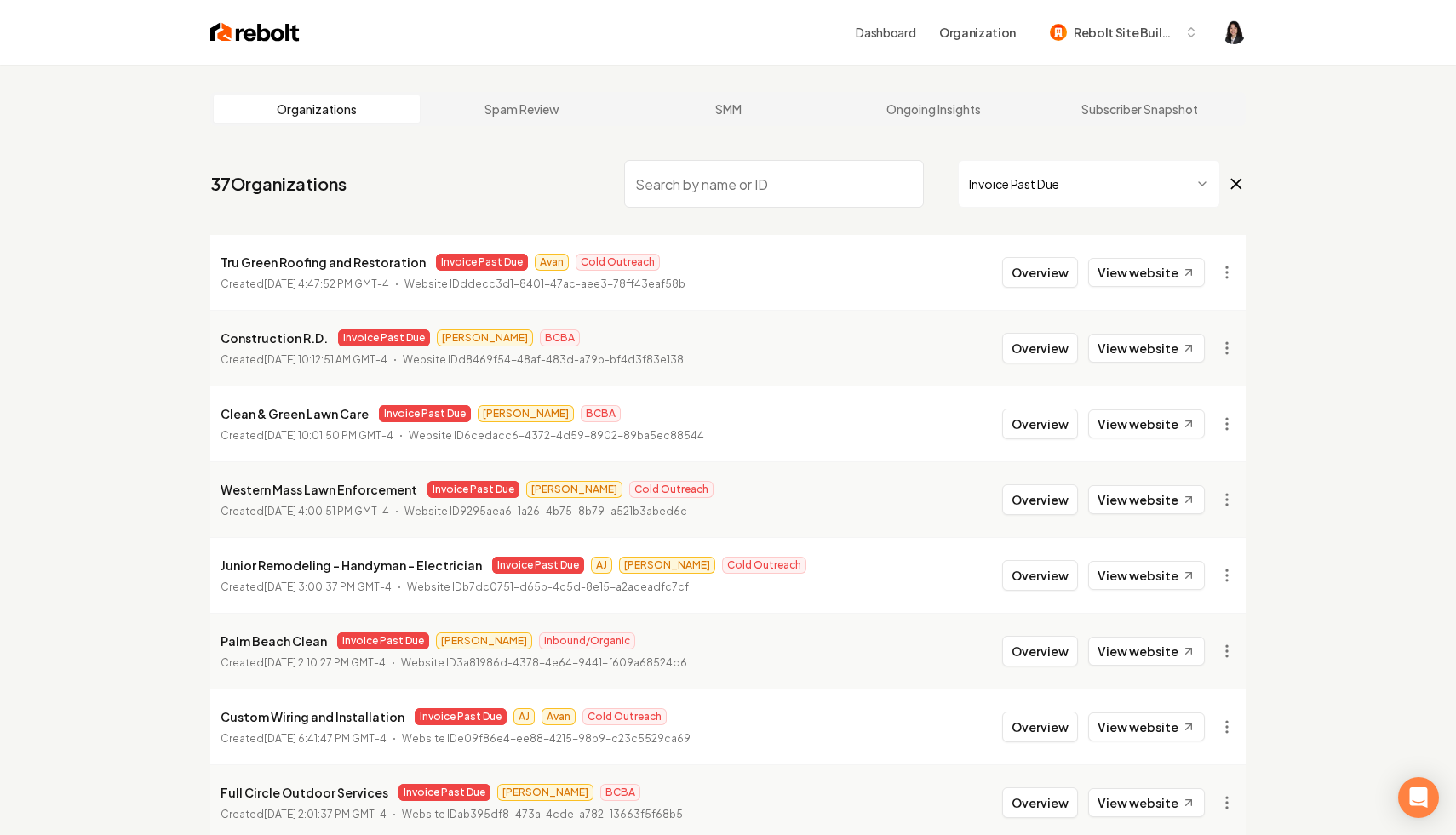
click at [1239, 181] on icon at bounding box center [1237, 184] width 9 height 9
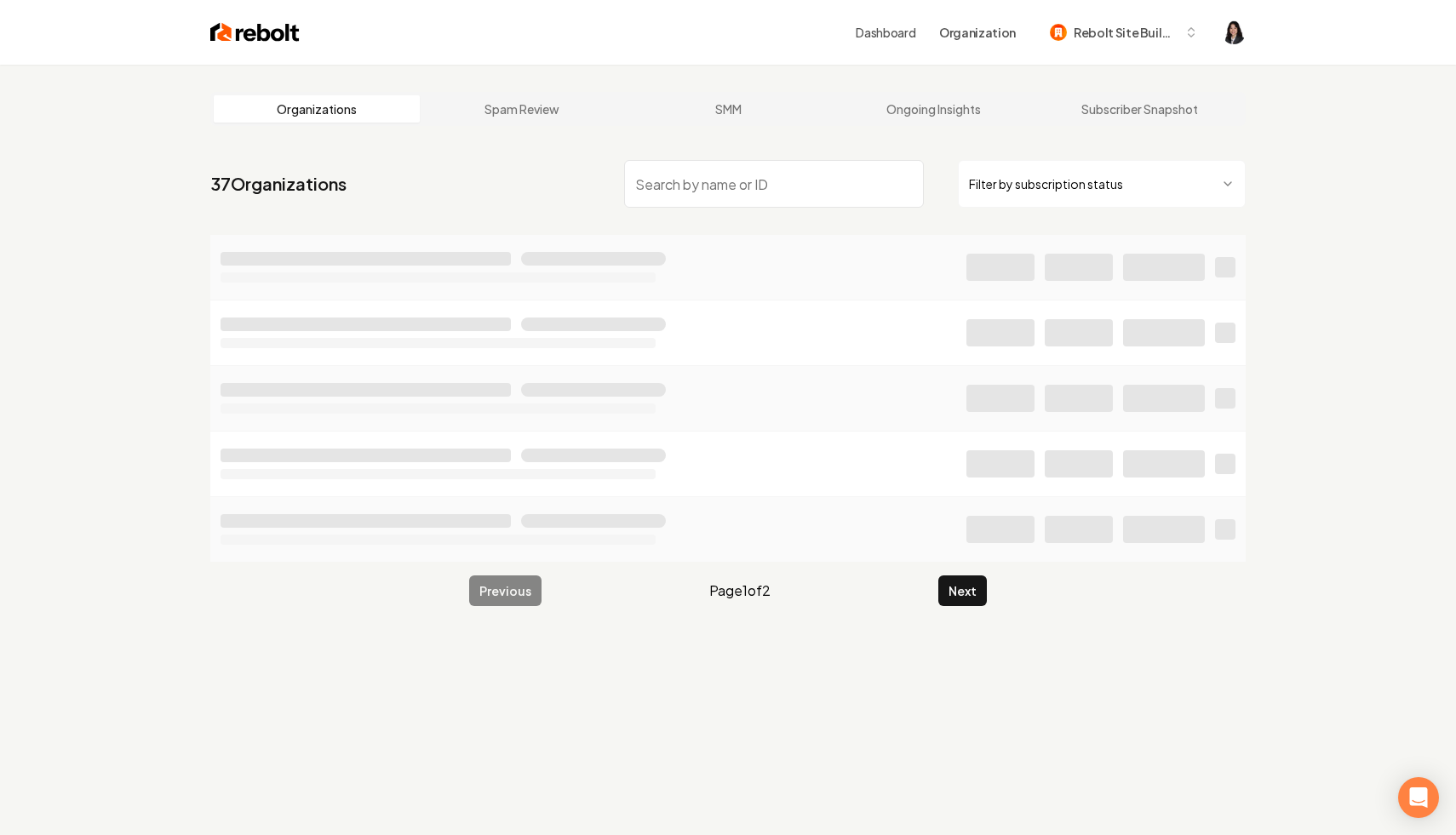
click at [838, 187] on input "search" at bounding box center [775, 184] width 300 height 47
paste input "$4537.16"
type input "$4537.16"
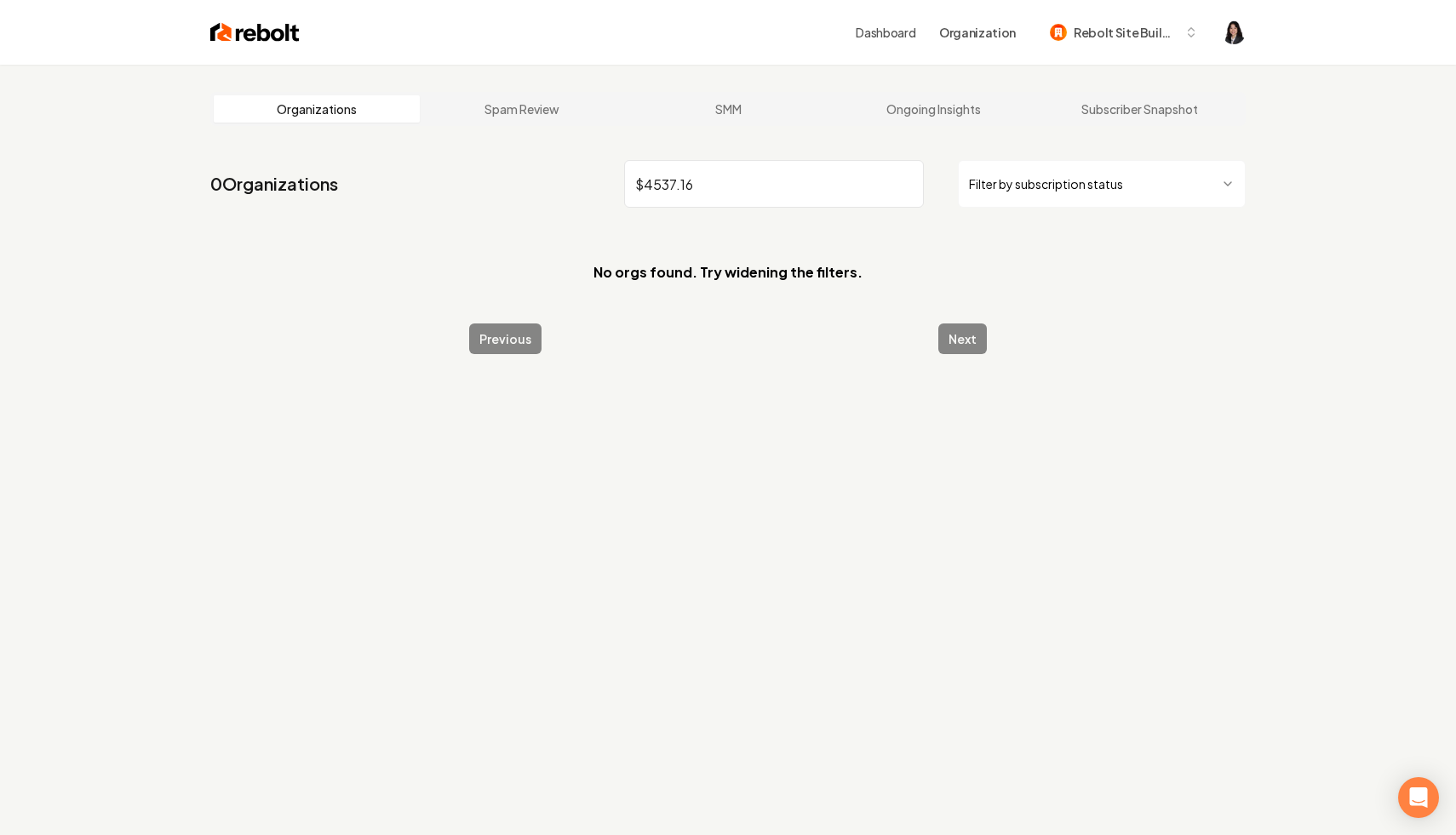
click at [906, 185] on input "$4537.16" at bounding box center [775, 184] width 300 height 47
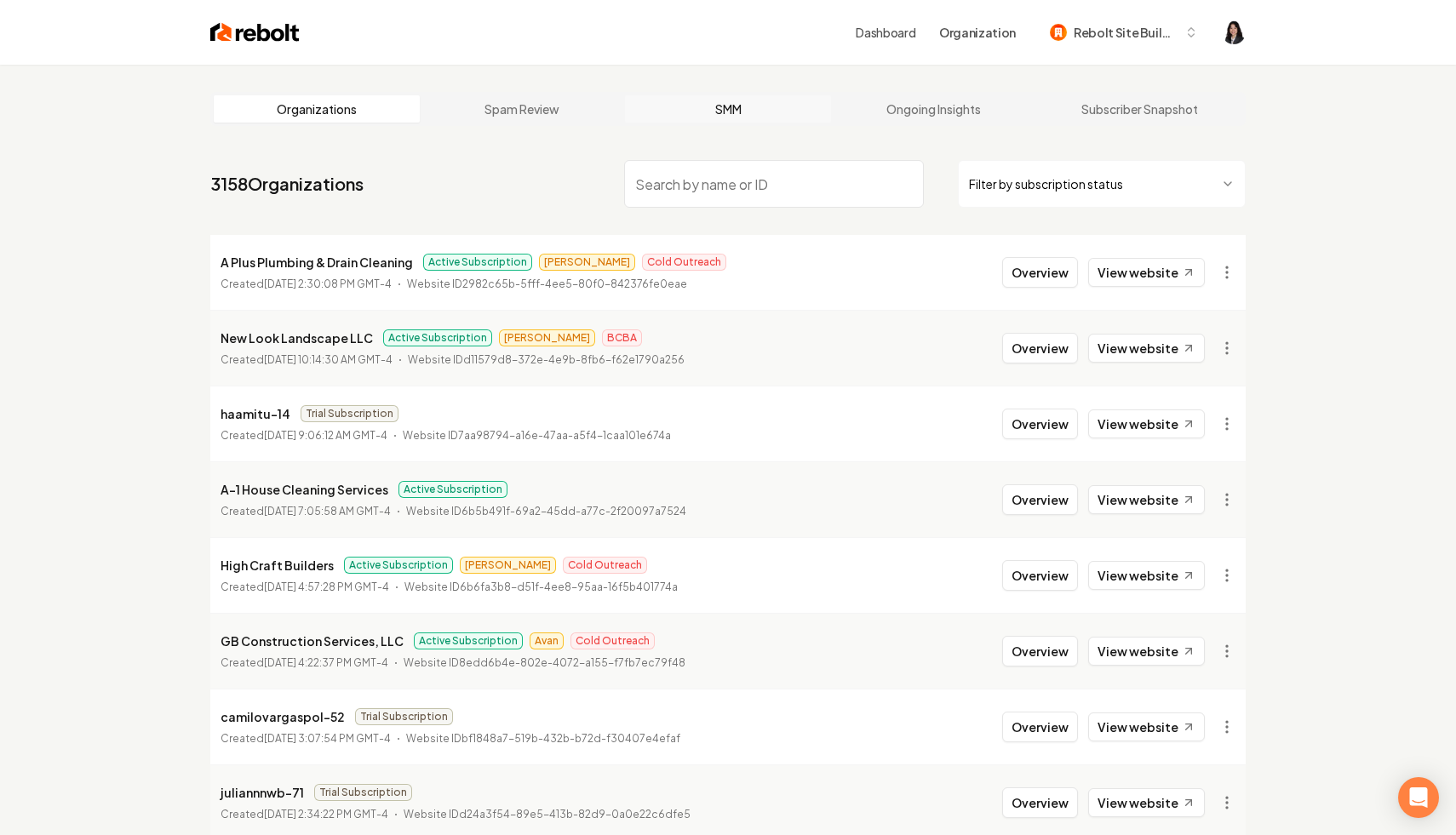
paste input "A Plus Plumbing & Drain Cleaning"
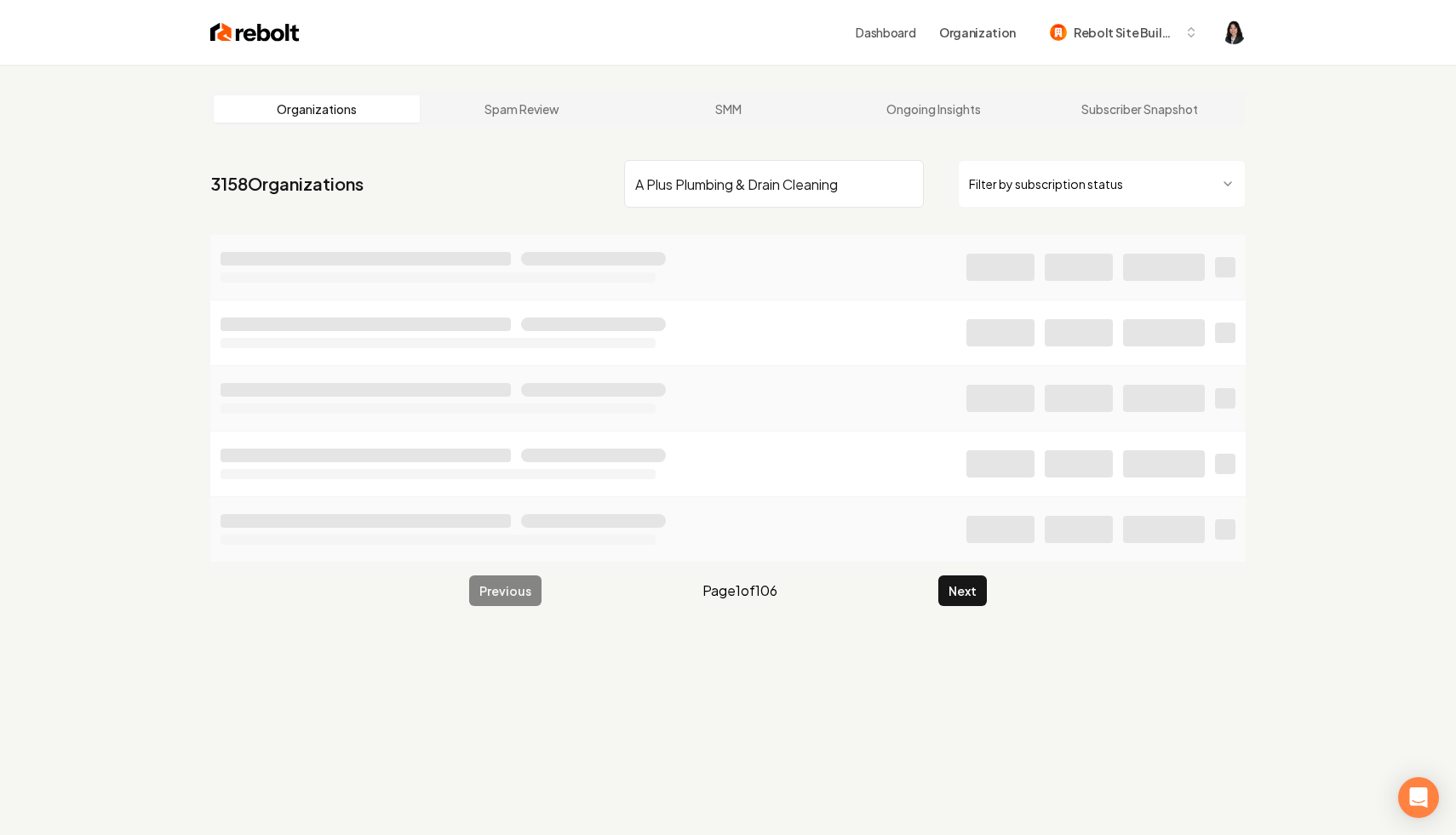
type input "A Plus Plumbing & Drain Cleaning"
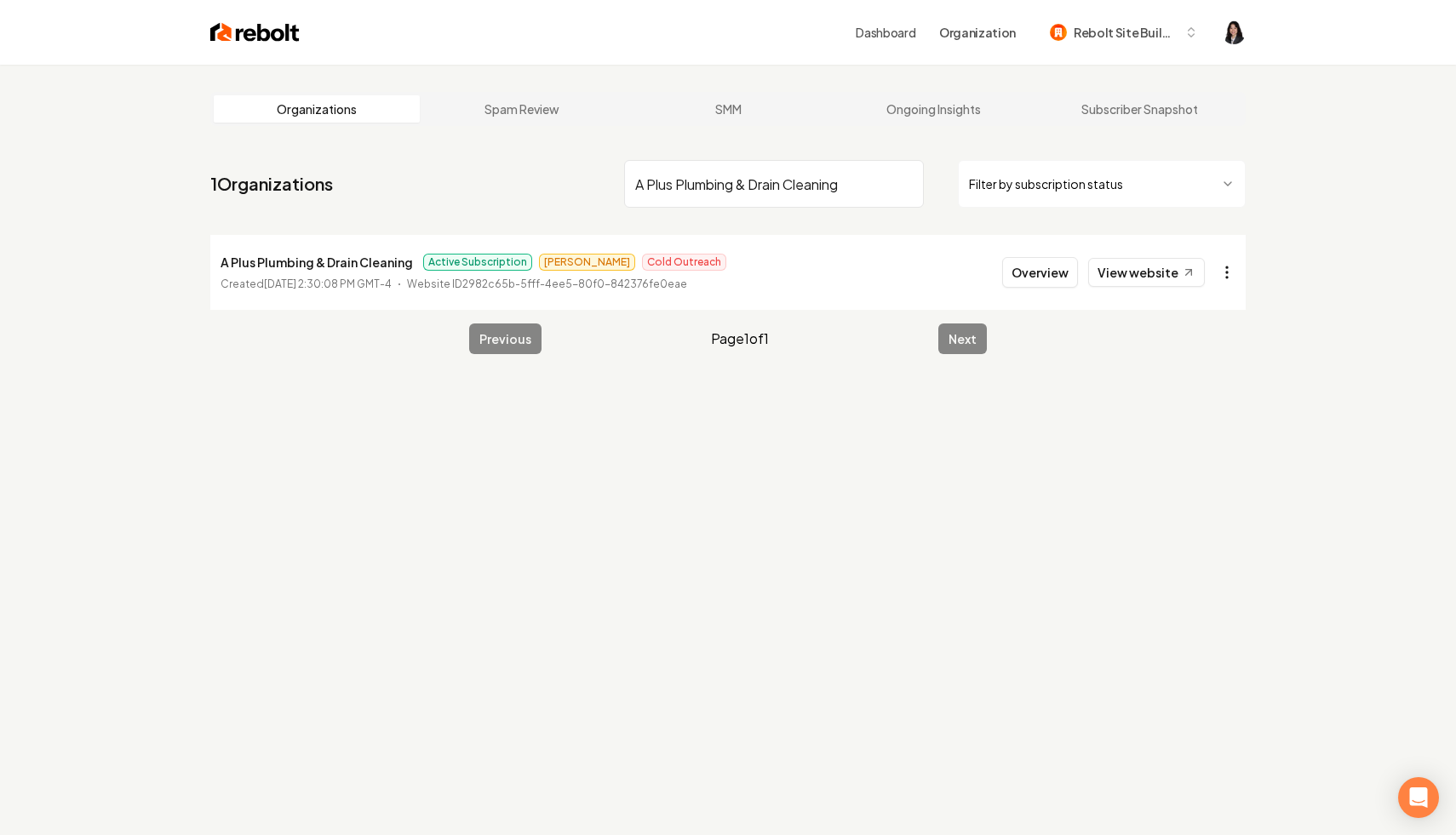
click at [1230, 271] on html "Dashboard Organization Rebolt Site Builder Organizations Spam Review SMM Ongoin…" at bounding box center [728, 418] width 1456 height 835
click at [1228, 427] on link "View in Stripe" at bounding box center [1186, 419] width 108 height 28
click at [907, 181] on input "A Plus Plumbing & Drain Cleaning" at bounding box center [775, 184] width 300 height 47
click at [1043, 180] on html "Dashboard Organization Rebolt Site Builder Organizations Spam Review SMM Ongoin…" at bounding box center [728, 418] width 1456 height 835
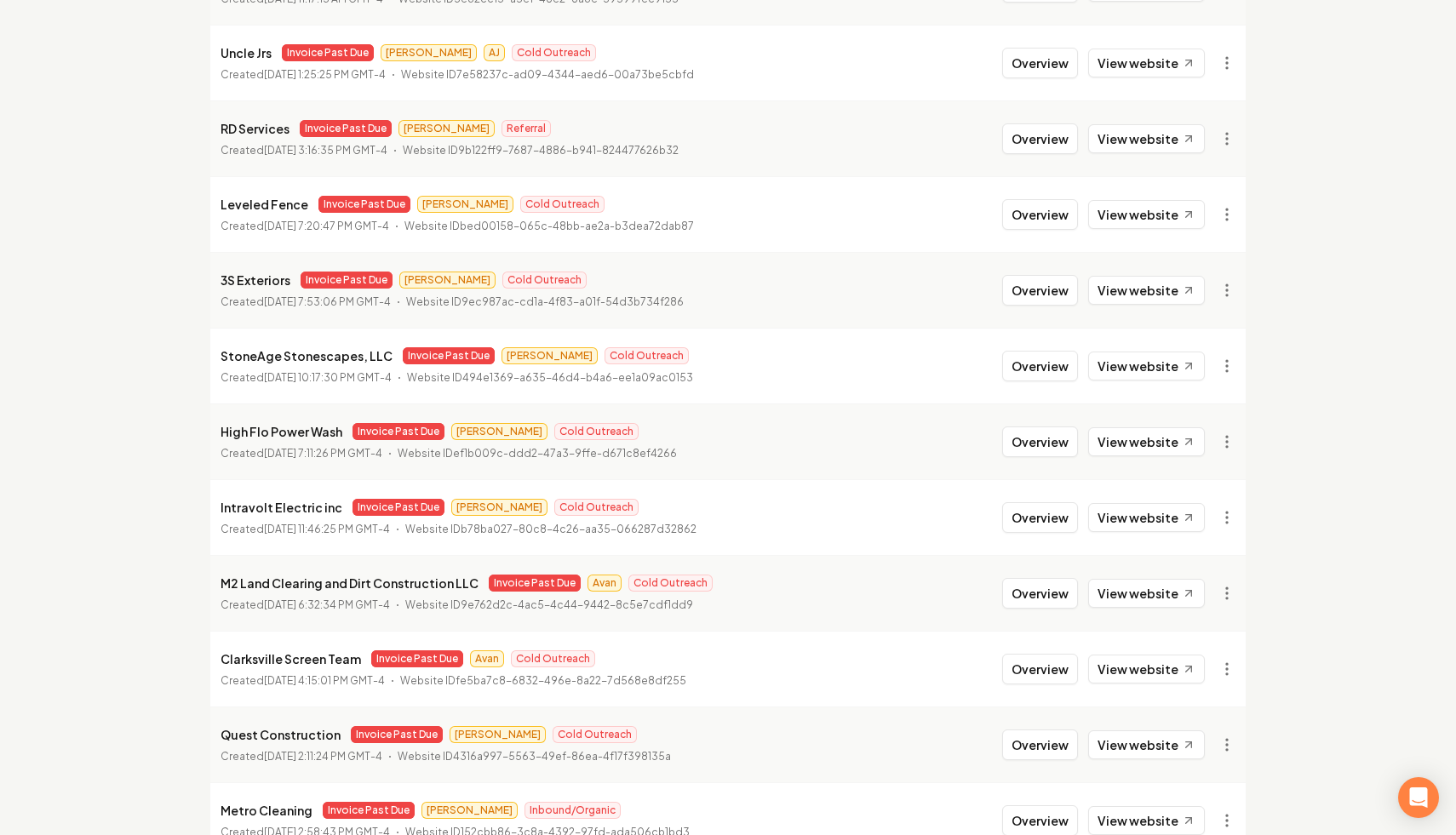
scroll to position [1011, 0]
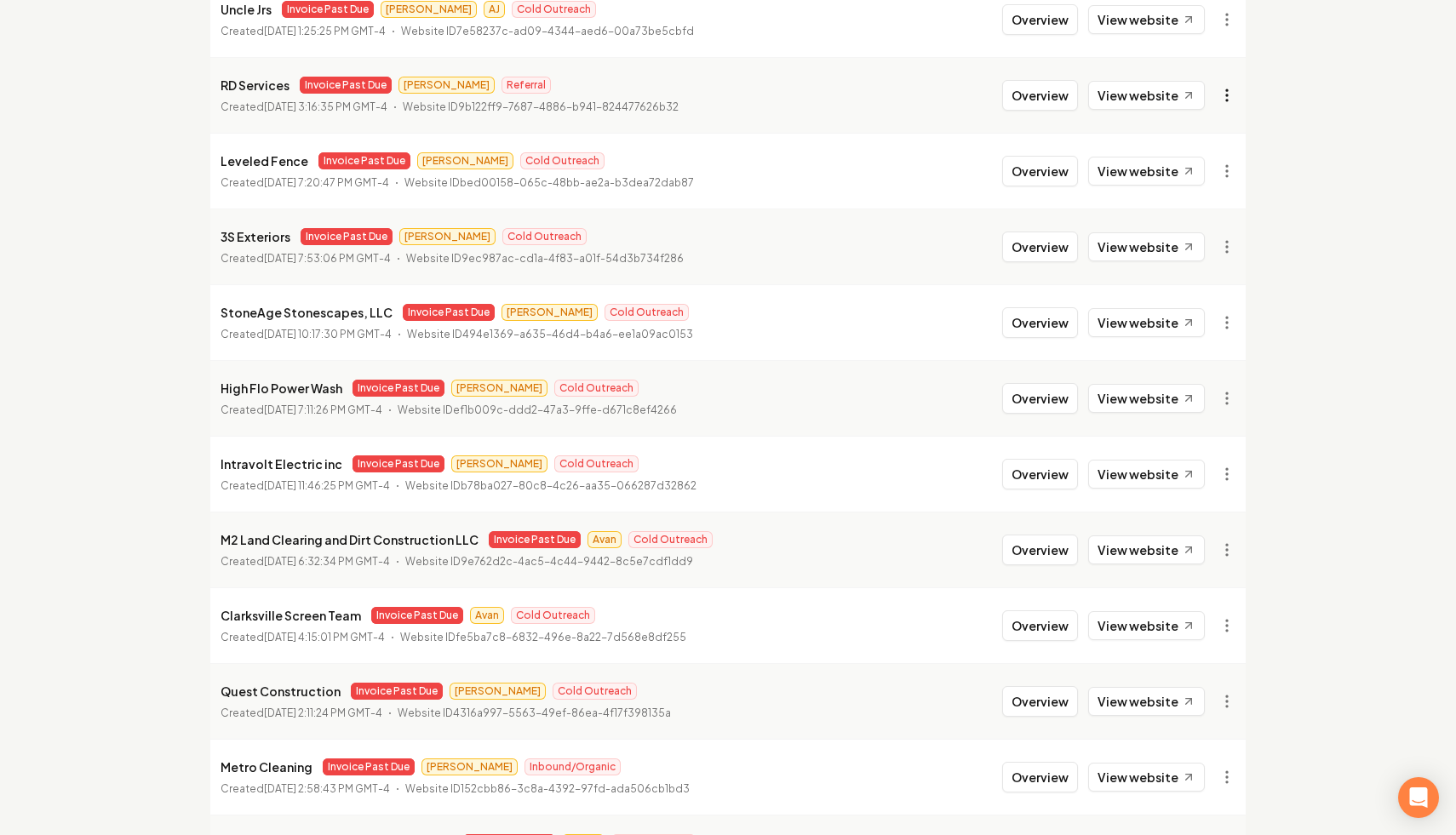
click at [1200, 237] on link "View in Stripe" at bounding box center [1186, 242] width 108 height 28
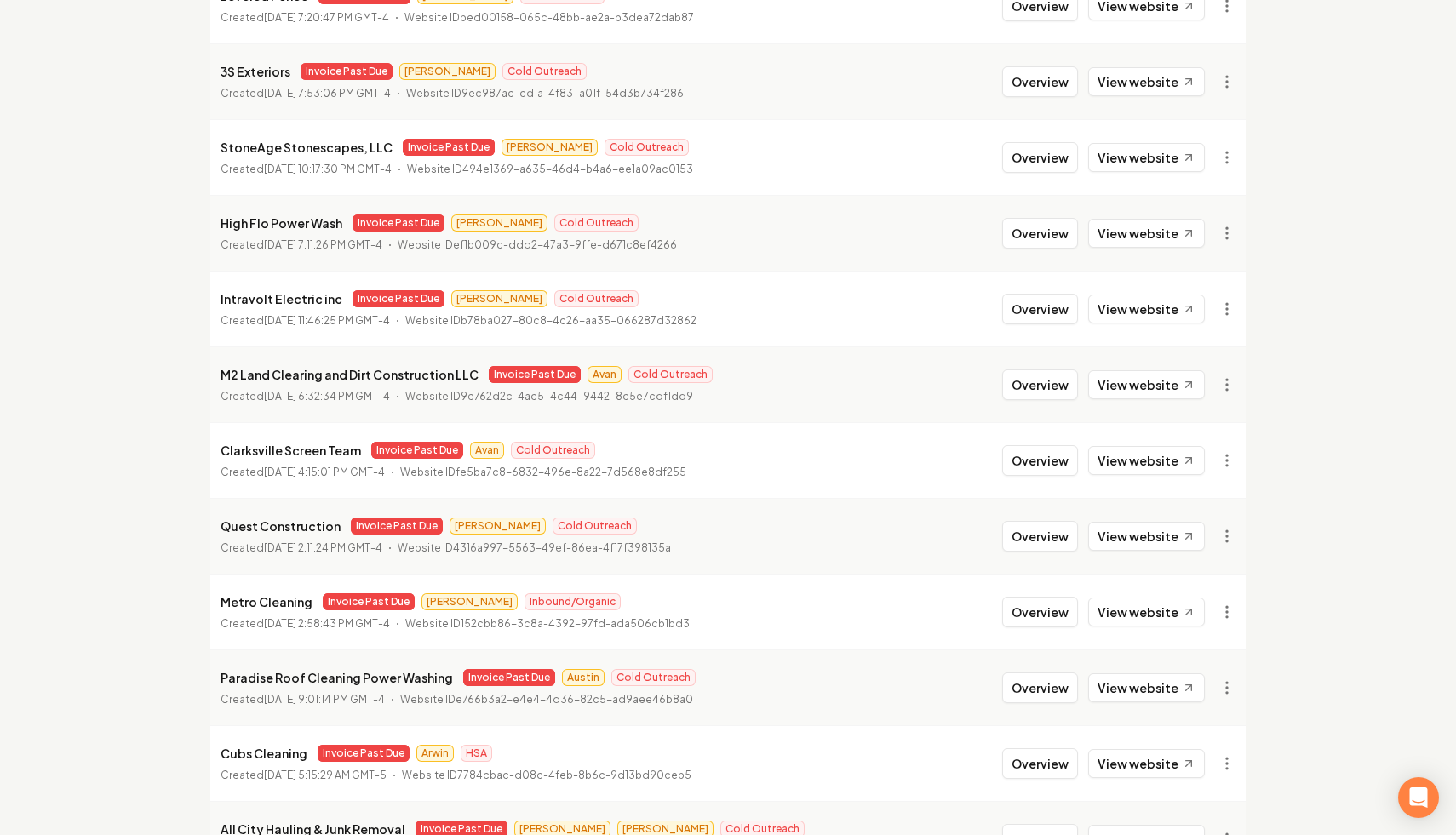
scroll to position [1174, 0]
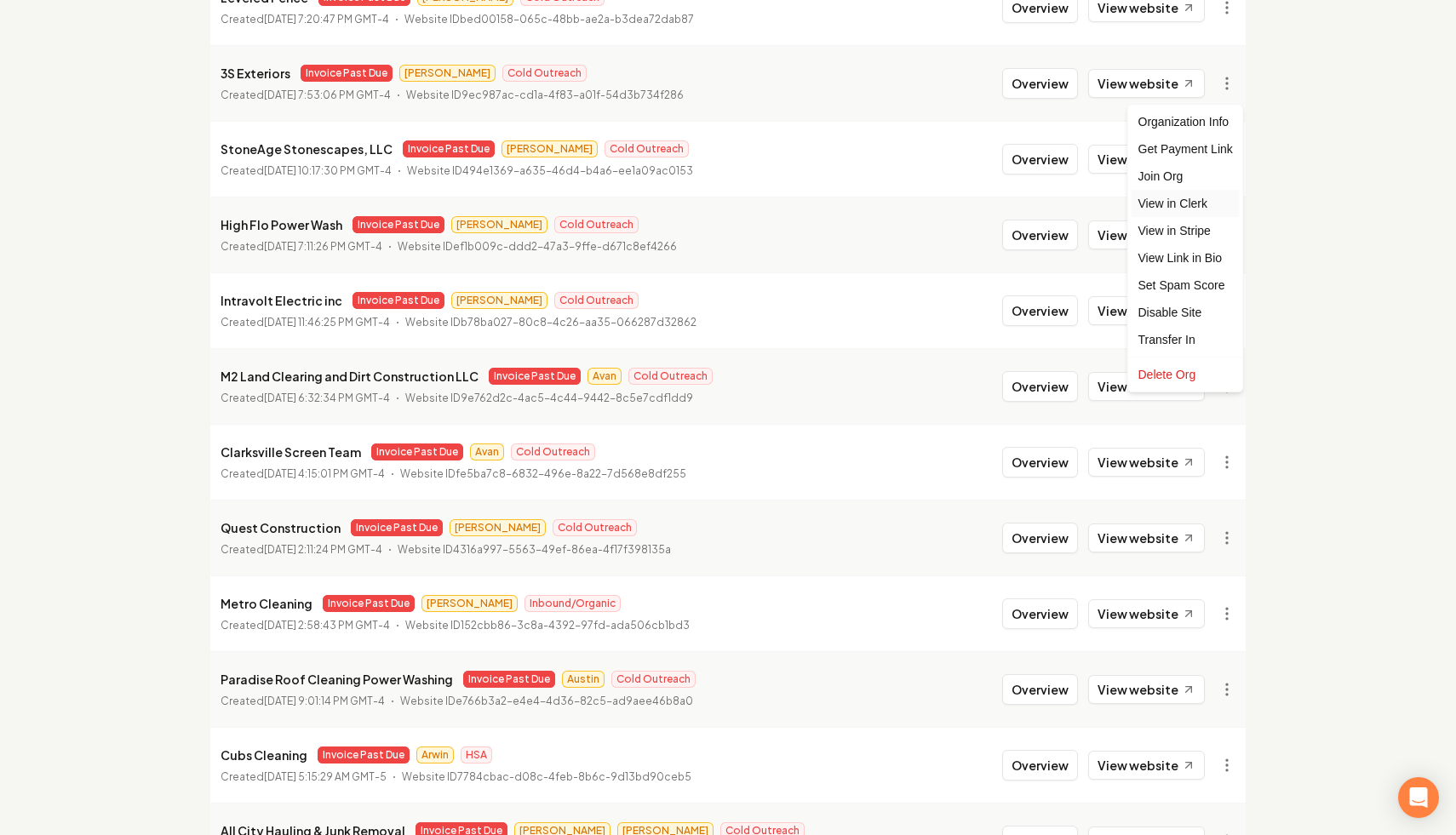
click at [1197, 203] on link "View in Clerk" at bounding box center [1186, 203] width 108 height 28
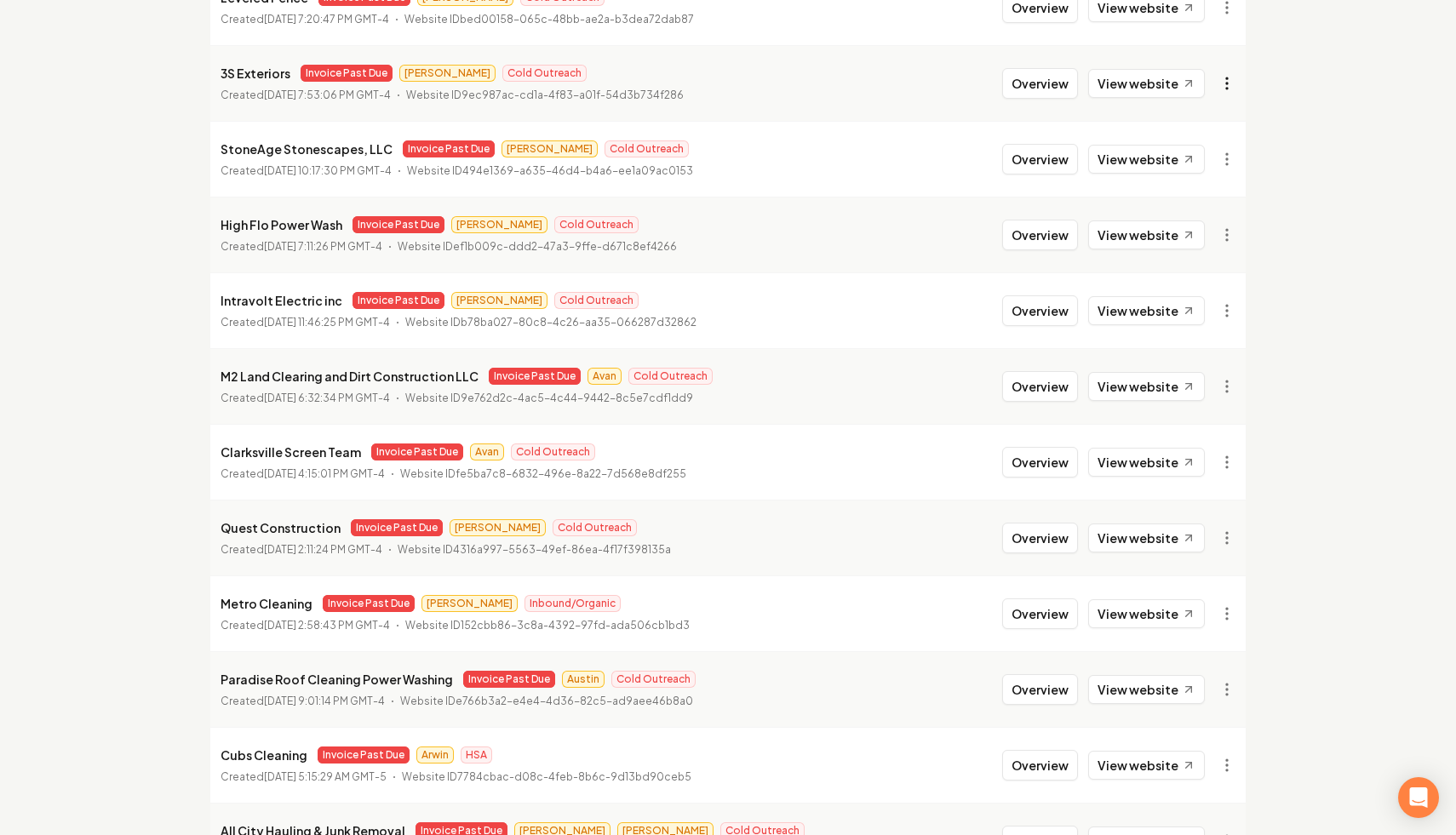
click at [1188, 228] on link "View in Stripe" at bounding box center [1186, 231] width 108 height 28
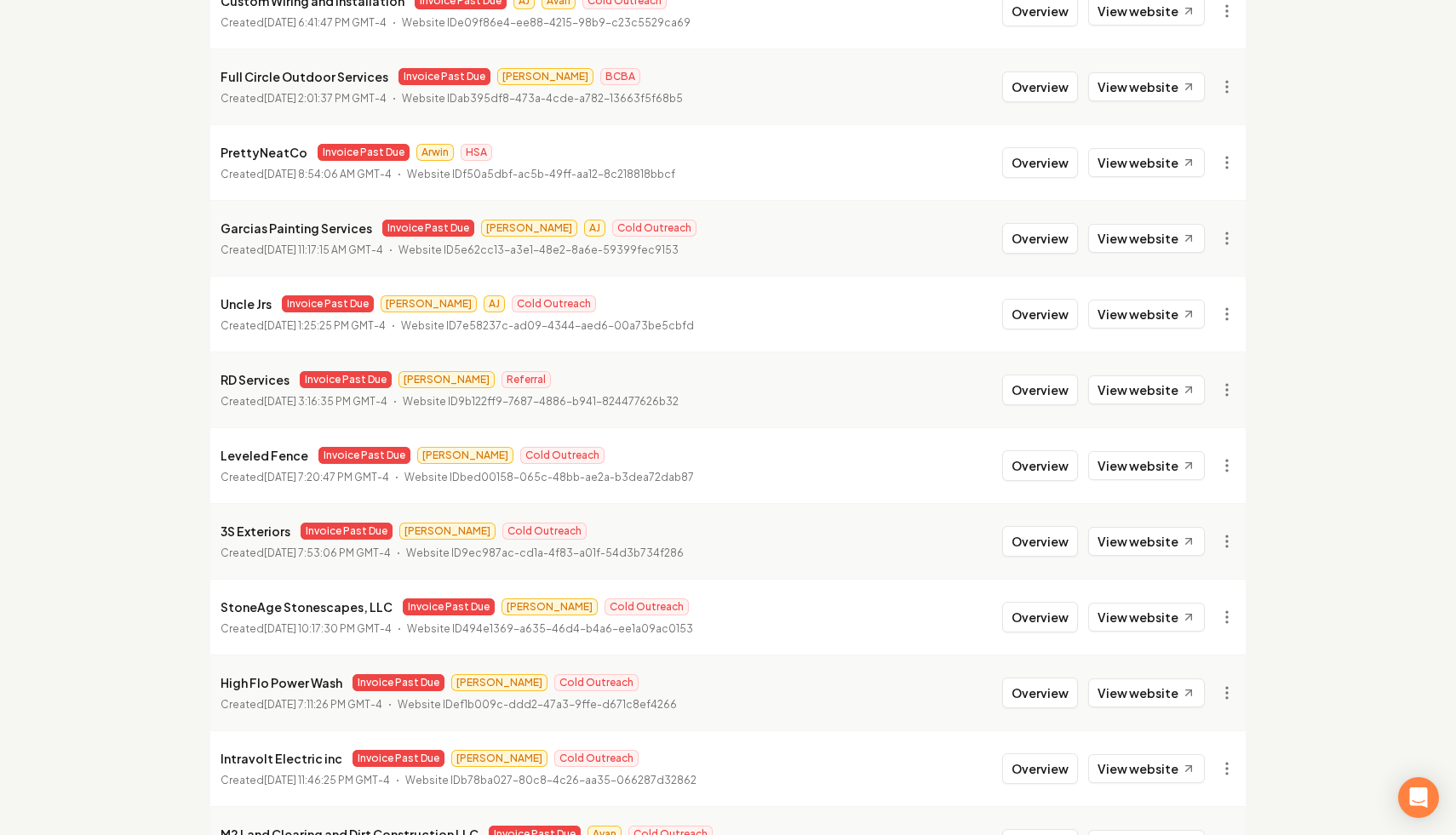
scroll to position [0, 0]
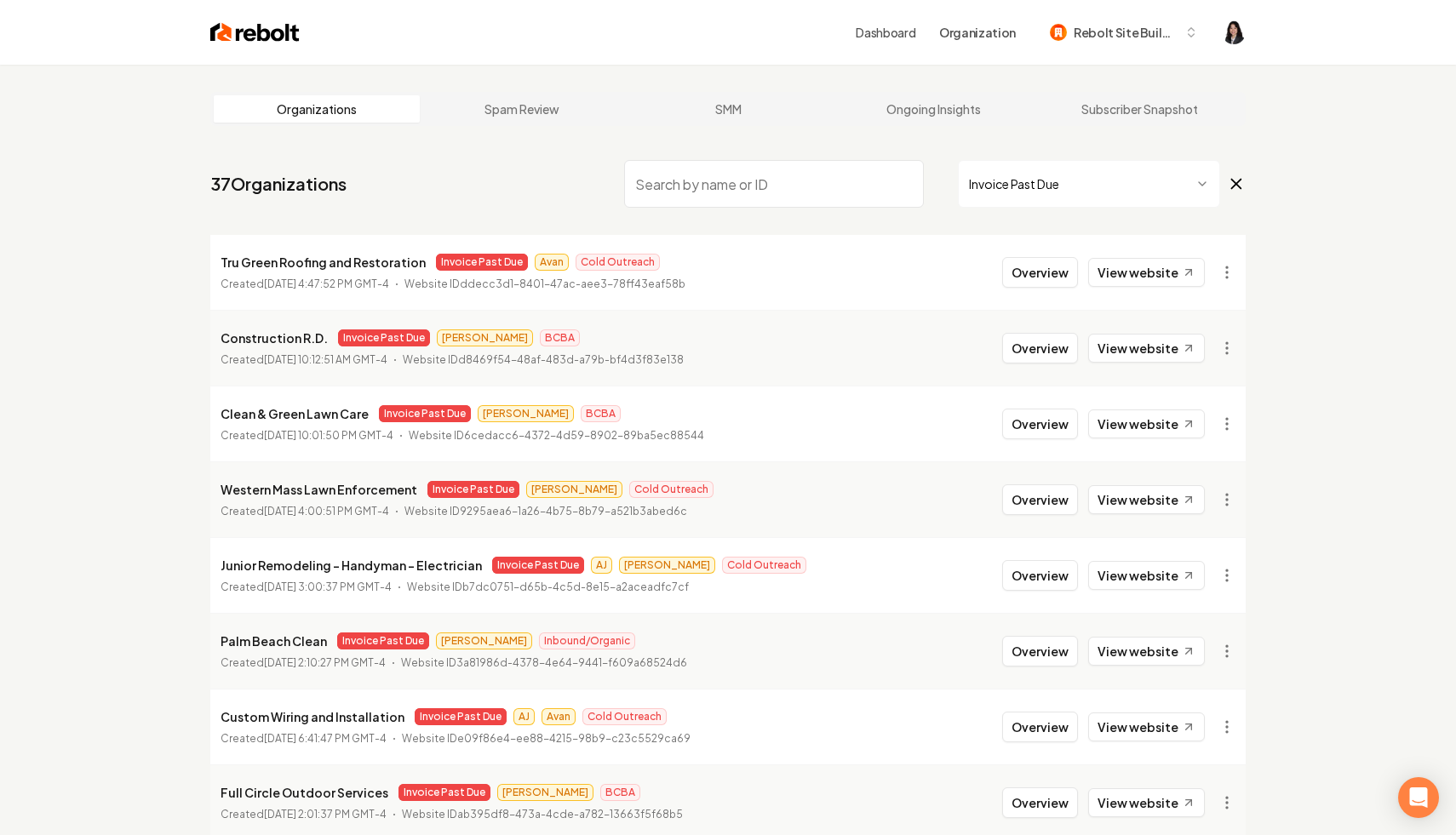
click at [1233, 180] on icon at bounding box center [1237, 184] width 9 height 9
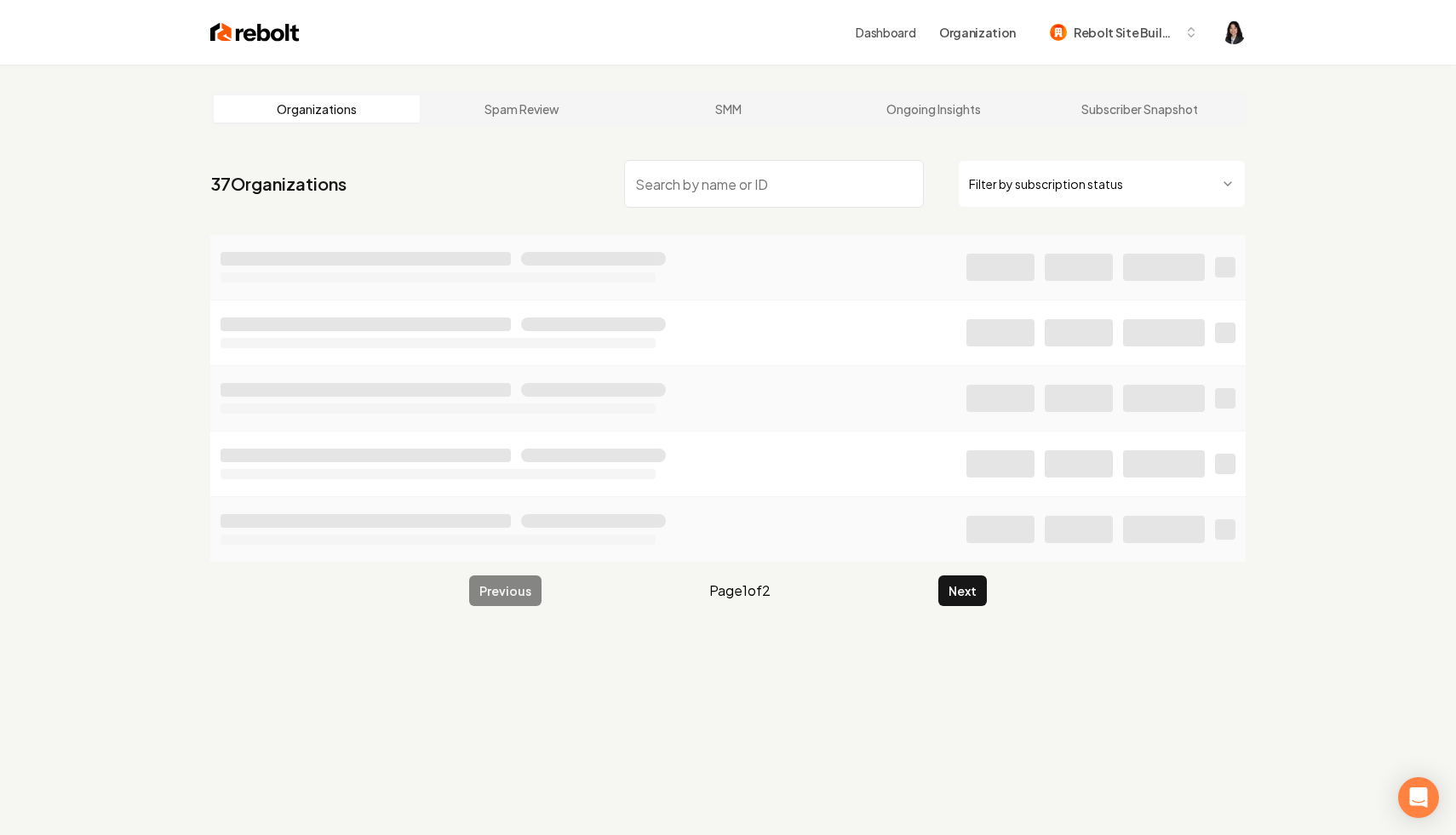
click at [841, 178] on input "search" at bounding box center [775, 184] width 300 height 47
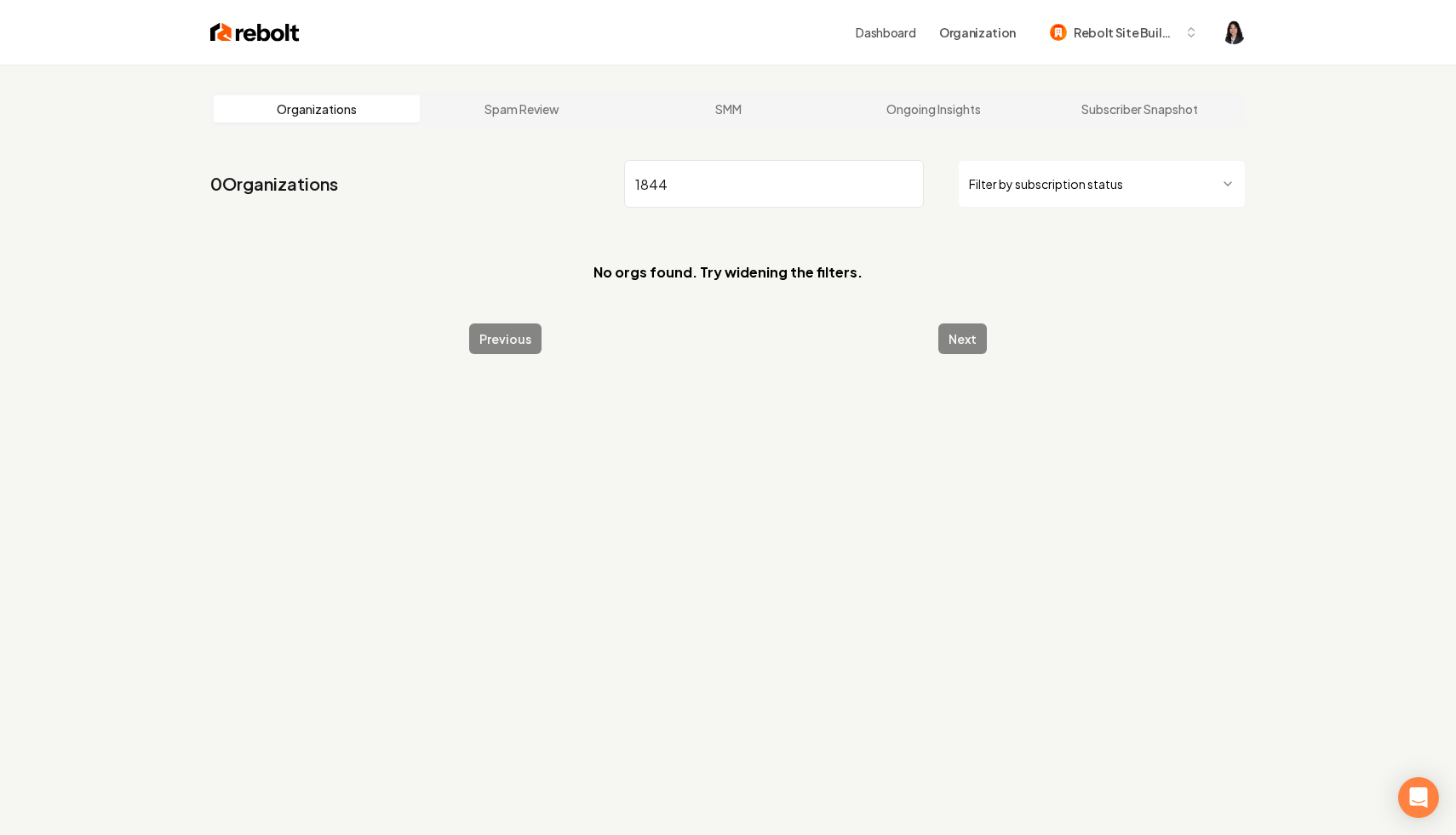
click at [644, 184] on input "1844" at bounding box center [775, 184] width 300 height 47
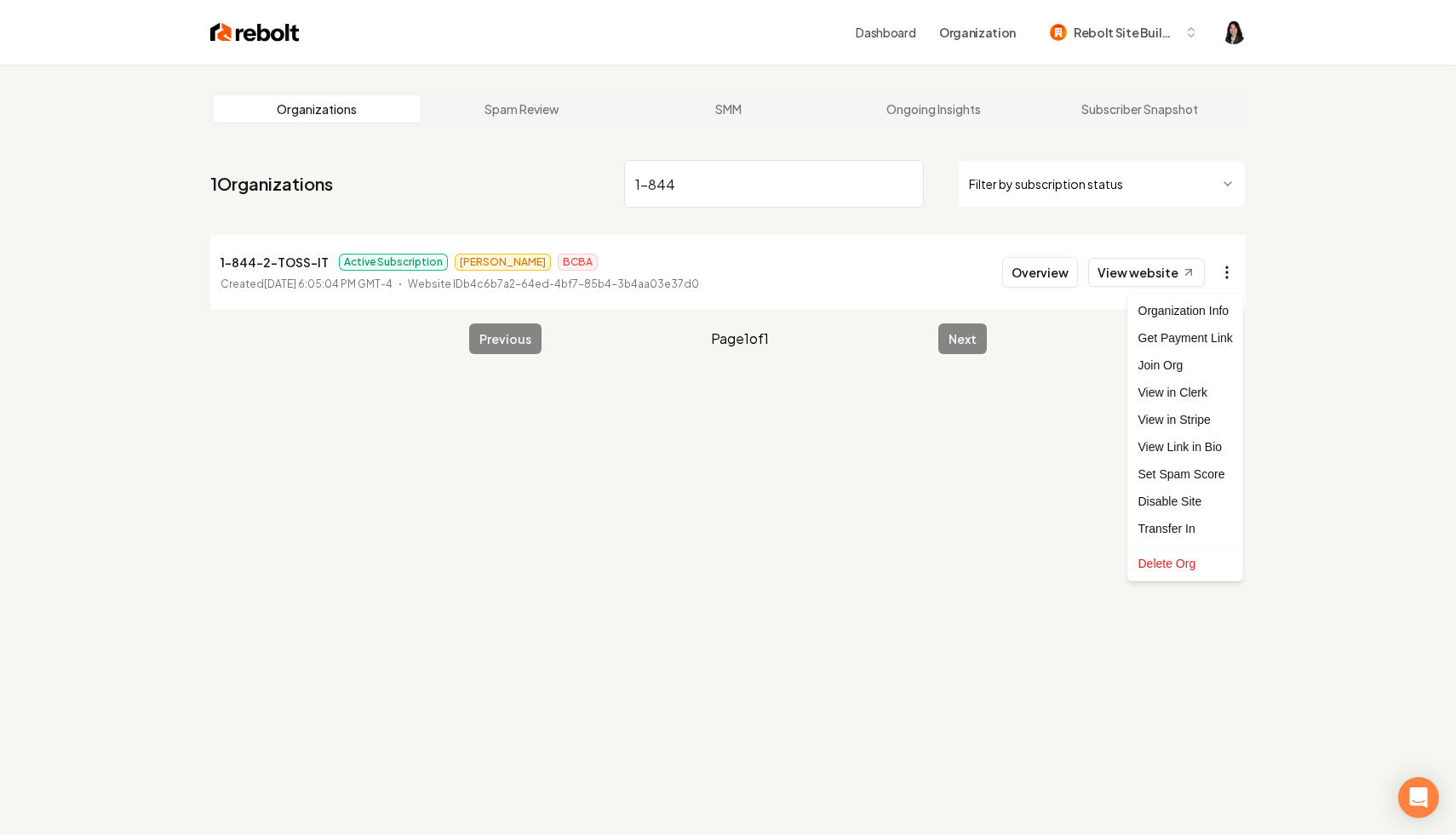
click at [1217, 266] on html "Dashboard Organization Rebolt Site Builder Organizations Spam Review SMM Ongoin…" at bounding box center [728, 418] width 1456 height 835
click at [1196, 414] on link "View in Stripe" at bounding box center [1186, 419] width 108 height 28
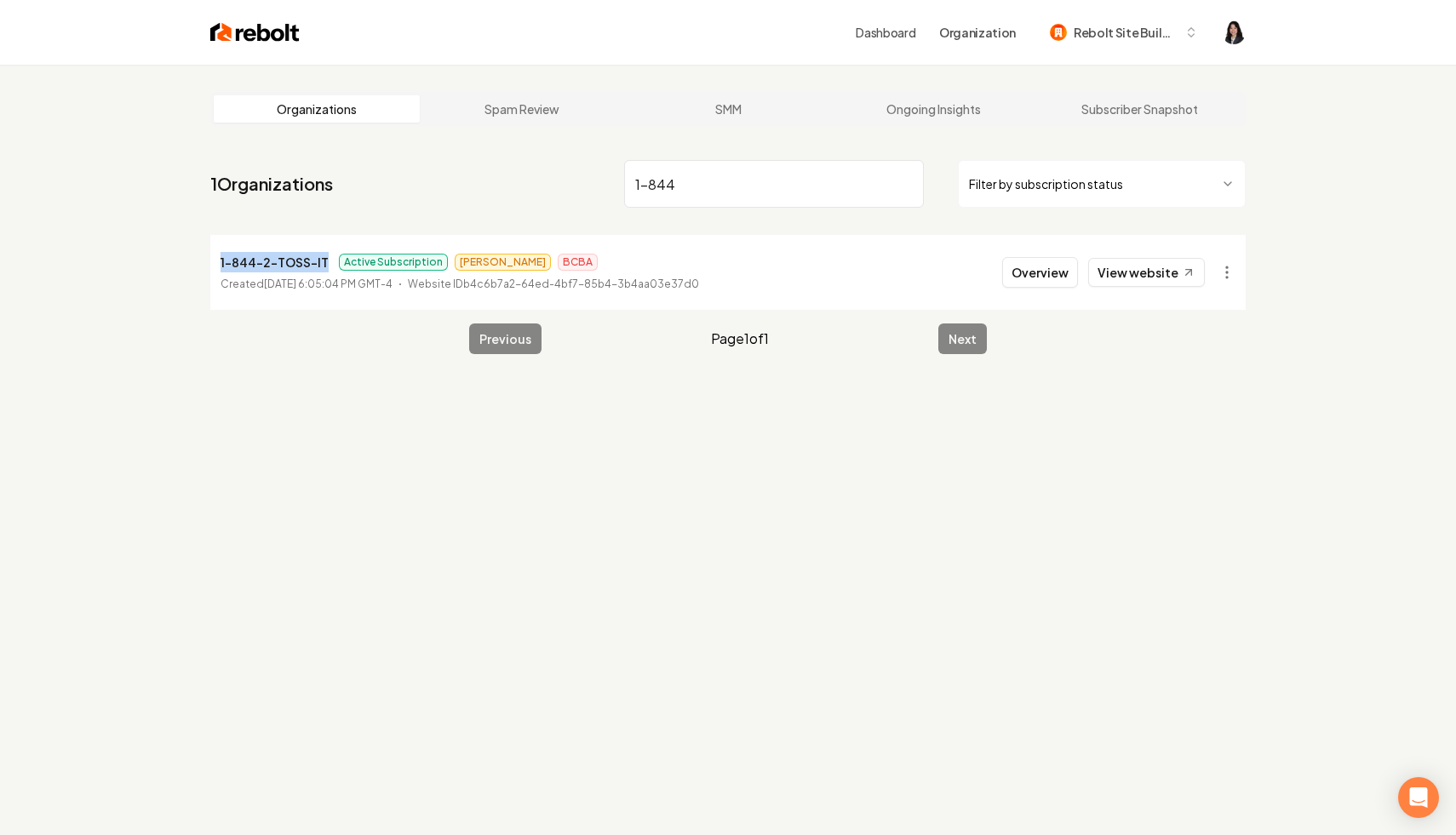
drag, startPoint x: 327, startPoint y: 260, endPoint x: 208, endPoint y: 255, distance: 119.1
click at [208, 255] on main "Organizations Spam Review SMM Ongoing Insights Subscriber Snapshot 1 Organizati…" at bounding box center [728, 223] width 1091 height 317
copy p "1-844-2-TOSS-IT"
click at [799, 183] on input "1-844" at bounding box center [775, 184] width 300 height 47
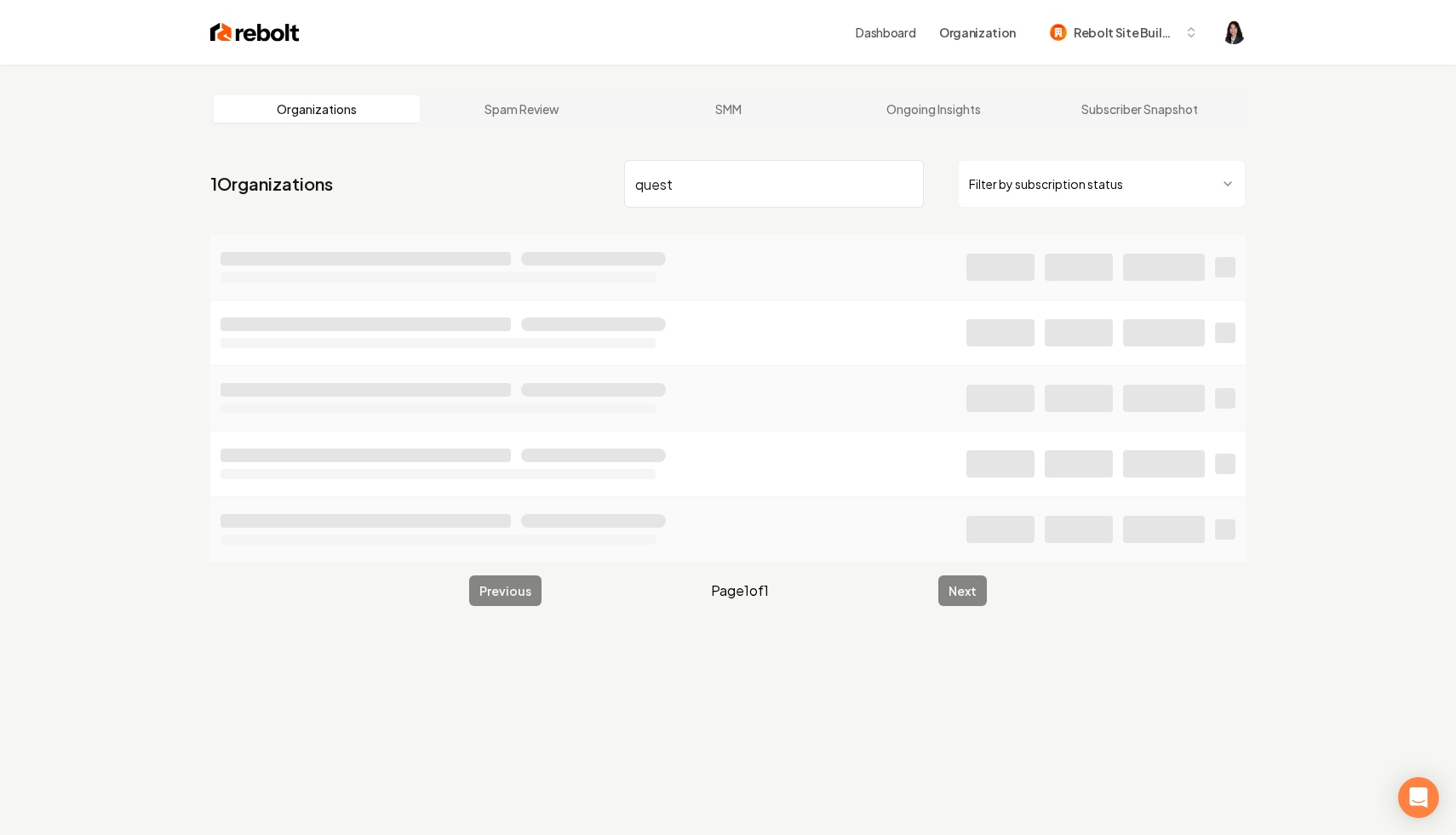
type input "quest"
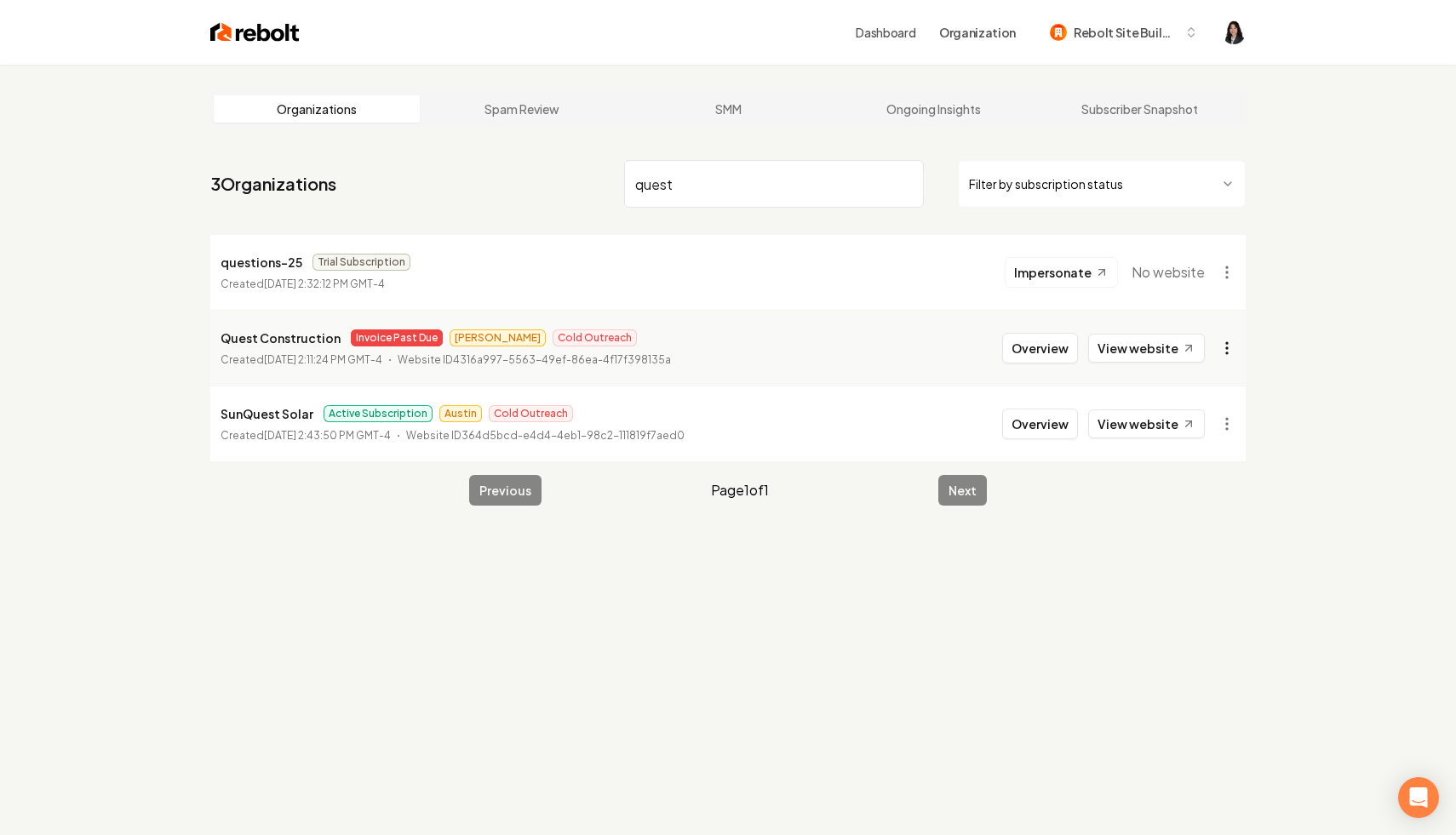
click at [1224, 356] on html "Dashboard Organization Rebolt Site Builder Organizations Spam Review SMM Ongoin…" at bounding box center [728, 418] width 1456 height 835
click at [1175, 492] on link "View in Stripe" at bounding box center [1186, 495] width 108 height 28
click at [1232, 358] on html "Dashboard Organization Rebolt Site Builder Organizations Spam Review SMM Ongoin…" at bounding box center [728, 418] width 1456 height 835
click at [1185, 576] on div "Enable Site" at bounding box center [1186, 577] width 108 height 28
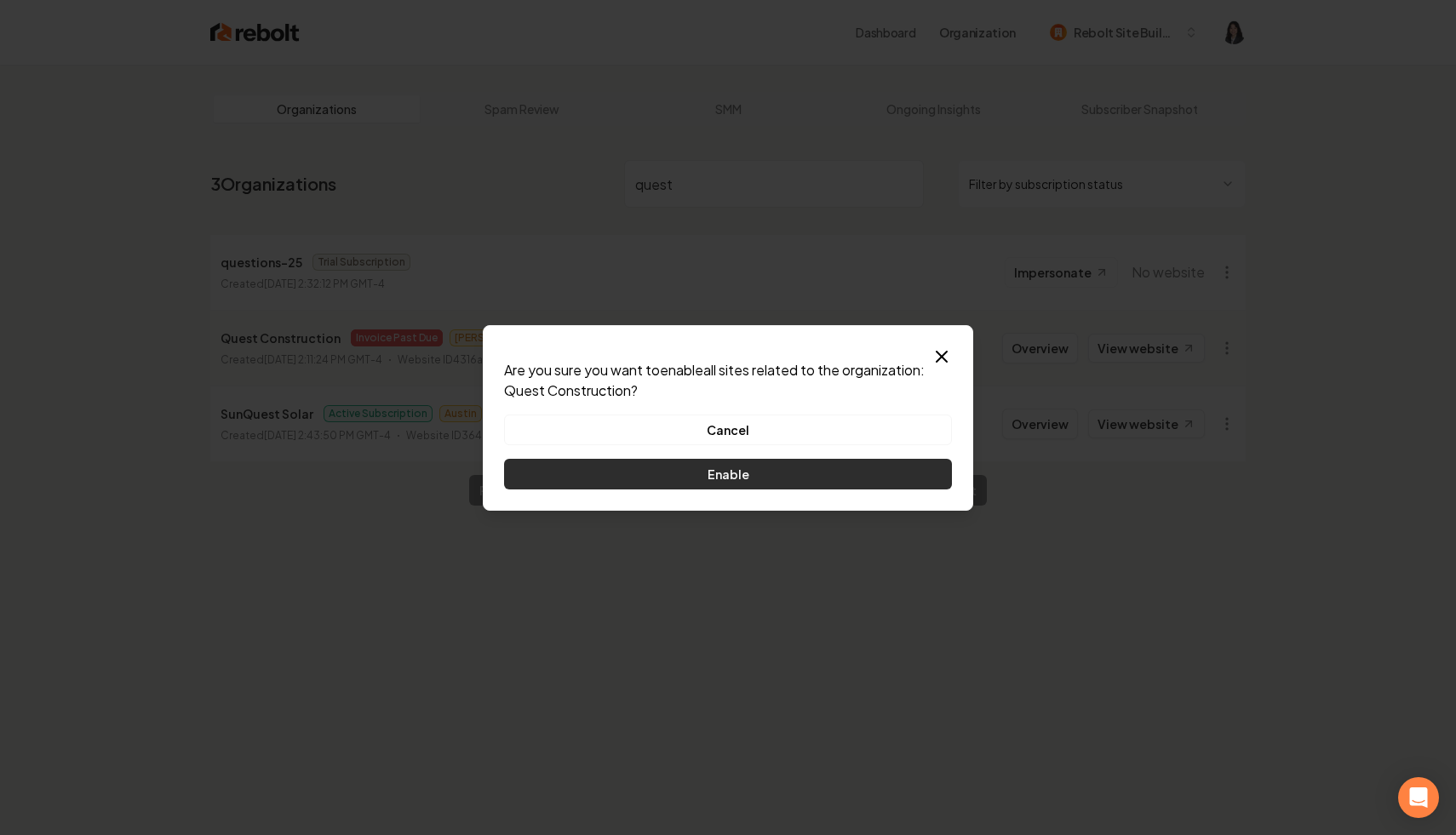
click at [917, 471] on button "Enable" at bounding box center [728, 474] width 448 height 30
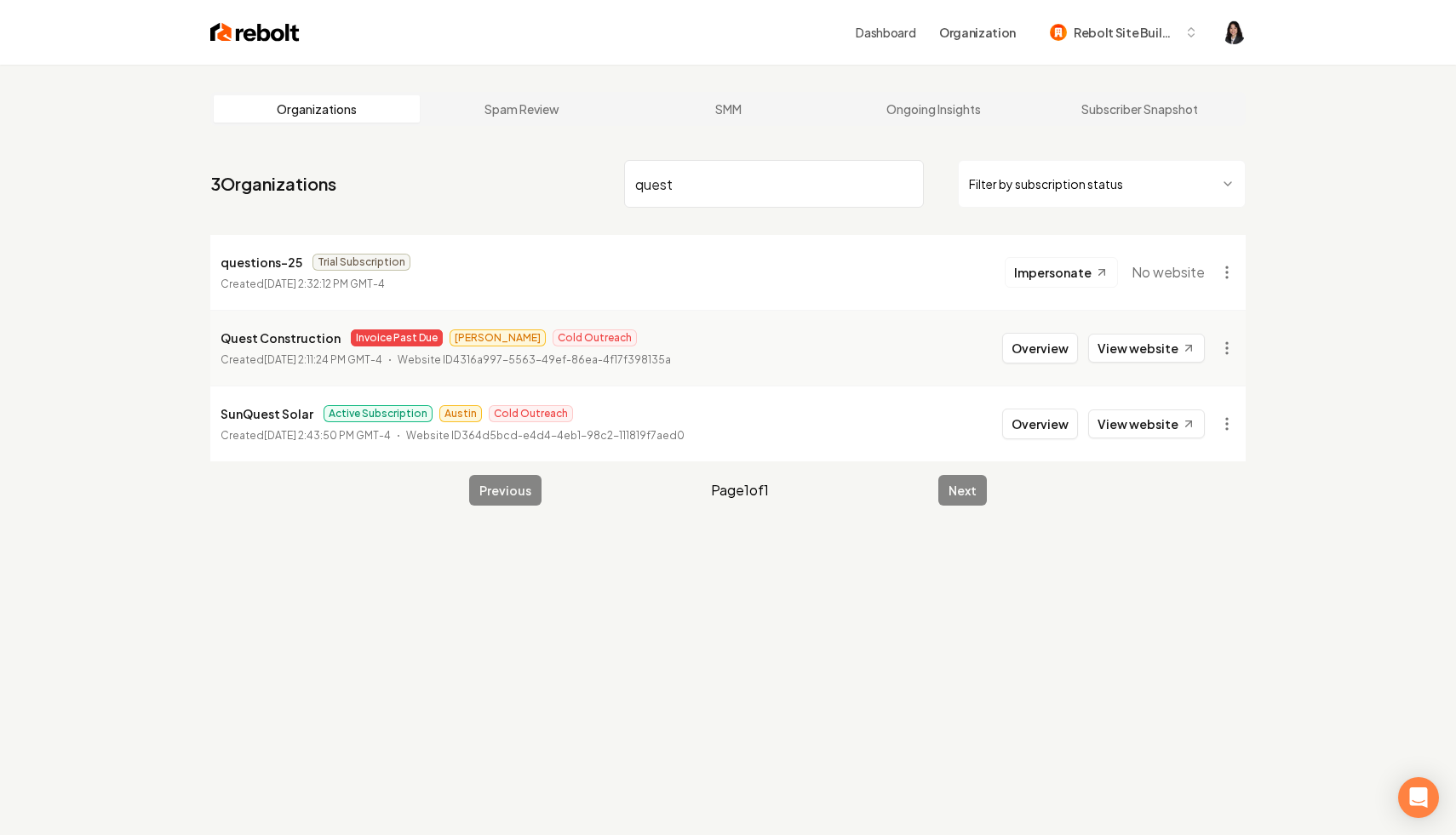
click at [909, 182] on input "quest" at bounding box center [775, 184] width 300 height 47
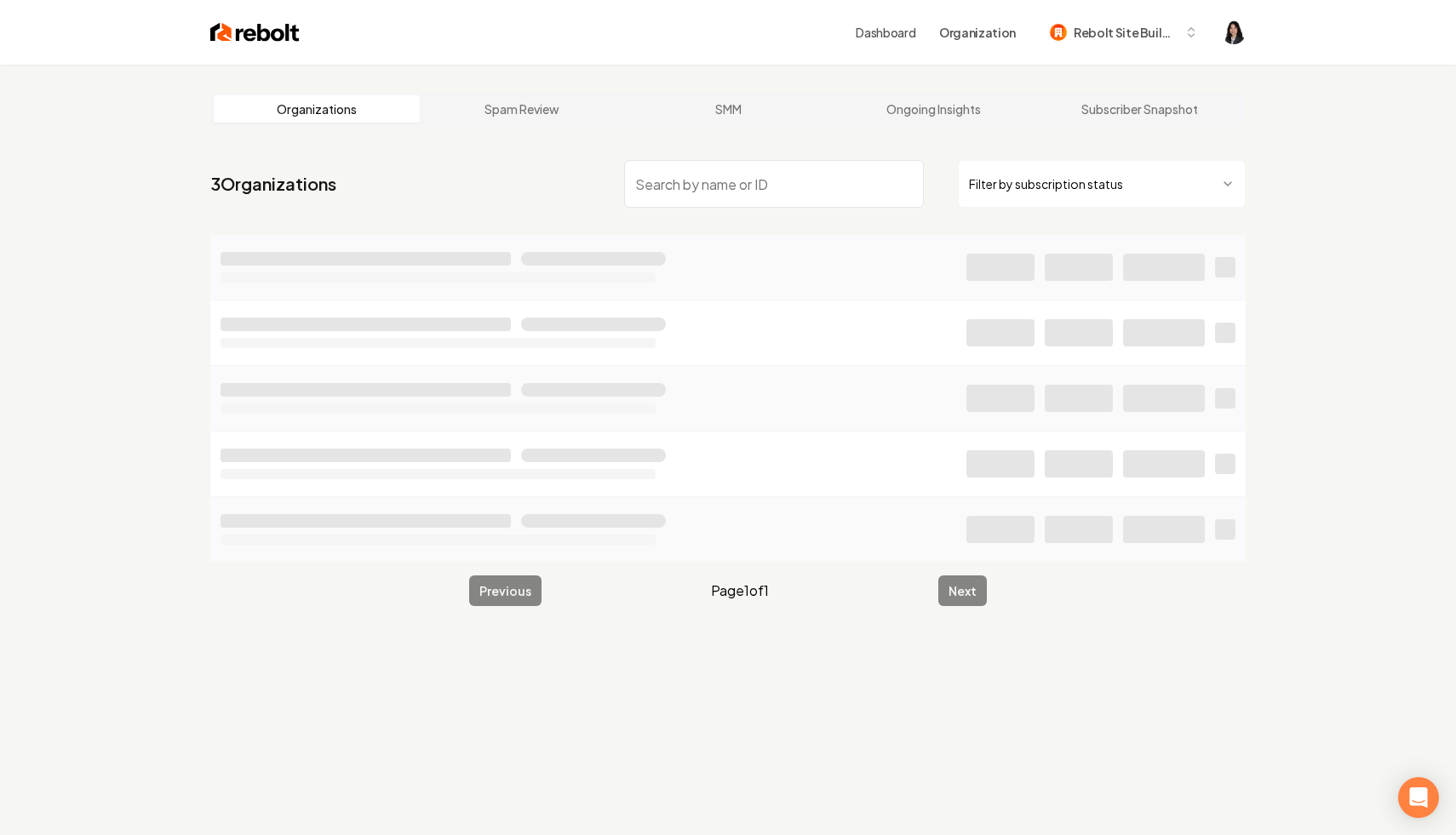
click at [1026, 195] on html "Dashboard Organization Rebolt Site Builder Organizations Spam Review SMM Ongoin…" at bounding box center [728, 418] width 1456 height 835
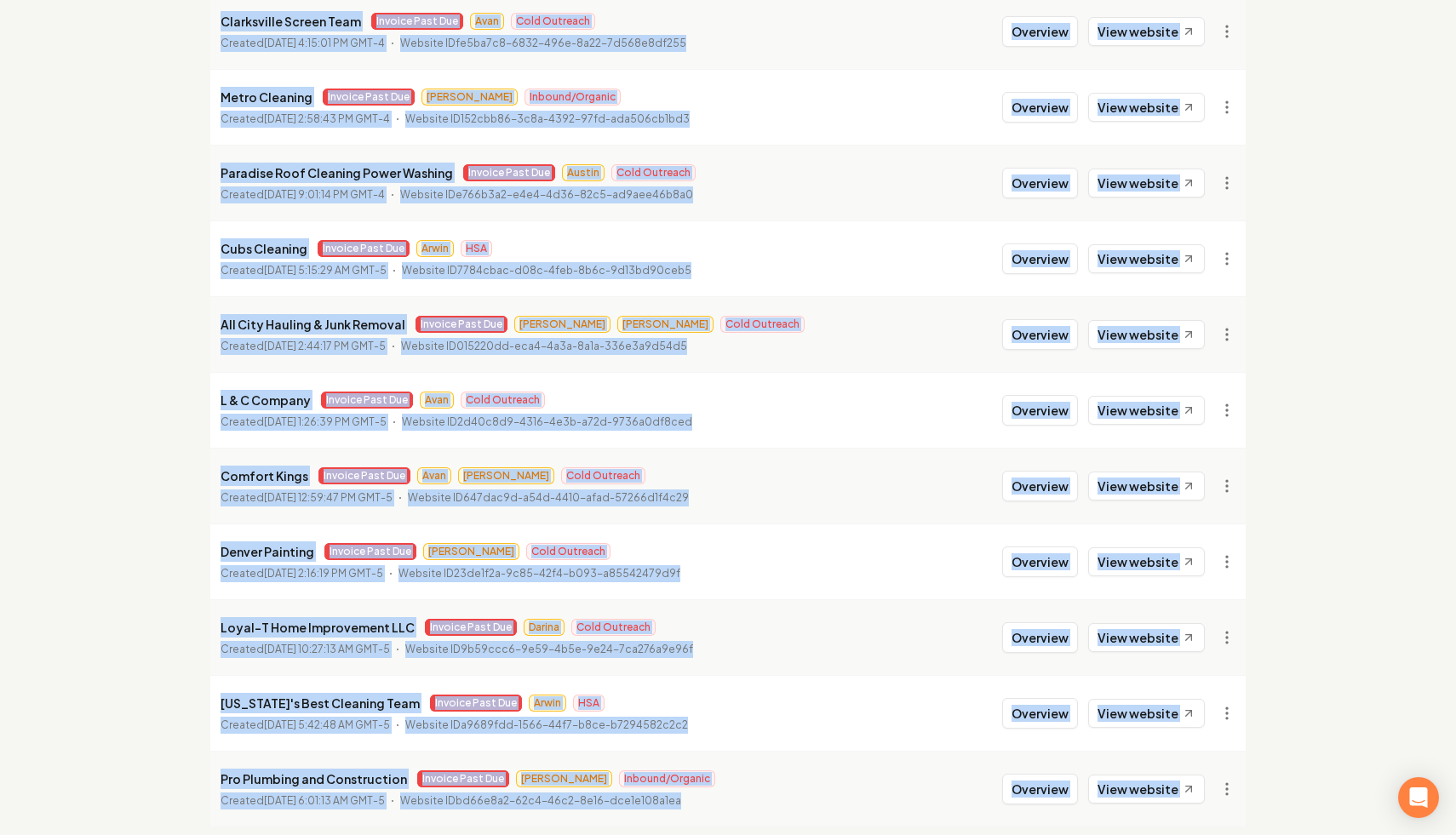
scroll to position [1744, 0]
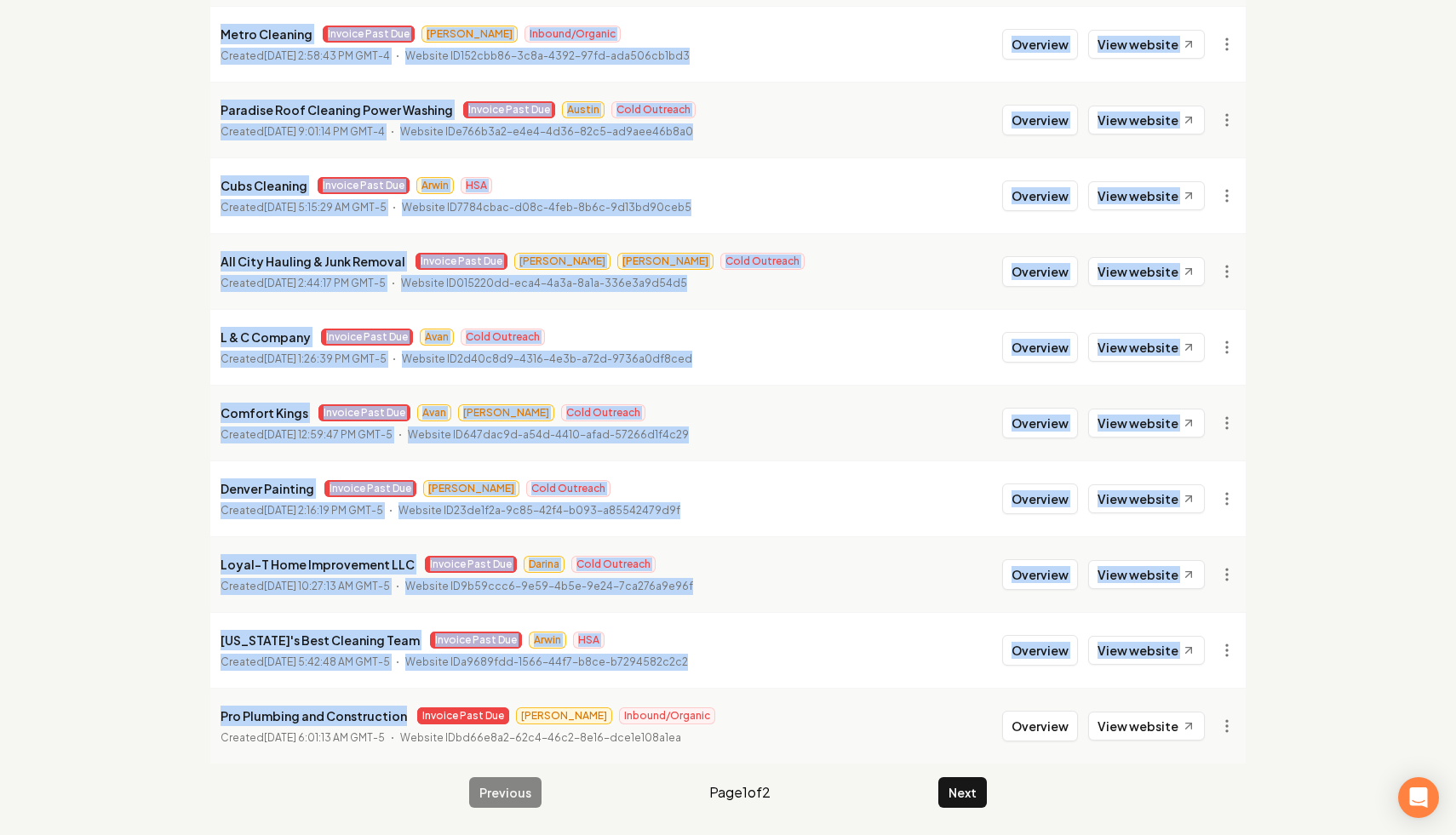
drag, startPoint x: 219, startPoint y: 262, endPoint x: 400, endPoint y: 717, distance: 489.7
copy ul "Terrain Transformations Invoice Past Due James BCBA Created August 19, 2025, 2:…"
click at [980, 792] on button "Next" at bounding box center [962, 792] width 48 height 30
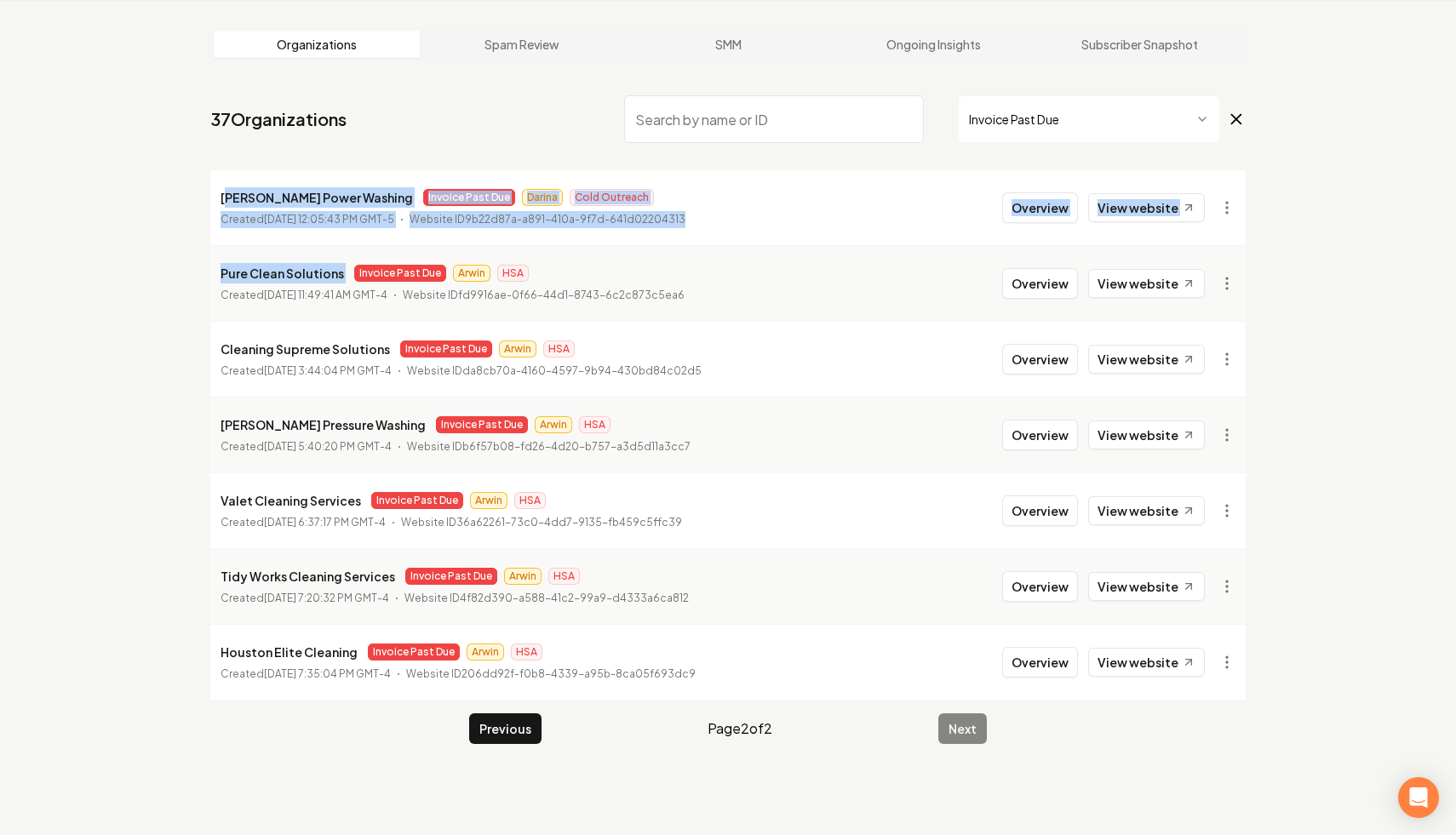
drag, startPoint x: 225, startPoint y: 196, endPoint x: 381, endPoint y: 249, distance: 164.8
click at [381, 249] on ul "Rincon Power Washing Invoice Past Due Darina Cold Outreach Created November 5, …" at bounding box center [728, 435] width 1036 height 529
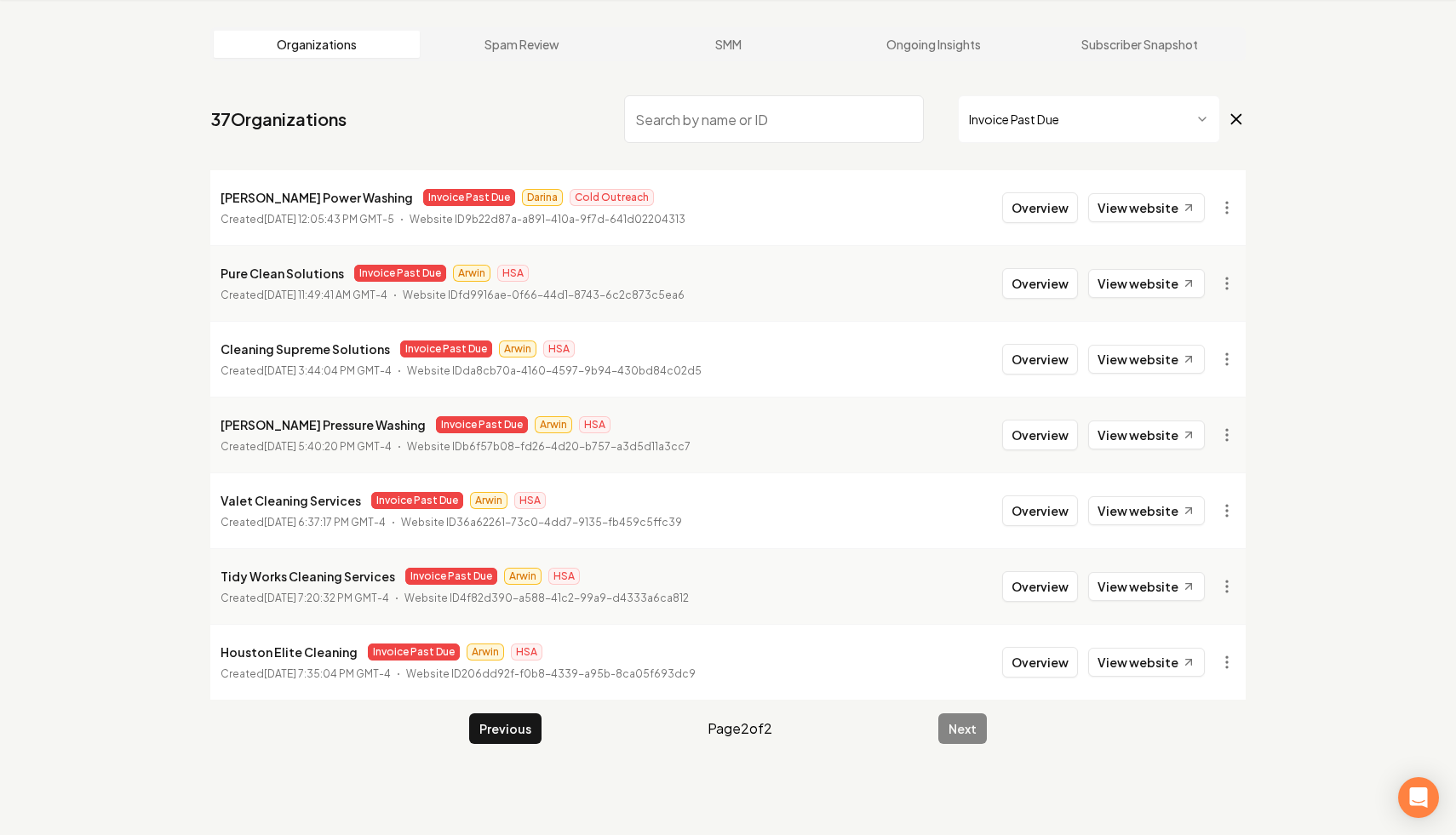
click at [225, 188] on p "[PERSON_NAME] Power Washing" at bounding box center [316, 197] width 193 height 21
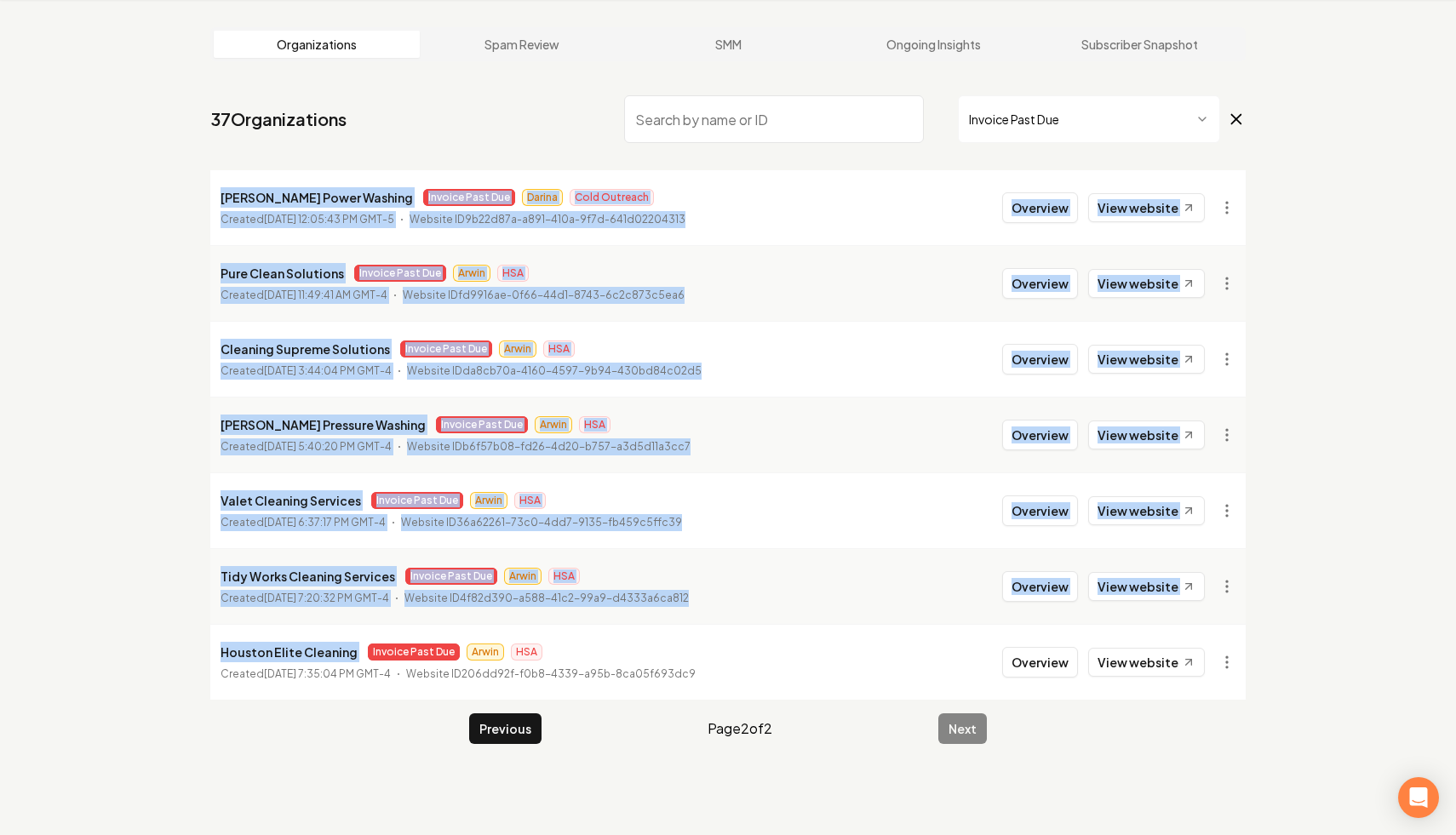
drag, startPoint x: 220, startPoint y: 195, endPoint x: 355, endPoint y: 659, distance: 483.2
click at [355, 659] on ul "Rincon Power Washing Invoice Past Due Darina Cold Outreach Created November 5, …" at bounding box center [728, 435] width 1036 height 529
copy ul "Rincon Power Washing Invoice Past Due Darina Cold Outreach Created November 5, …"
click at [494, 726] on button "Previous" at bounding box center [505, 729] width 72 height 30
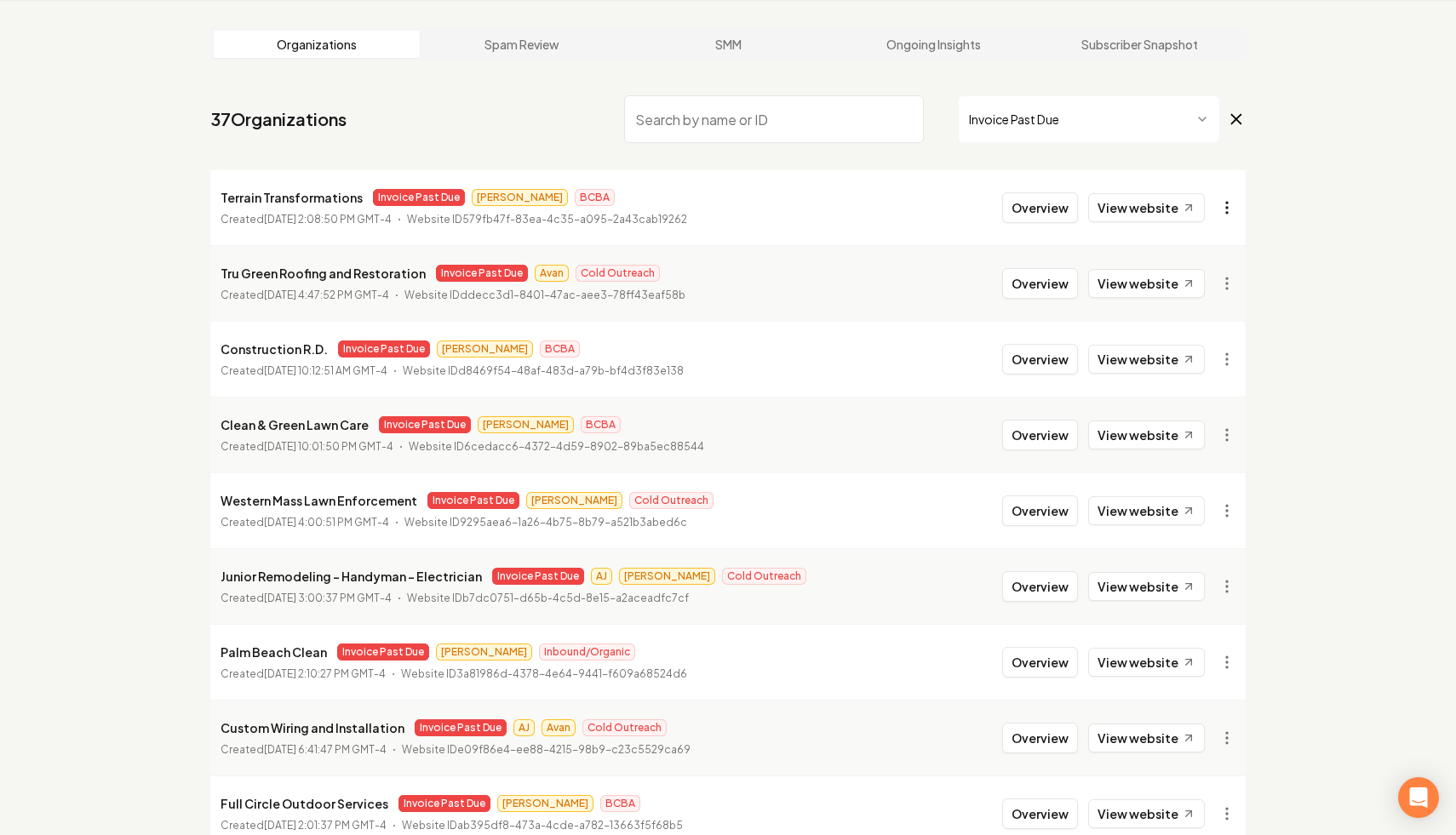
click at [1232, 207] on html "Dashboard Organization Rebolt Site Builder Organizations Spam Review SMM Ongoin…" at bounding box center [728, 353] width 1456 height 835
click at [145, 476] on html "Dashboard Organization Rebolt Site Builder Organizations Spam Review SMM Ongoin…" at bounding box center [728, 353] width 1456 height 835
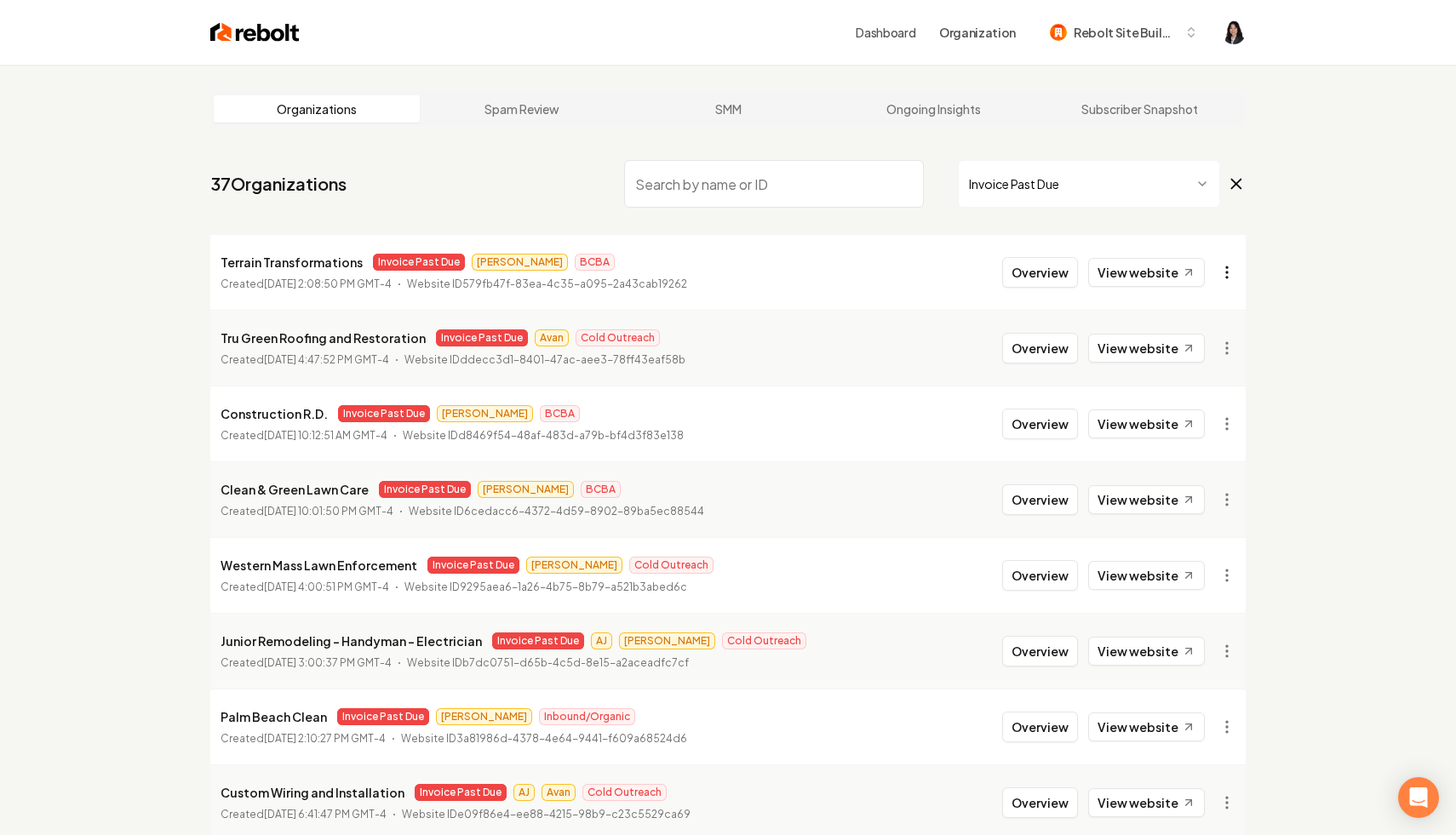
click at [1227, 271] on html "Dashboard Organization Rebolt Site Builder Organizations Spam Review SMM Ongoin…" at bounding box center [728, 418] width 1456 height 835
click at [1215, 419] on link "View in Stripe" at bounding box center [1186, 419] width 108 height 28
click at [1227, 282] on html "Dashboard Organization Rebolt Site Builder Organizations Spam Review SMM Ongoin…" at bounding box center [728, 418] width 1456 height 835
click at [1197, 495] on div "Disable Site" at bounding box center [1186, 501] width 108 height 28
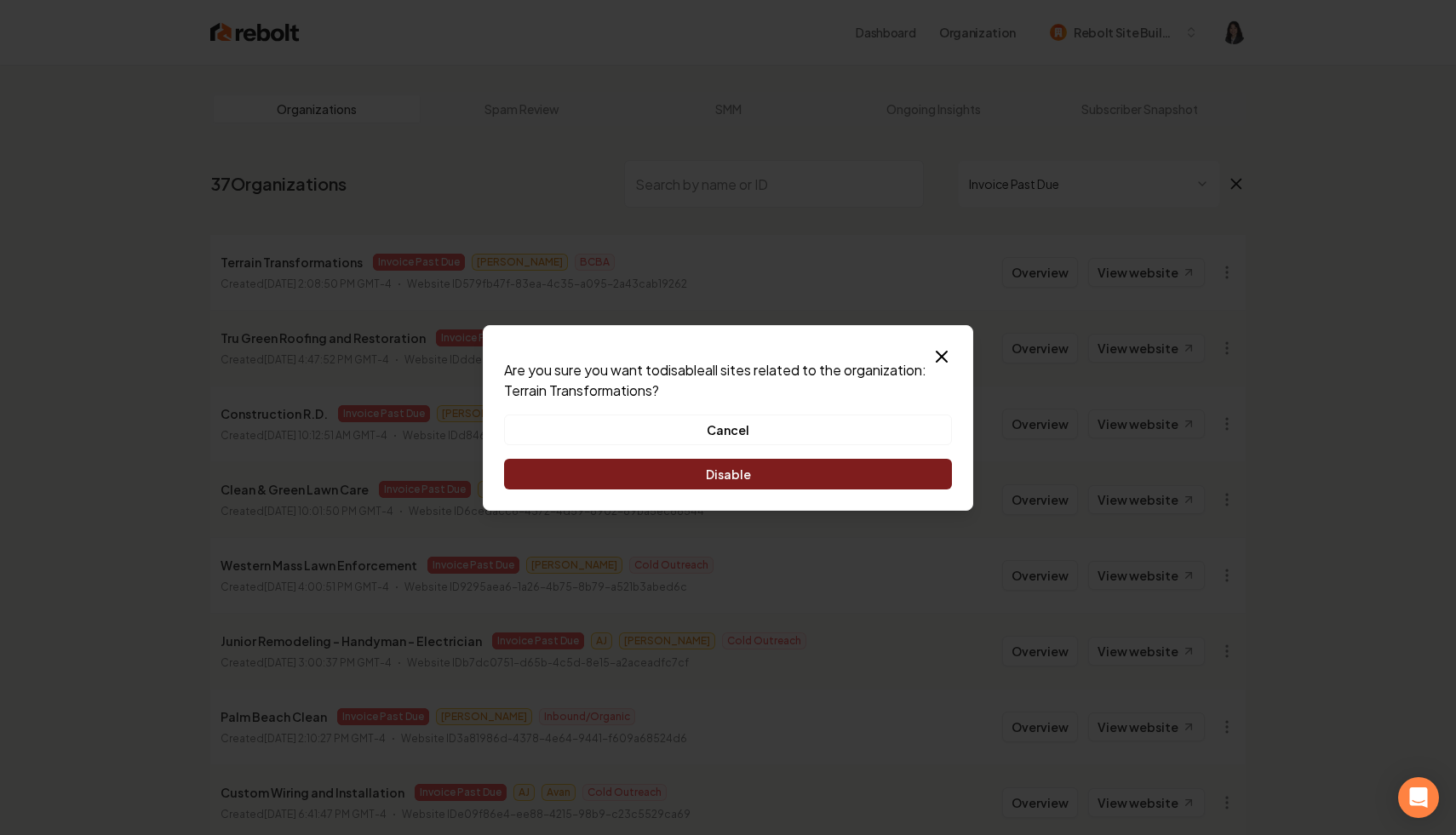
click at [891, 468] on button "Disable" at bounding box center [728, 474] width 448 height 30
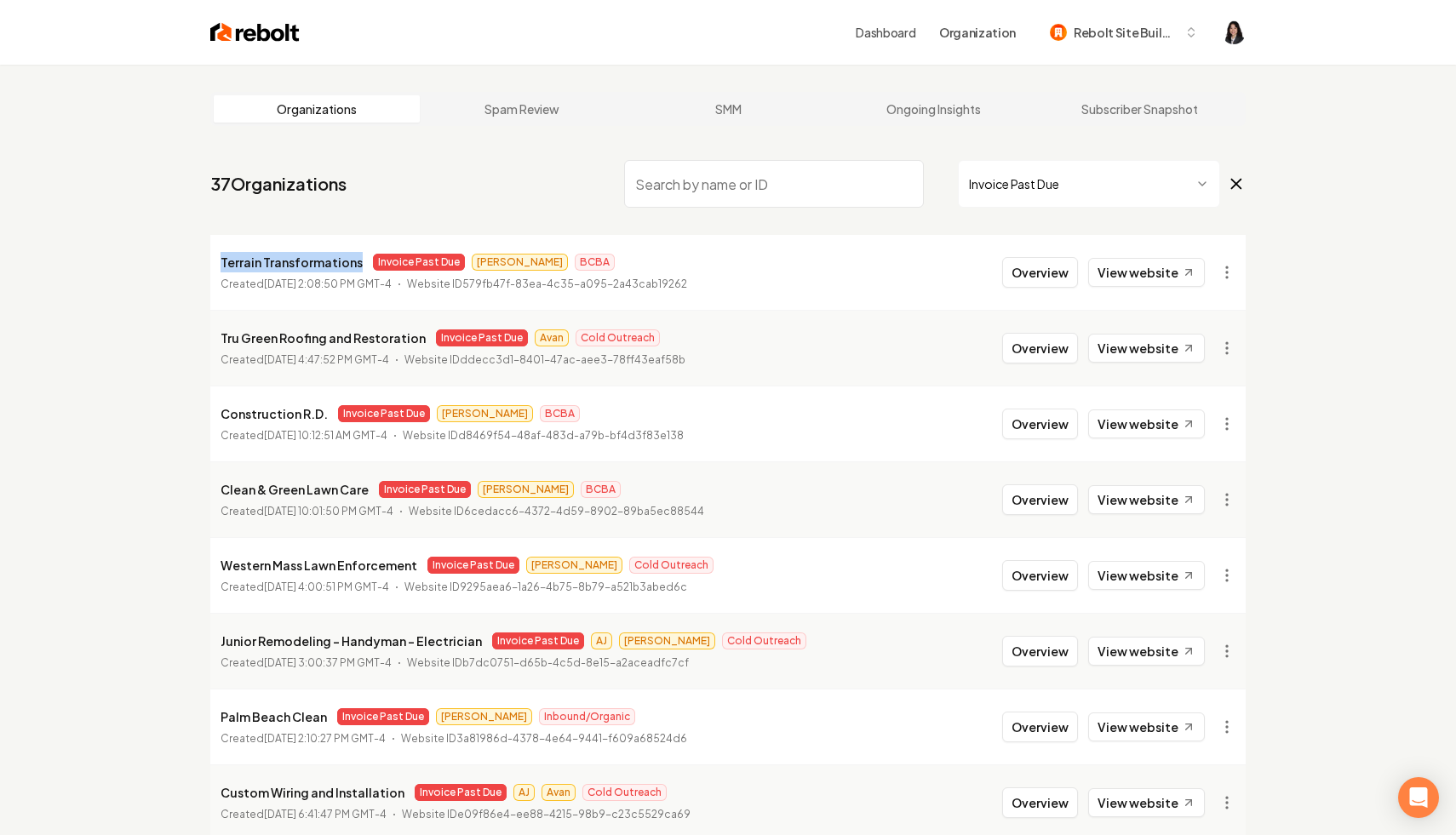
drag, startPoint x: 353, startPoint y: 265, endPoint x: 203, endPoint y: 267, distance: 150.0
copy p "Terrain Transformations"
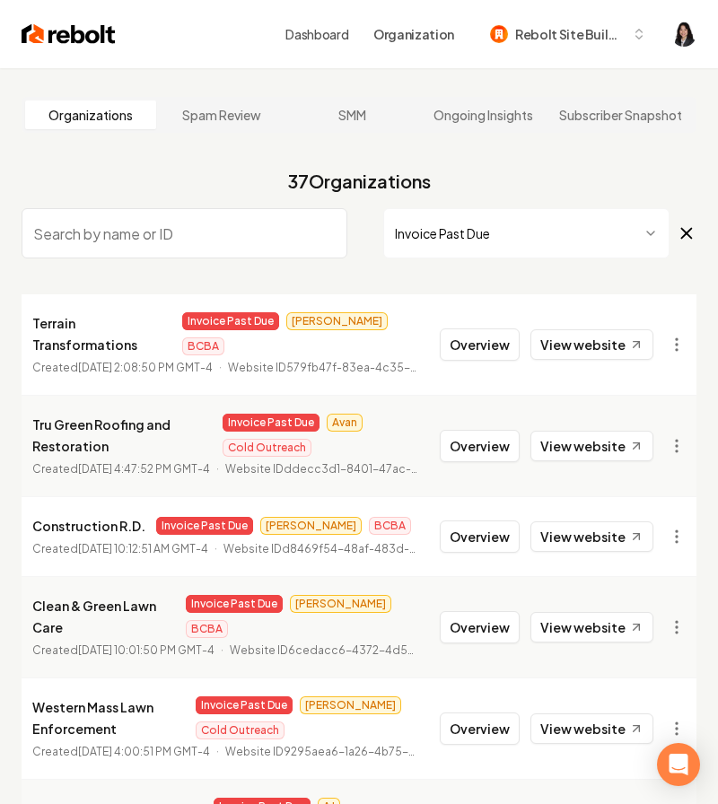
click at [238, 232] on input "search" at bounding box center [185, 233] width 326 height 50
type input "grounds"
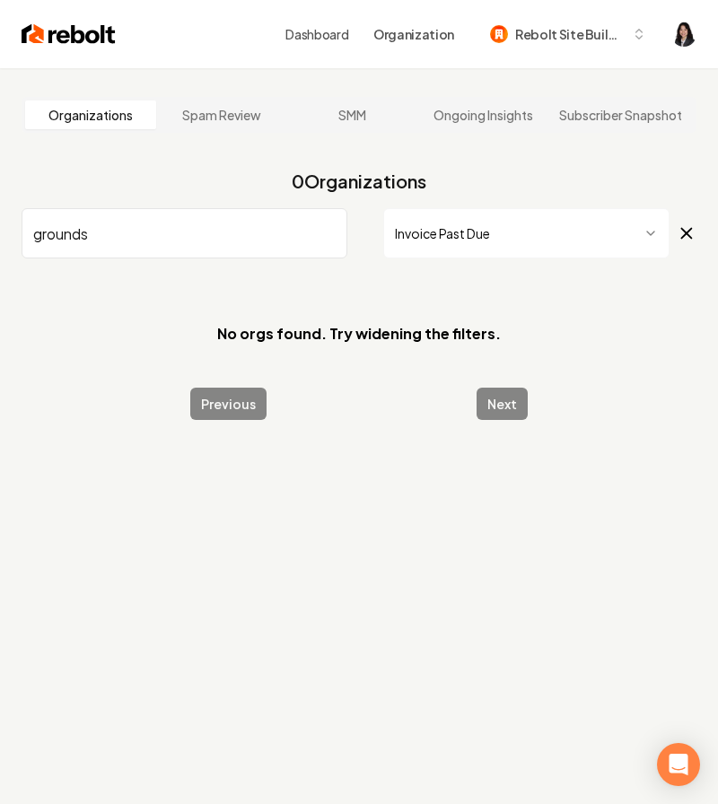
click at [328, 237] on input "grounds" at bounding box center [185, 233] width 326 height 50
type input "hidal"
click at [680, 229] on icon at bounding box center [687, 234] width 20 height 22
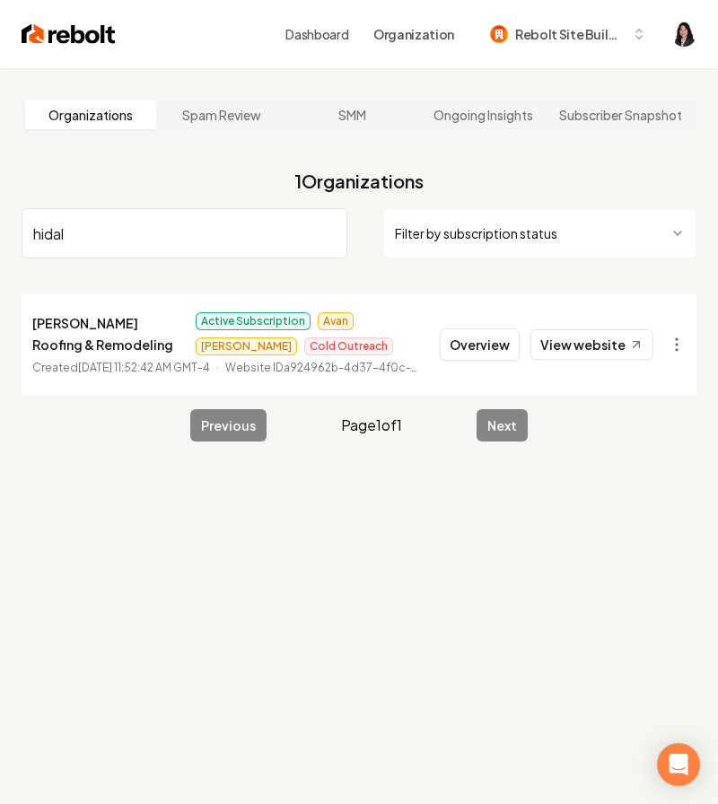
click at [282, 241] on input "hidal" at bounding box center [185, 233] width 326 height 50
click at [669, 343] on html "Dashboard Organization Rebolt Site Builder Organizations Spam Review SMM Ongoin…" at bounding box center [359, 402] width 718 height 804
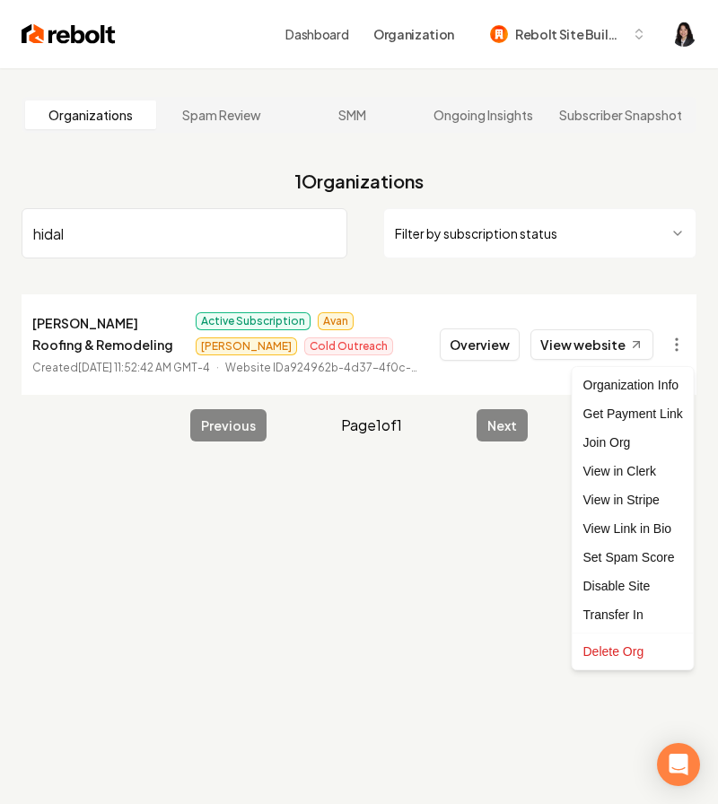
click at [288, 225] on html "Dashboard Organization Rebolt Site Builder Organizations Spam Review SMM Ongoin…" at bounding box center [359, 402] width 718 height 804
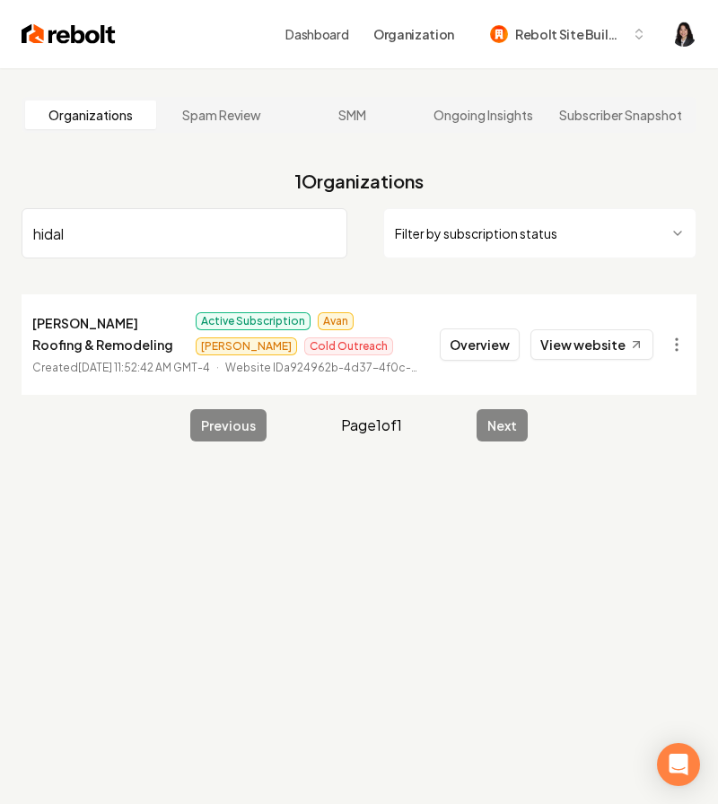
click at [328, 231] on input "hidal" at bounding box center [185, 233] width 326 height 50
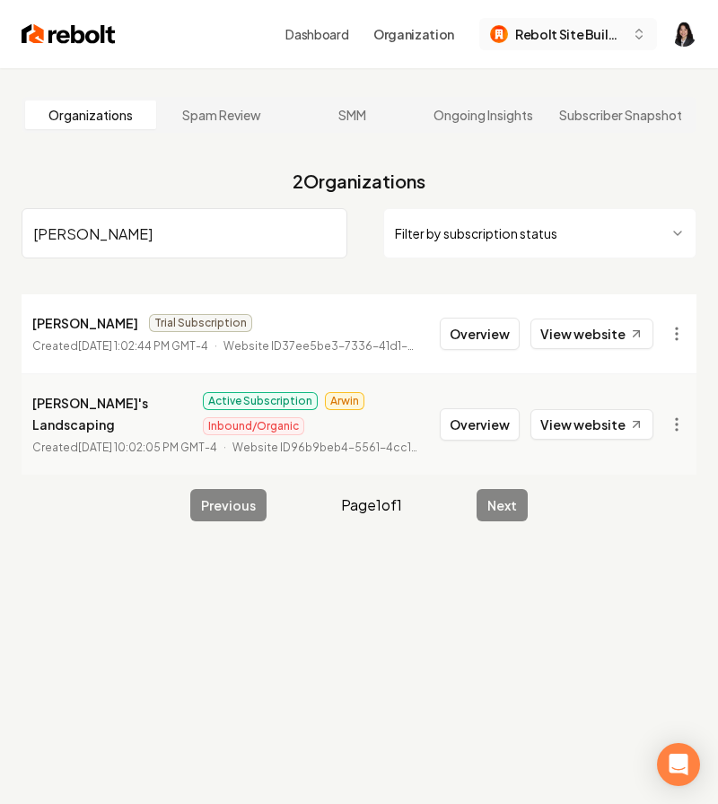
type input "jerry"
click at [325, 232] on input "jerry" at bounding box center [185, 233] width 326 height 50
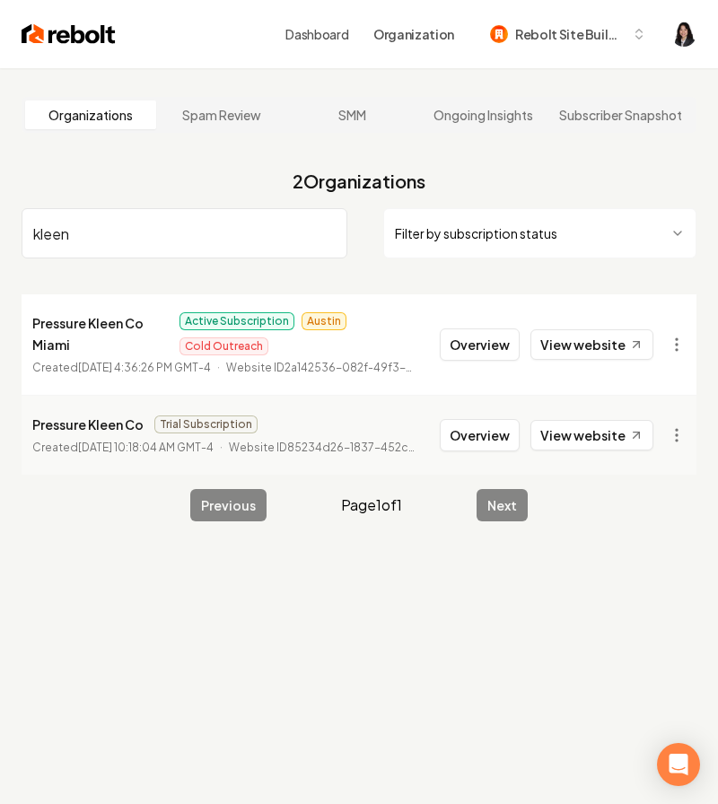
type input "kleen"
click at [332, 234] on input "kleen" at bounding box center [185, 233] width 326 height 50
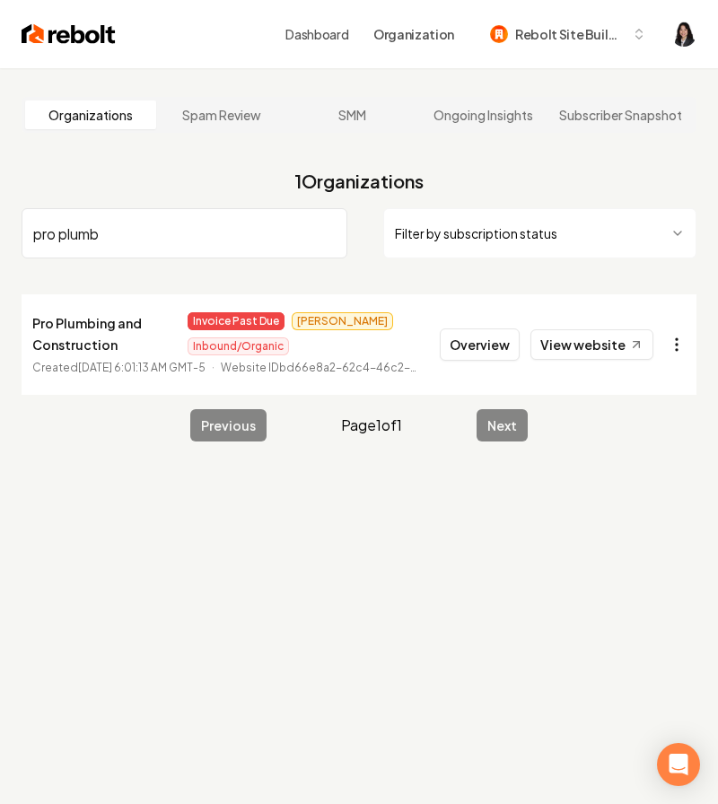
type input "pro plumb"
click at [671, 346] on html "Dashboard Organization Rebolt Site Builder Organizations Spam Review SMM Ongoin…" at bounding box center [359, 402] width 718 height 804
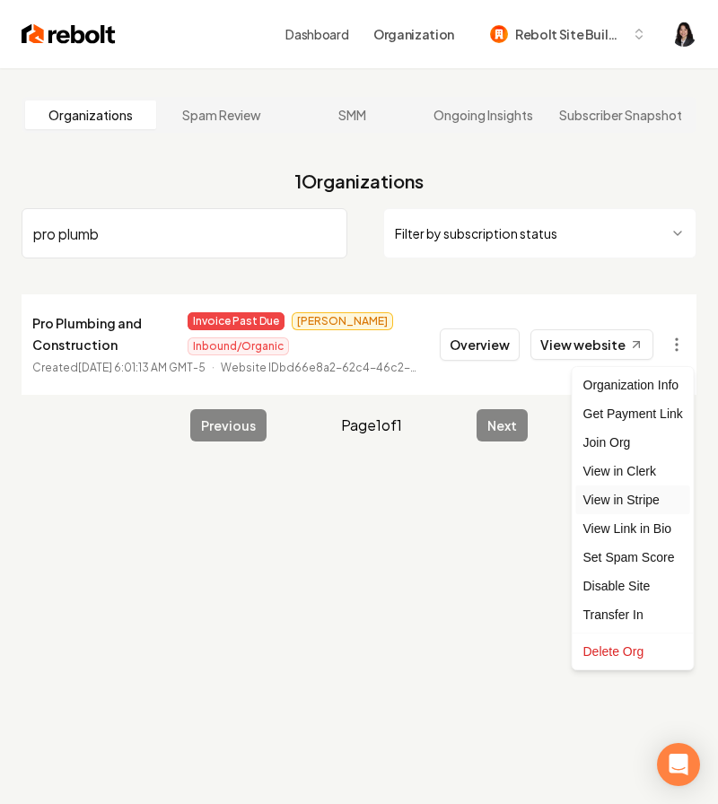
click at [660, 495] on link "View in Stripe" at bounding box center [633, 499] width 114 height 29
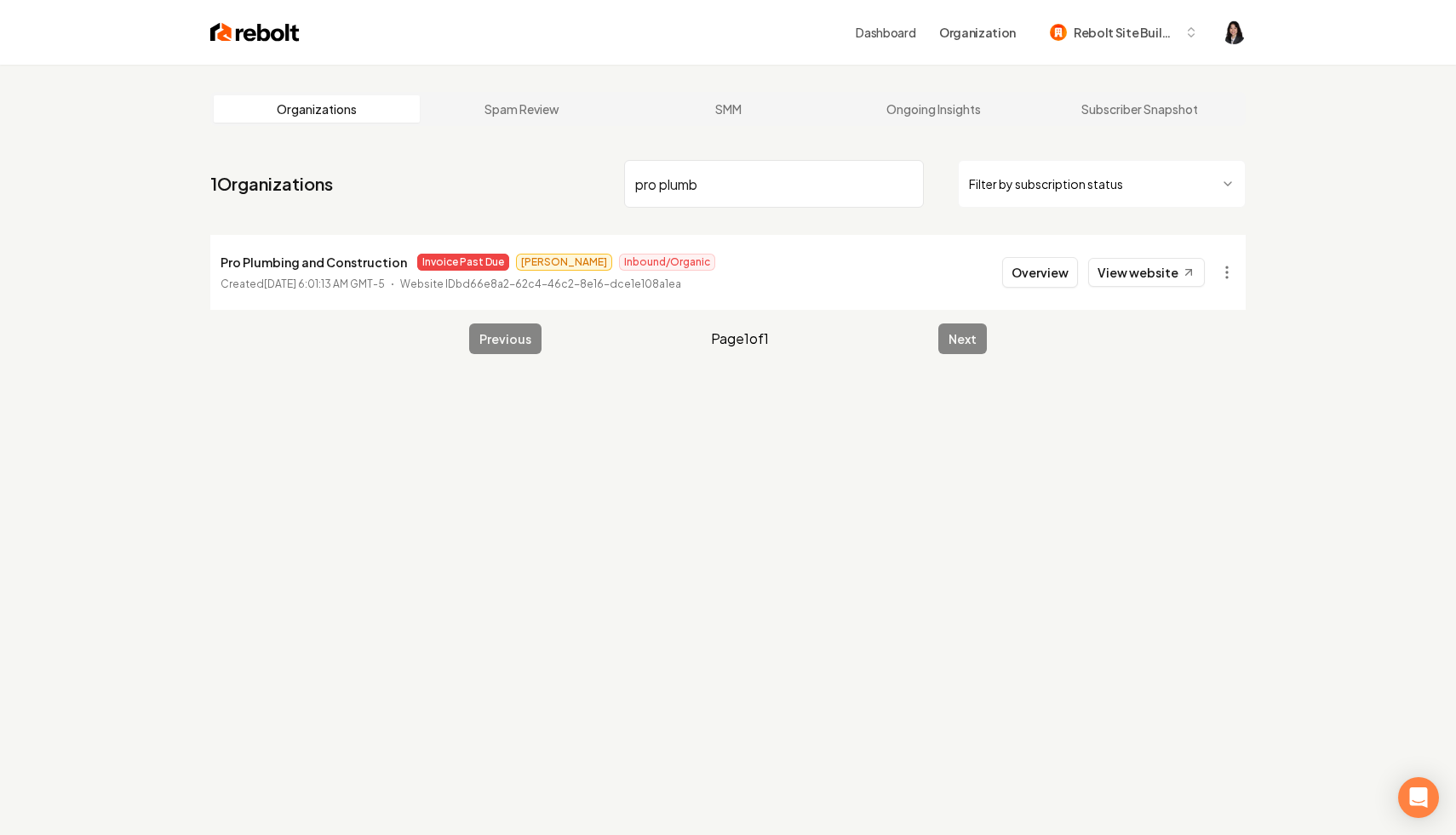
click at [905, 178] on input "pro plumb" at bounding box center [775, 184] width 300 height 47
type input "3s"
click at [1227, 268] on html "Dashboard Organization Rebolt Site Builder Organizations Spam Review SMM Ongoin…" at bounding box center [728, 418] width 1456 height 835
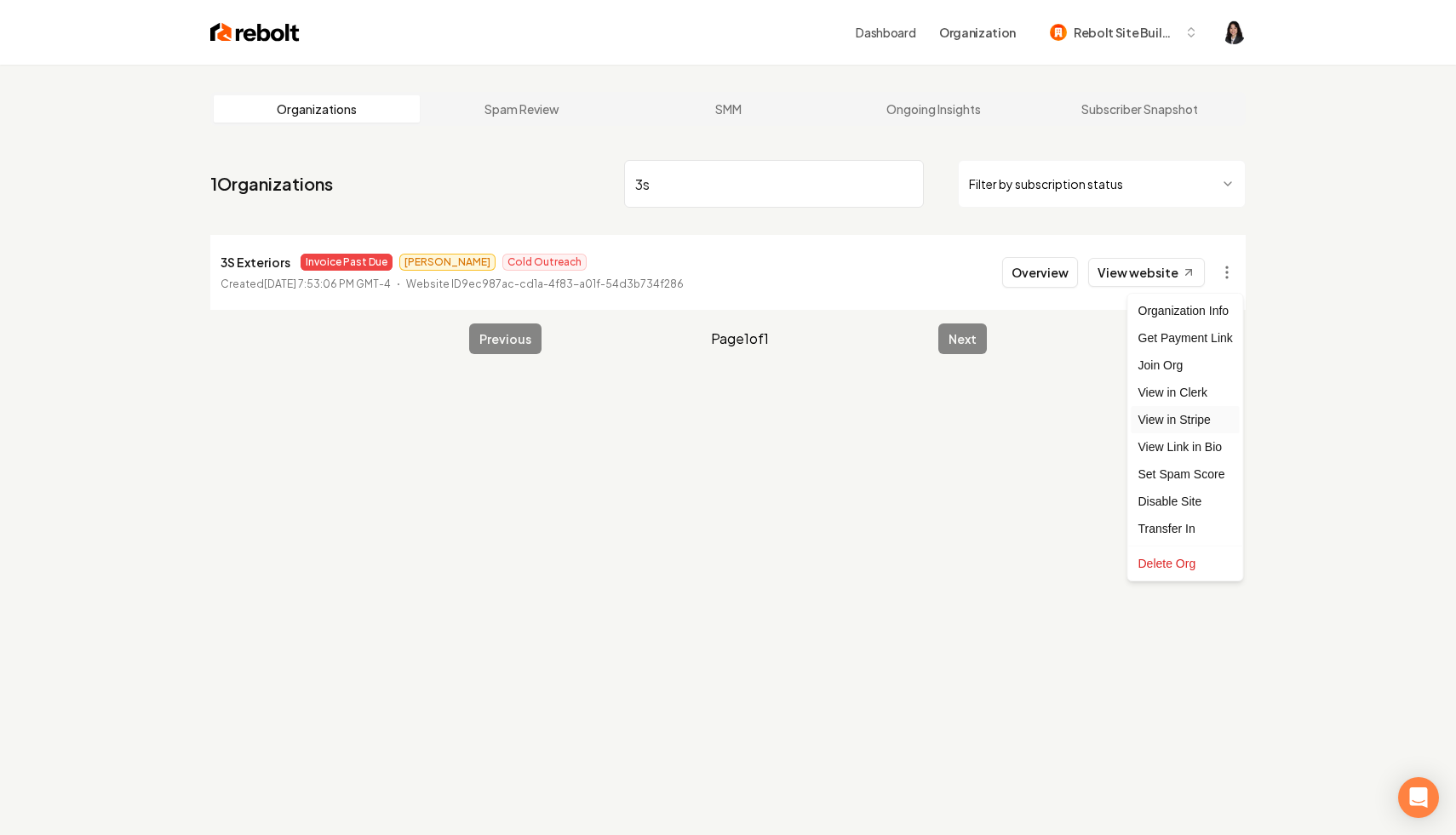
click at [1217, 417] on link "View in Stripe" at bounding box center [1186, 419] width 108 height 28
click at [908, 184] on input "3s" at bounding box center [775, 184] width 300 height 47
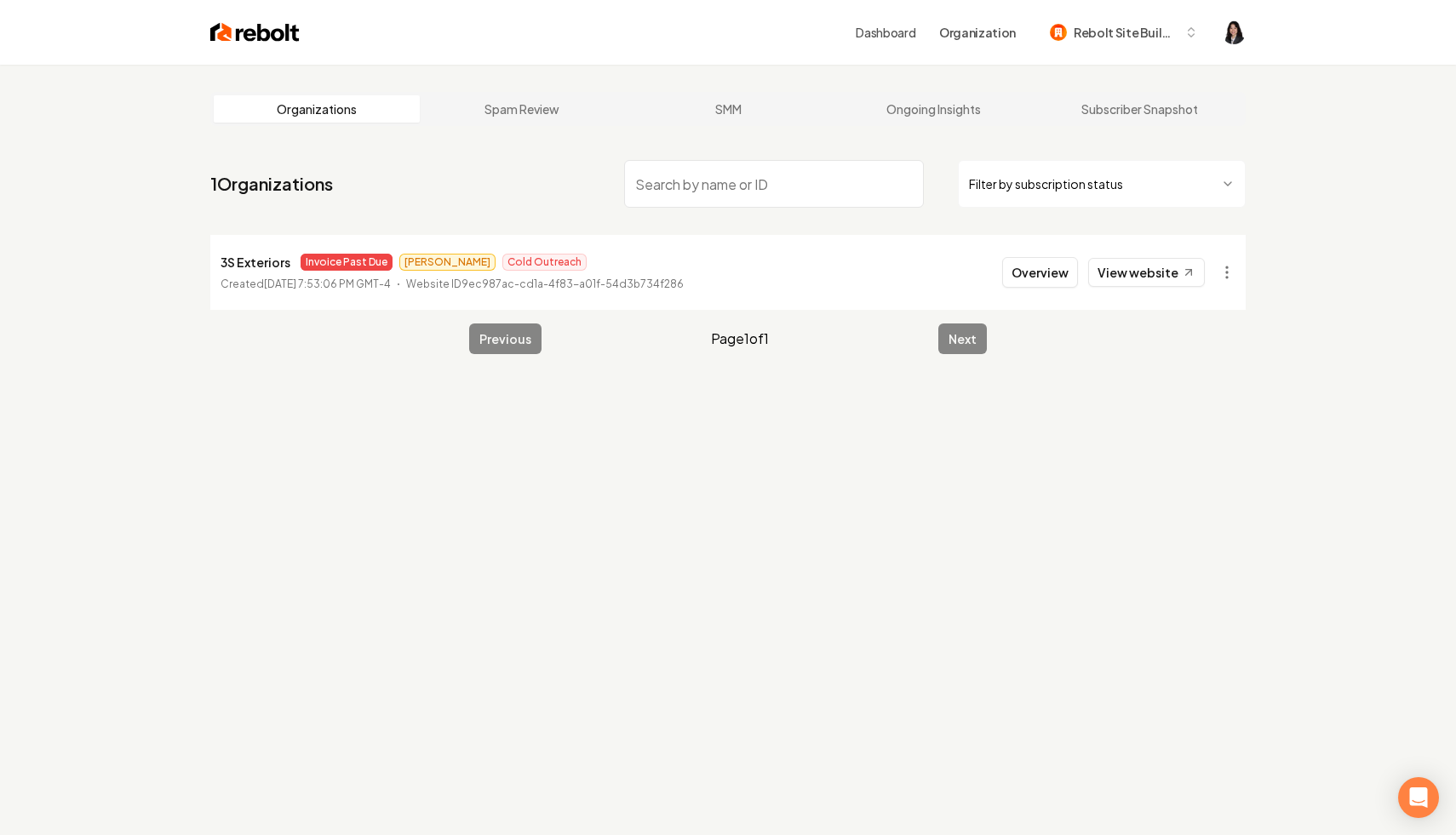
click at [1067, 178] on html "Dashboard Organization Rebolt Site Builder Organizations Spam Review SMM Ongoin…" at bounding box center [728, 418] width 1456 height 835
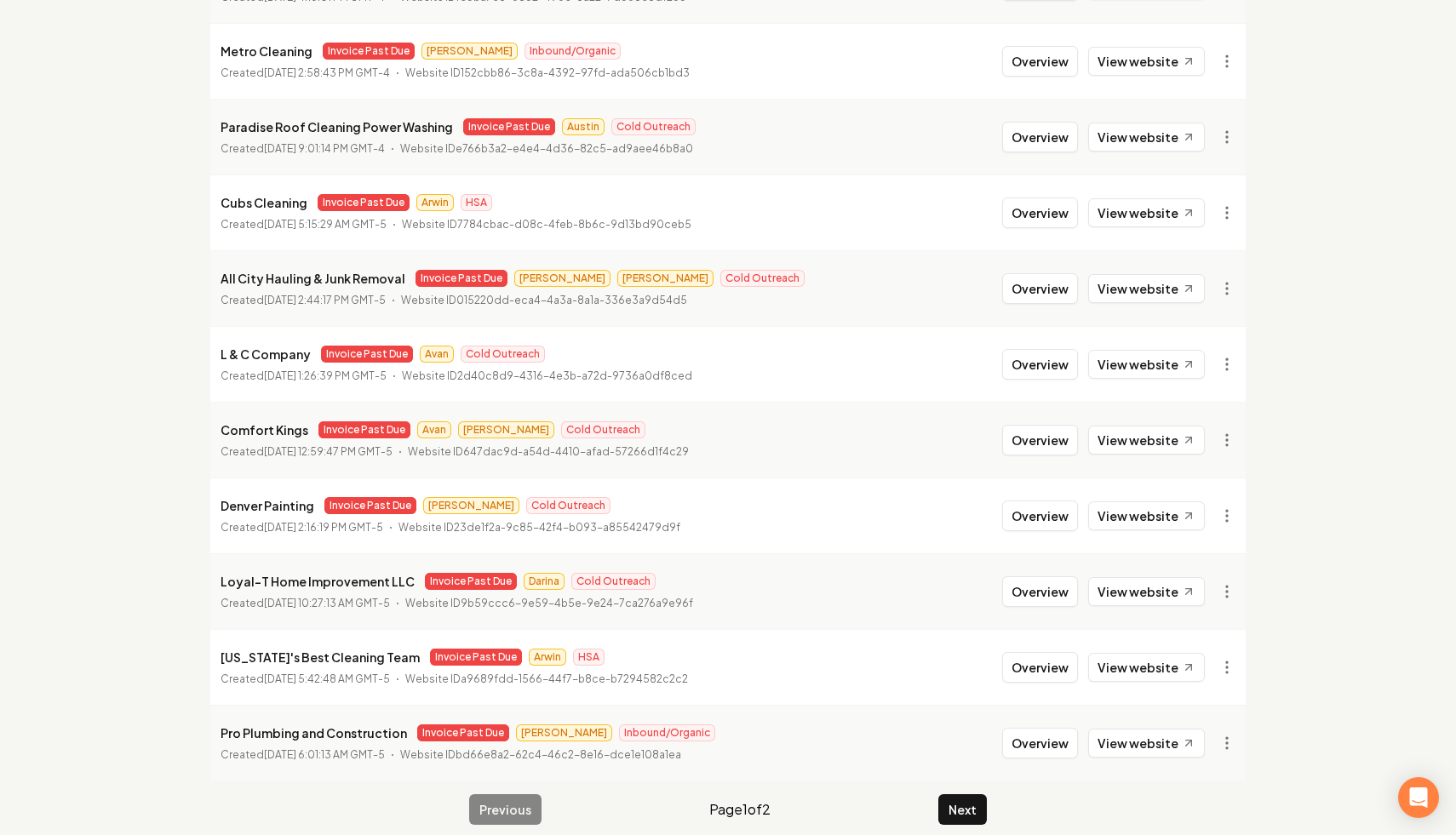
scroll to position [1744, 0]
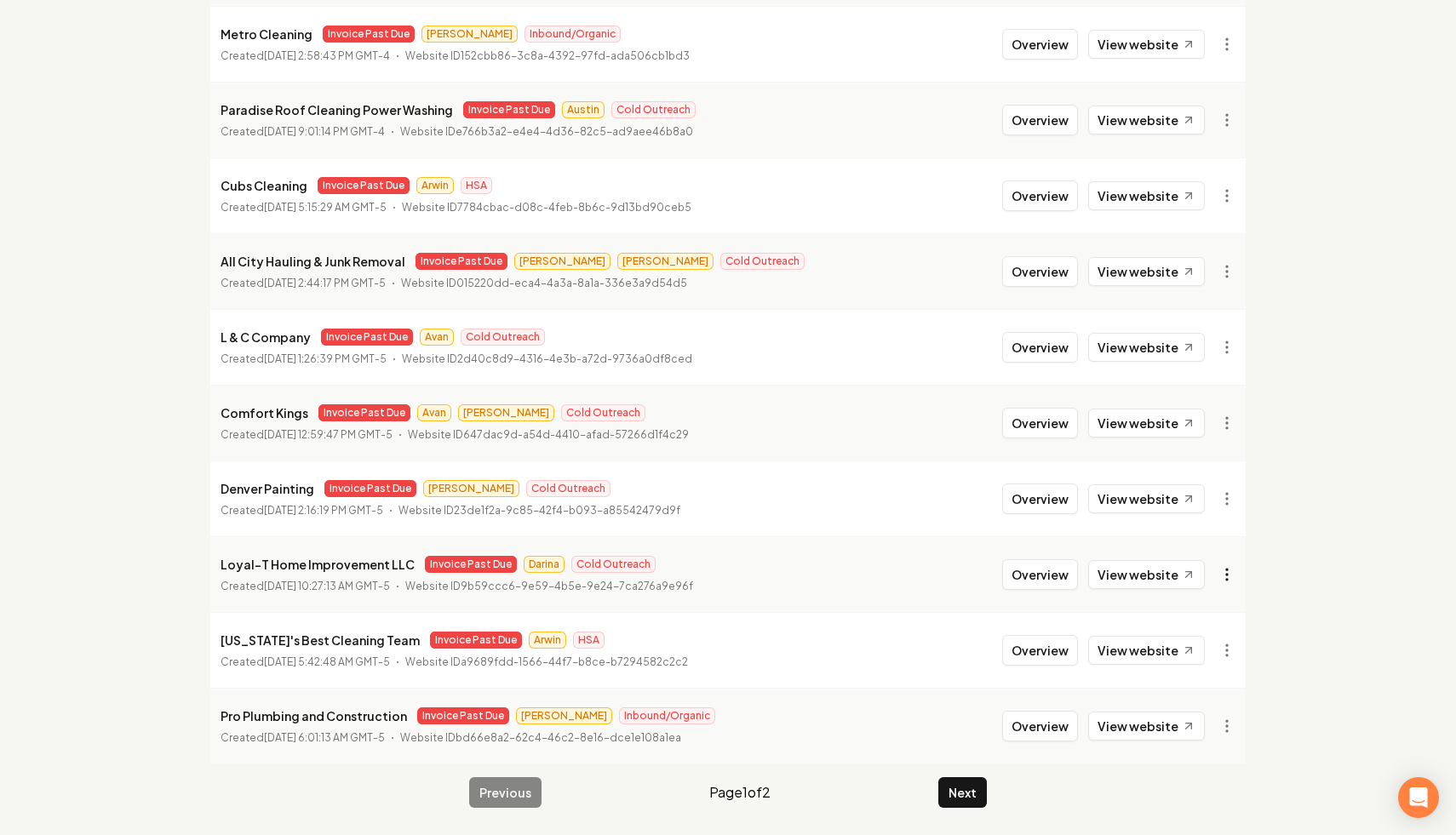
click at [957, 798] on button "Next" at bounding box center [962, 792] width 48 height 30
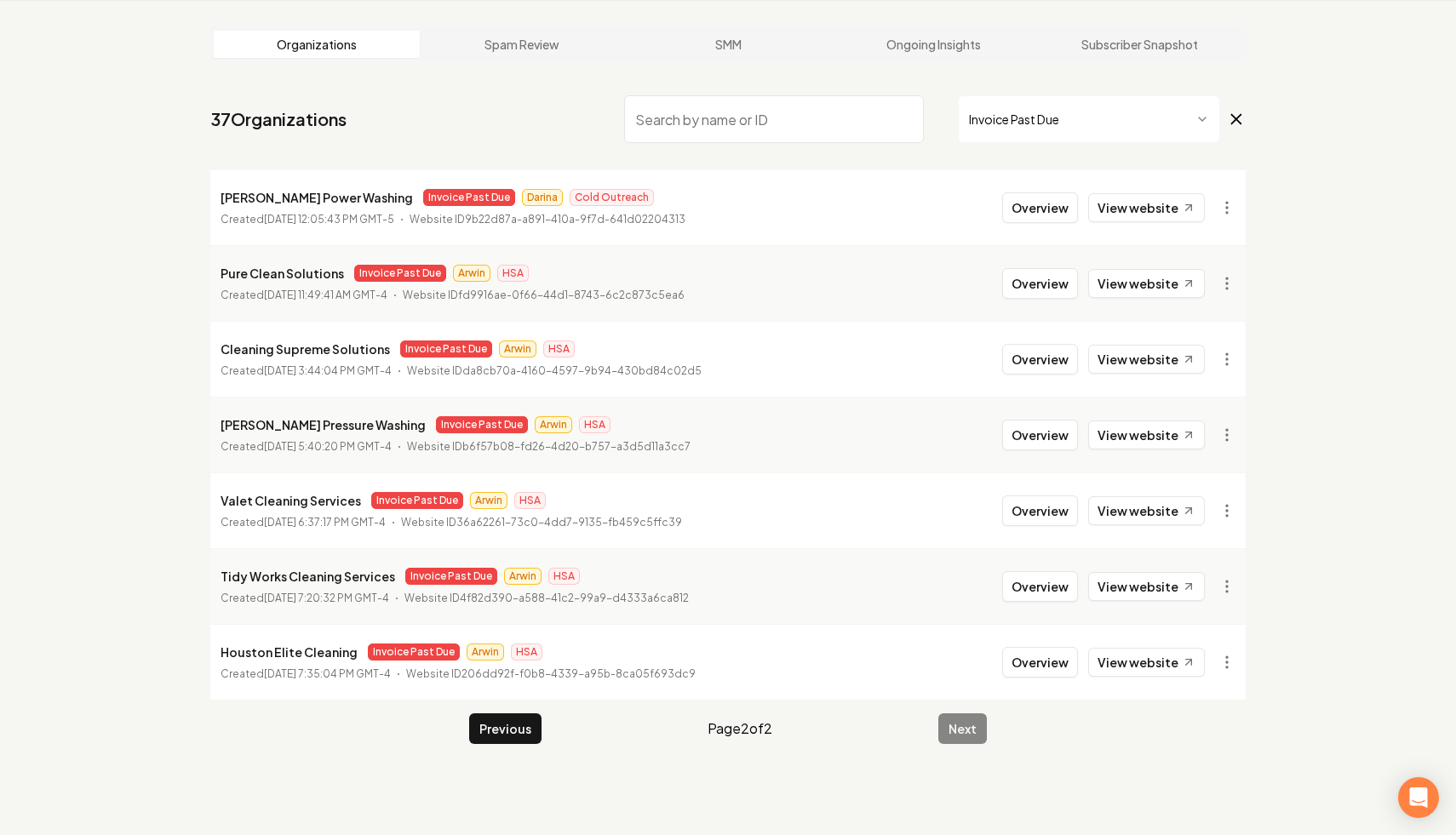
click at [1227, 114] on icon at bounding box center [1237, 120] width 19 height 21
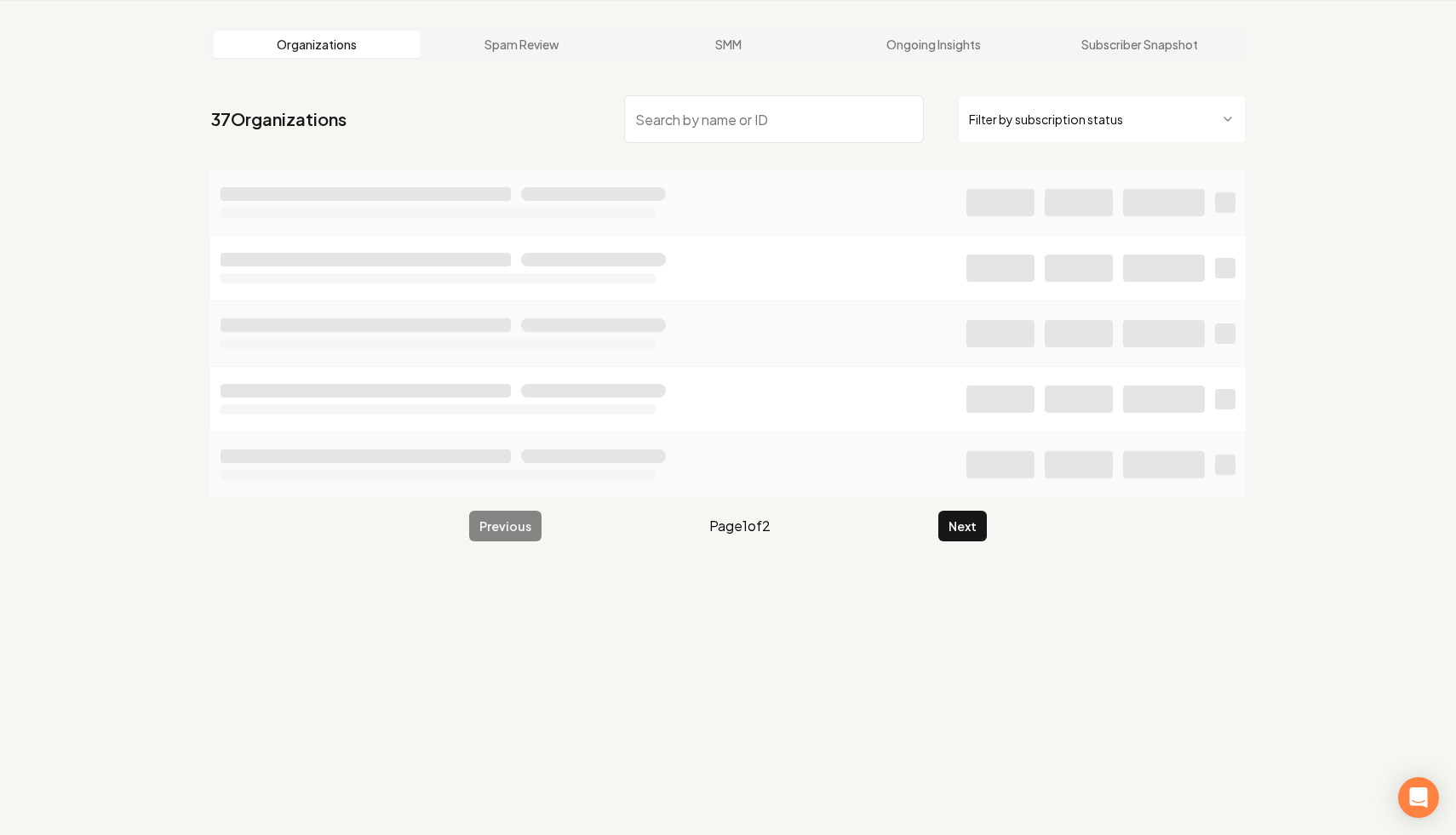
click at [732, 129] on input "search" at bounding box center [775, 119] width 300 height 47
paste input "All Around Roofing & Waterproofing"
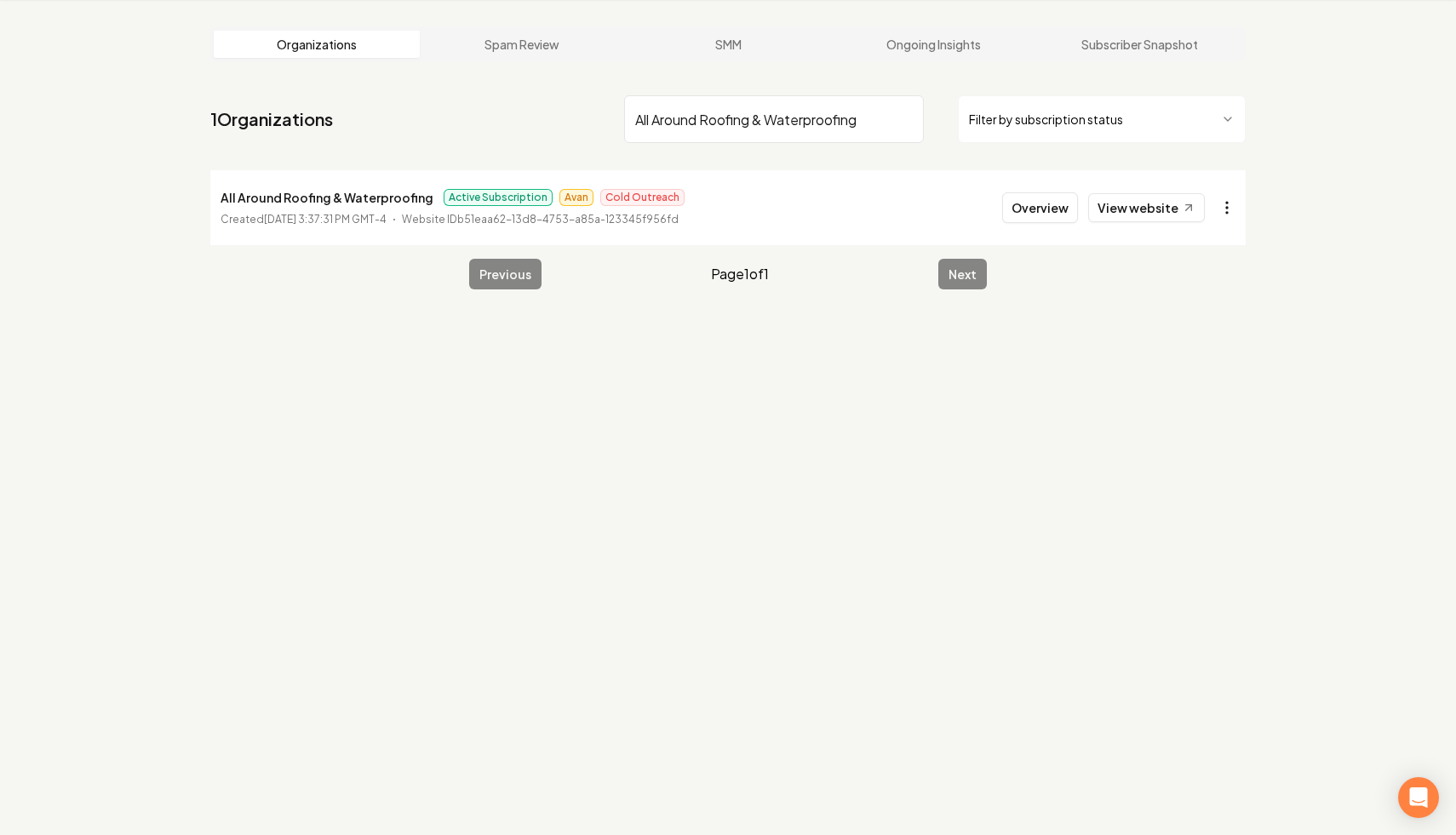
type input "All Around Roofing & Waterproofing"
click at [1227, 206] on html "Dashboard Organization Rebolt Site Builder Organizations Spam Review SMM Ongoin…" at bounding box center [728, 353] width 1456 height 835
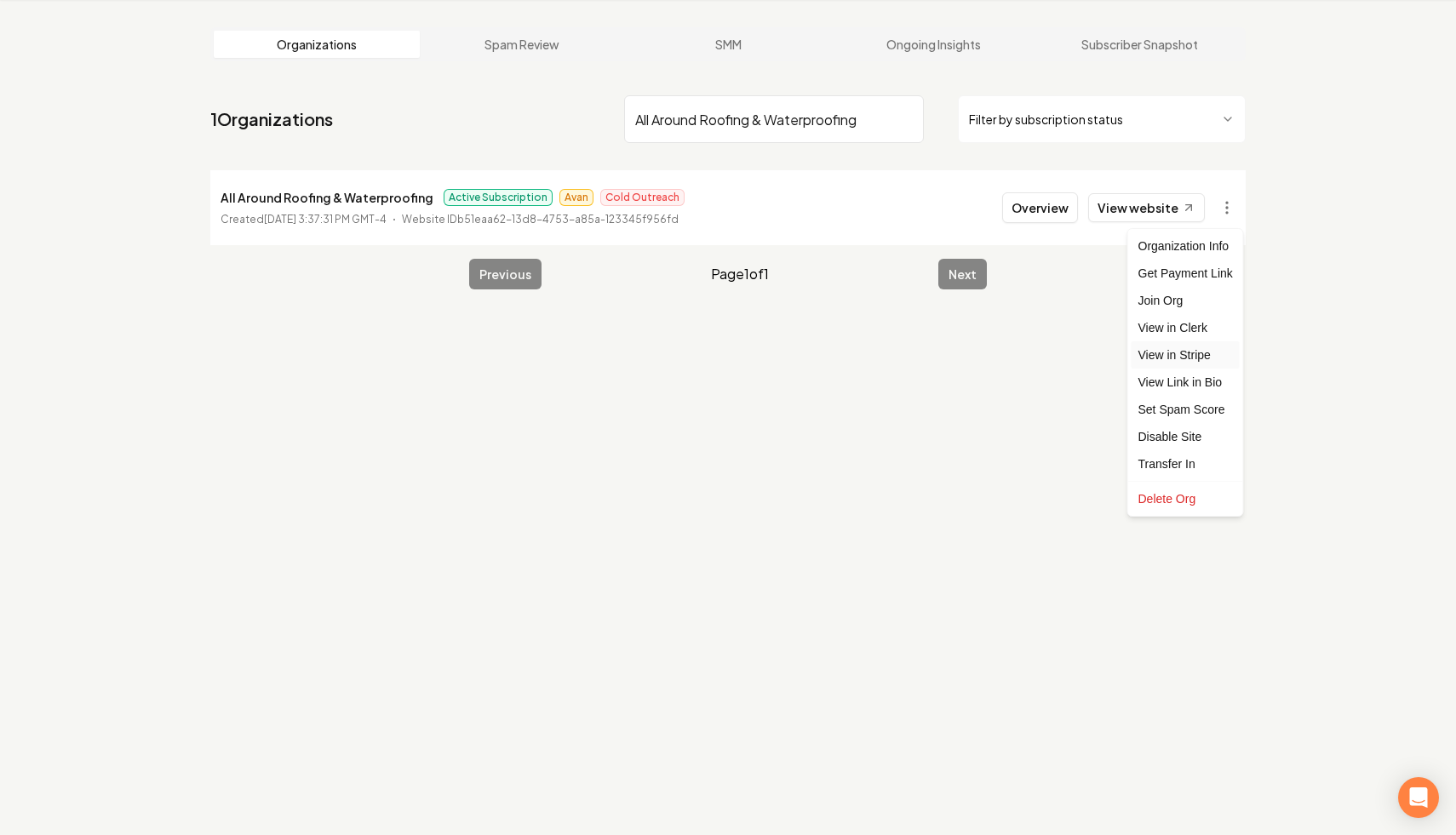
click at [1215, 352] on link "View in Stripe" at bounding box center [1186, 355] width 108 height 28
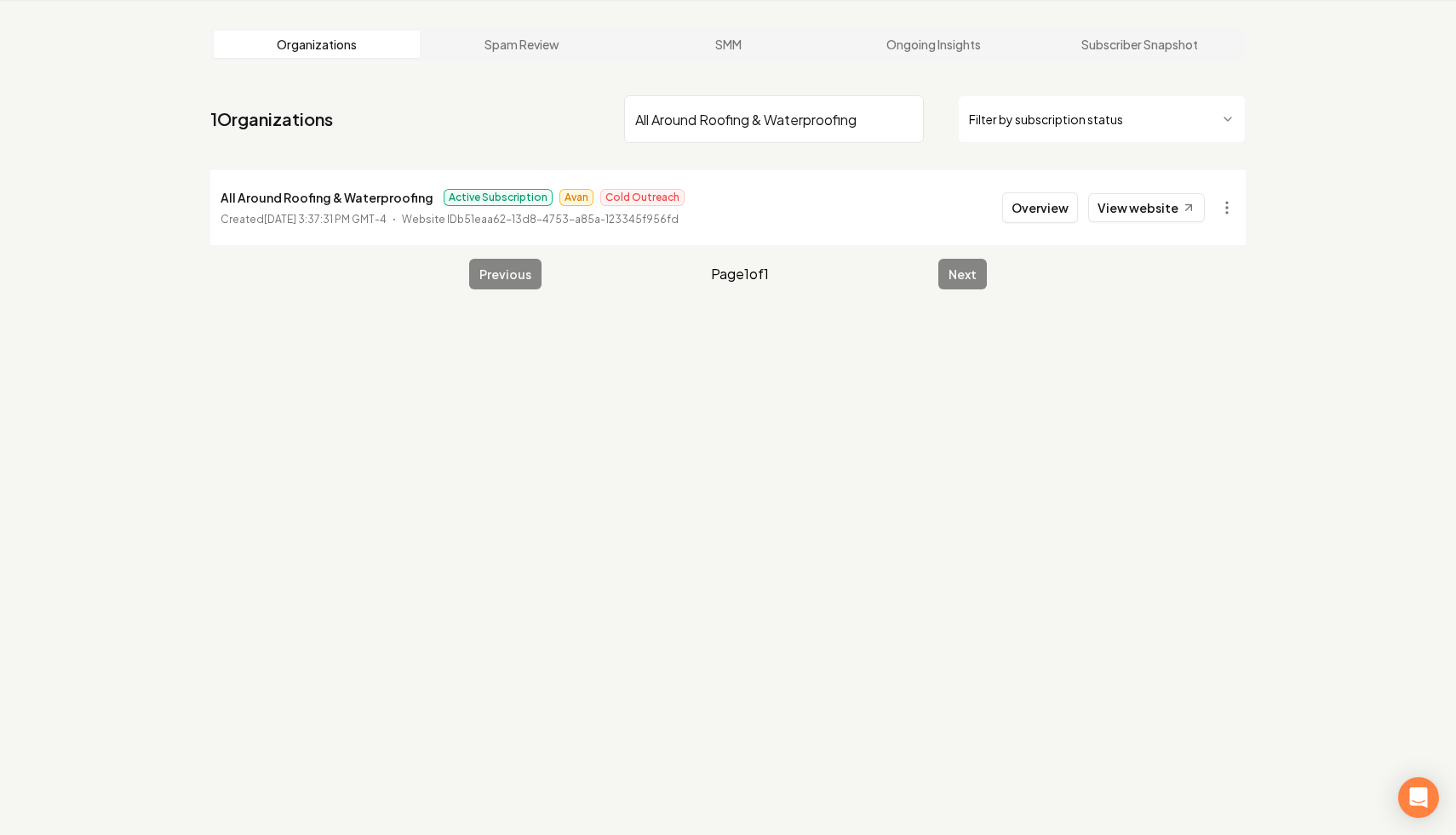
click at [908, 121] on input "All Around Roofing & Waterproofing" at bounding box center [775, 119] width 300 height 47
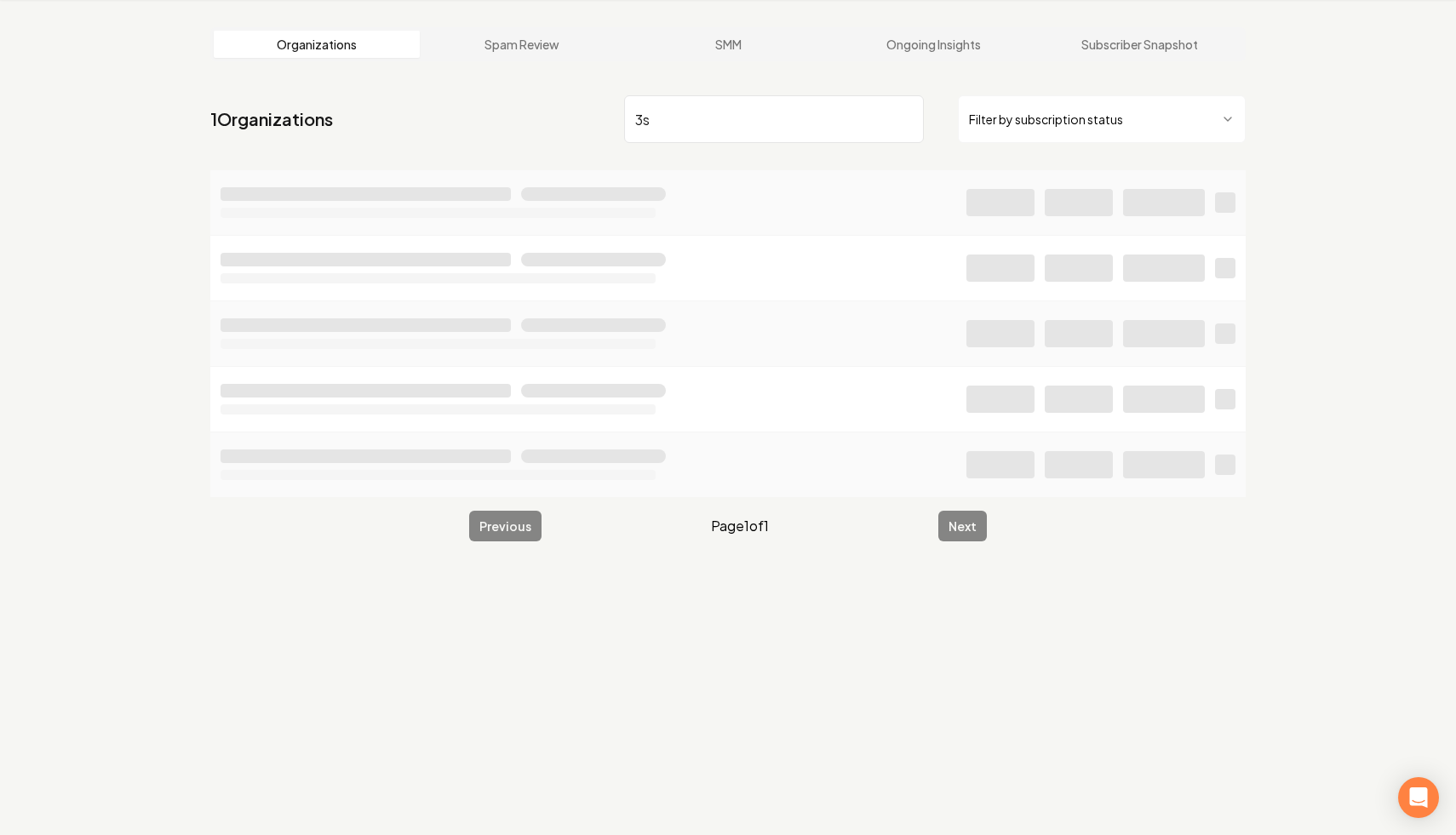
type input "3s"
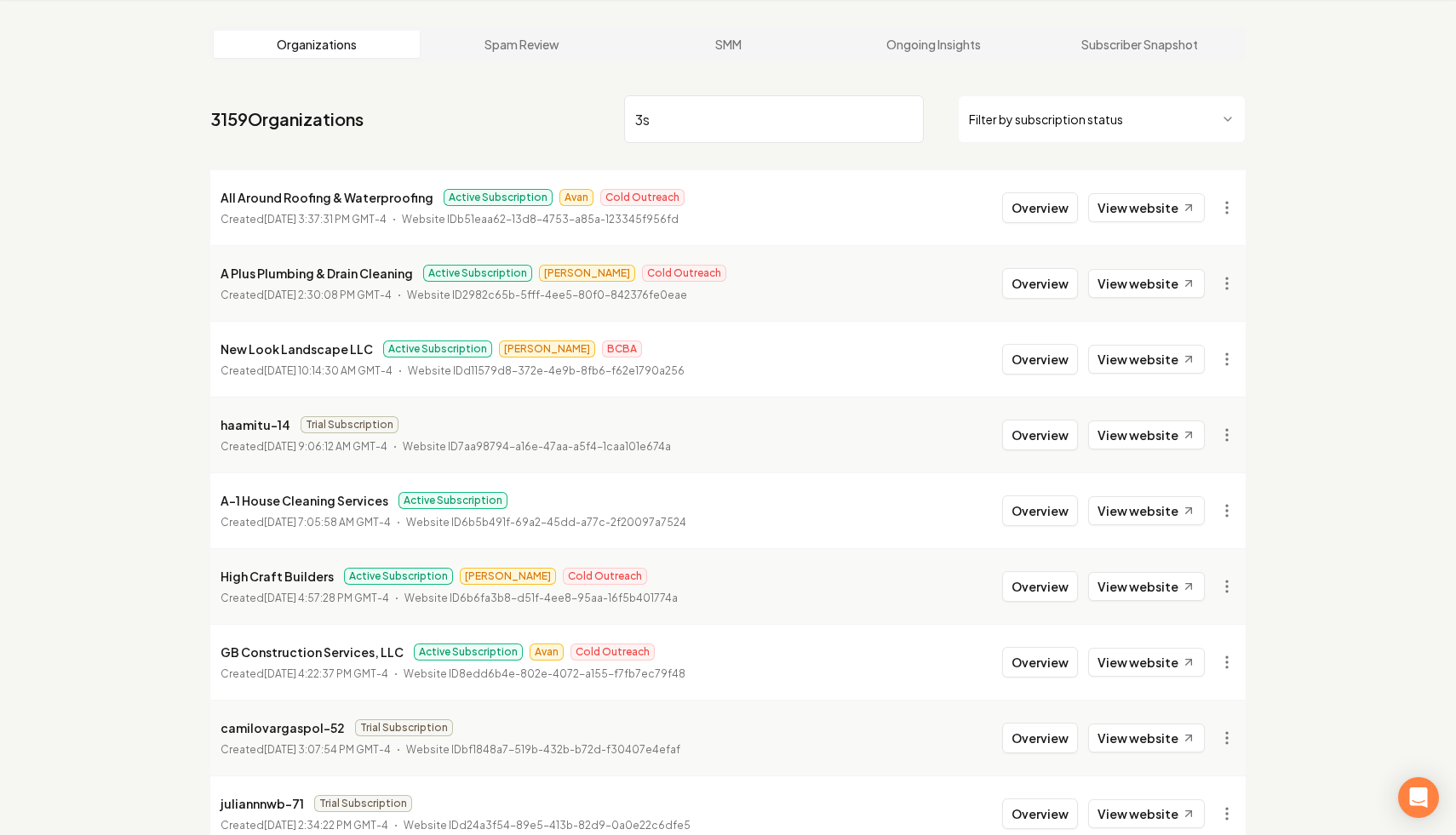
click at [906, 121] on input "3s" at bounding box center [775, 119] width 300 height 47
click at [1069, 120] on html "Dashboard Organization Rebolt Site Builder Organizations Spam Review SMM Ongoin…" at bounding box center [728, 353] width 1456 height 835
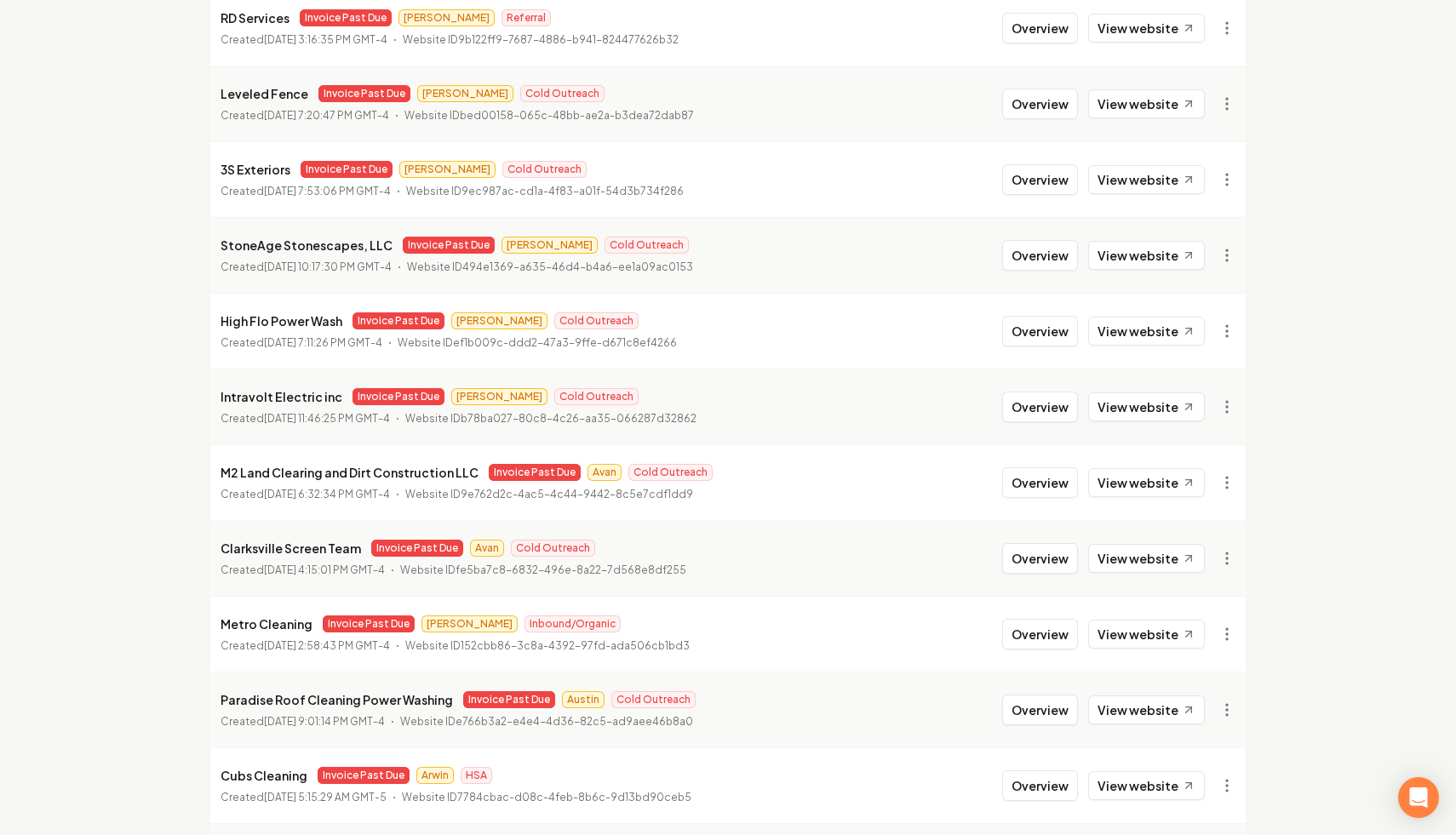
scroll to position [1744, 0]
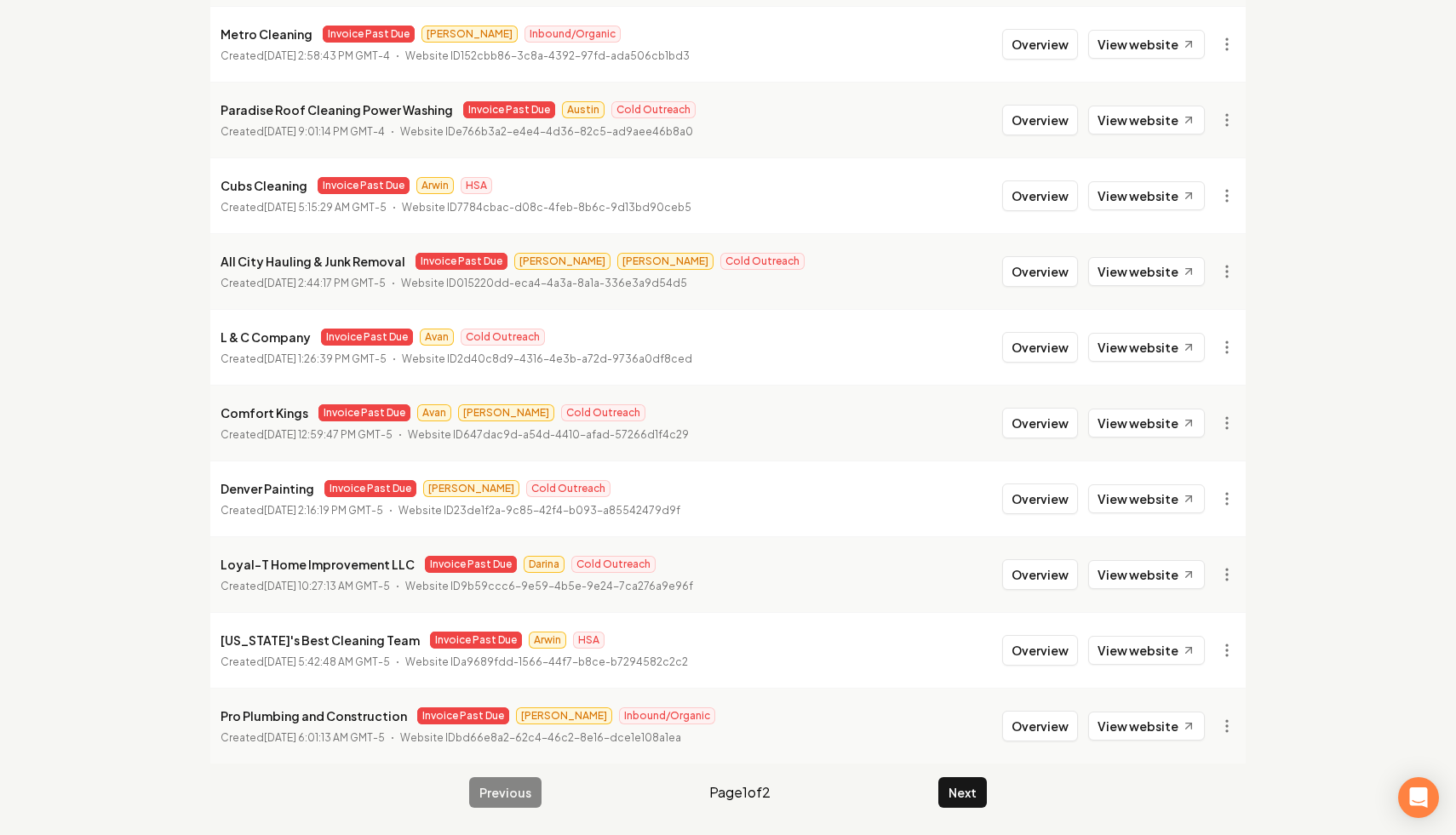
click at [1208, 260] on link "View in Stripe" at bounding box center [1186, 267] width 108 height 28
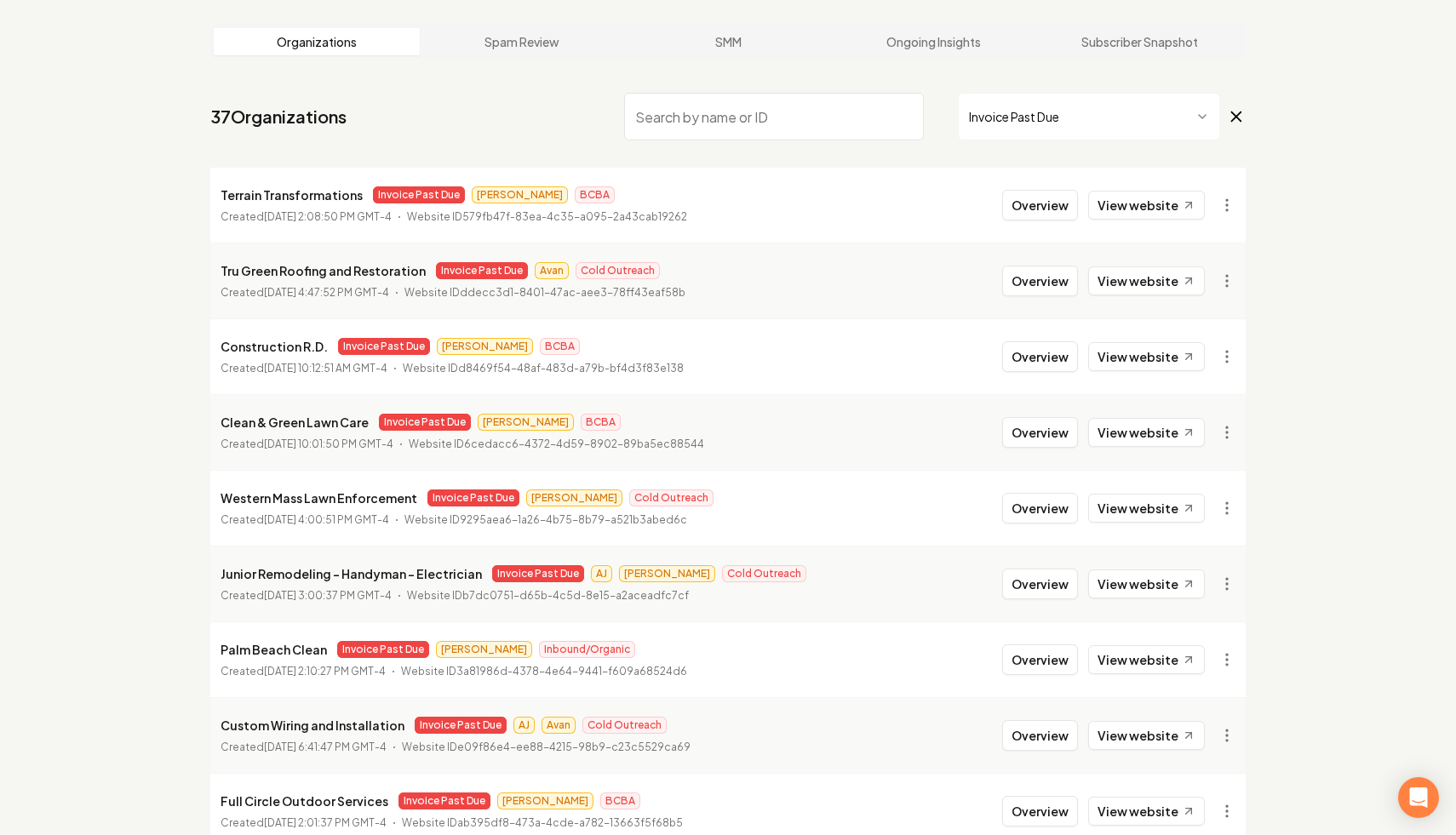
scroll to position [0, 0]
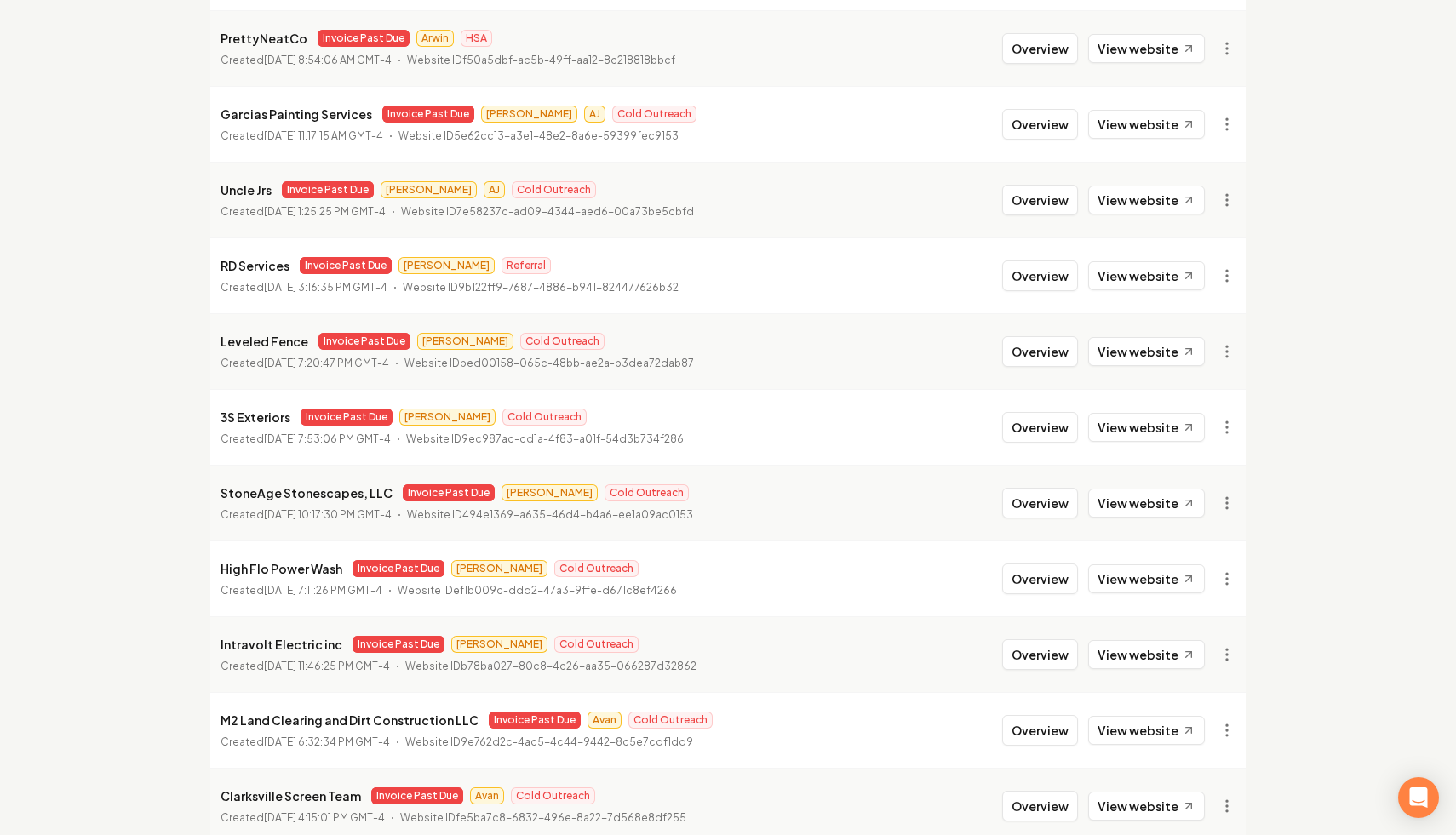
scroll to position [1744, 0]
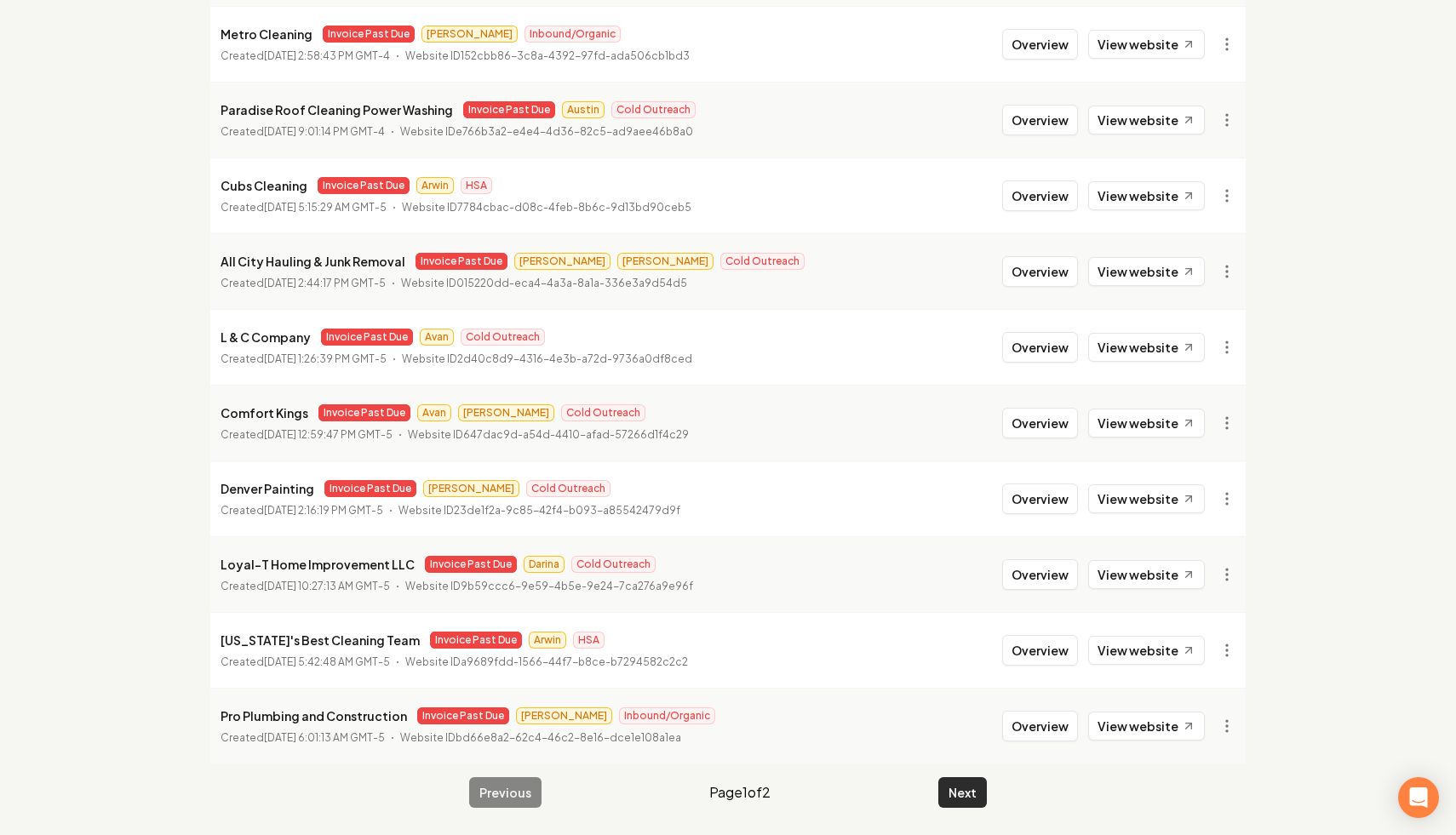
click at [965, 779] on button "Next" at bounding box center [962, 792] width 48 height 30
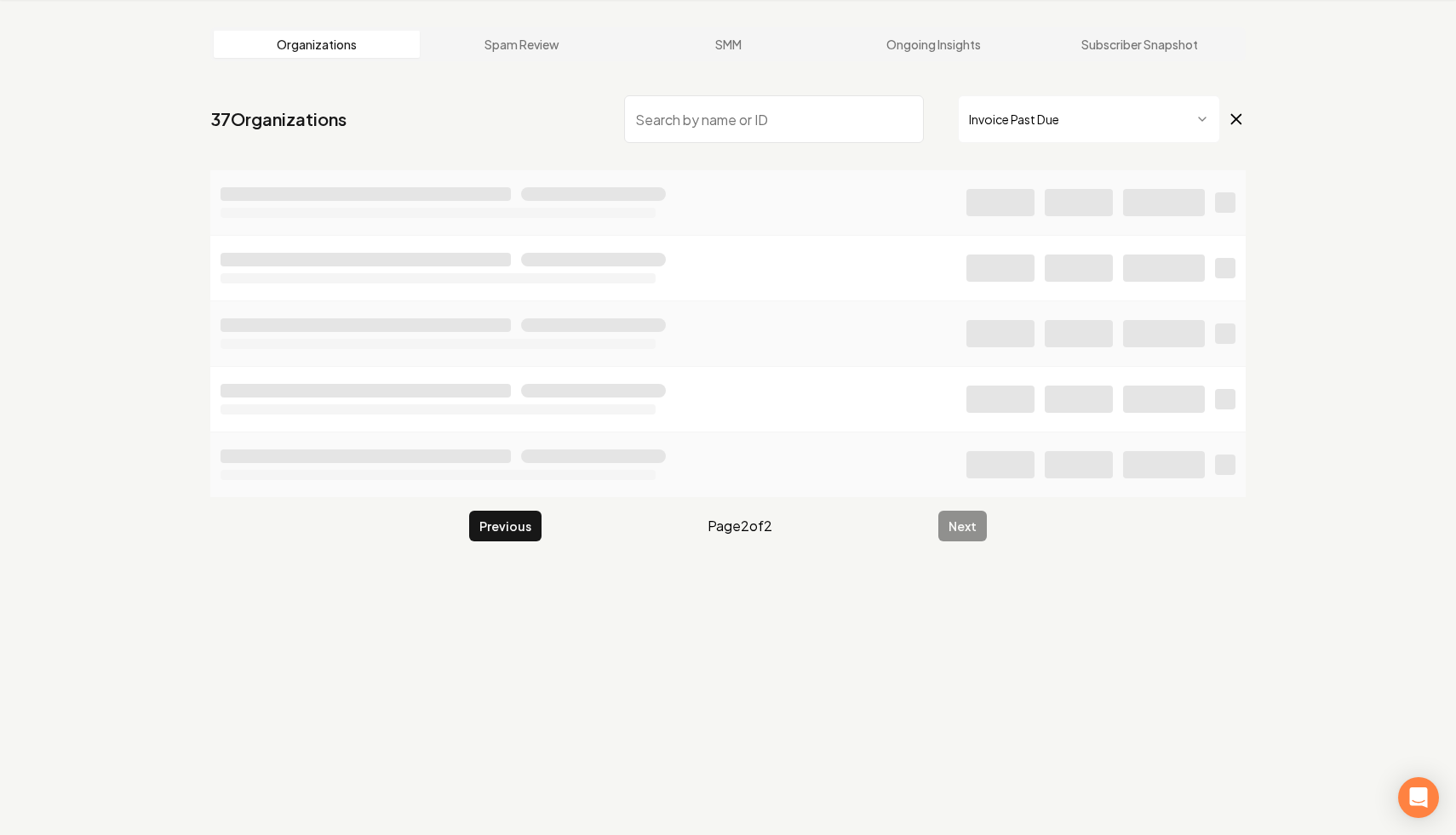
scroll to position [65, 0]
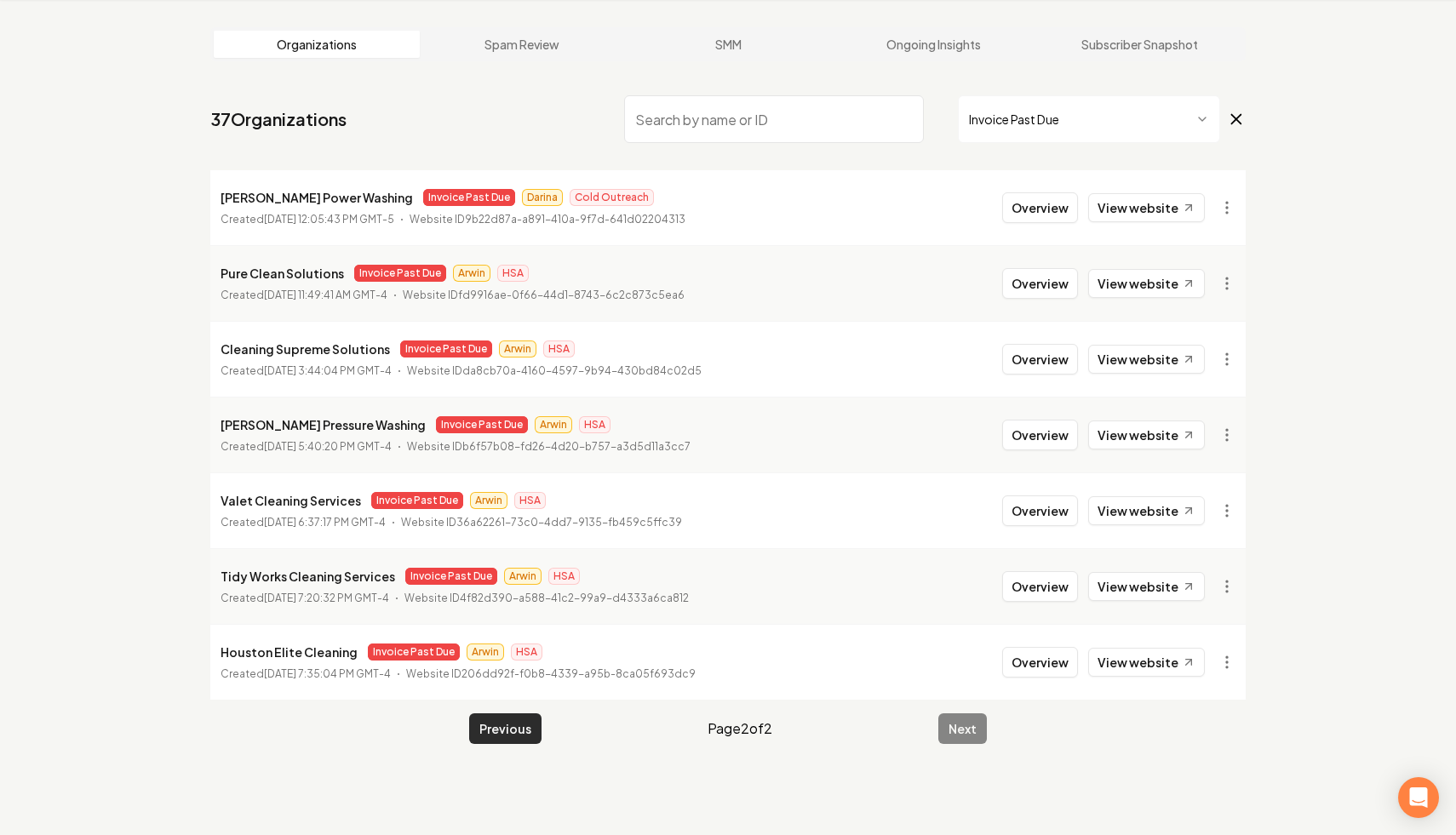
click at [512, 717] on button "Previous" at bounding box center [505, 729] width 72 height 30
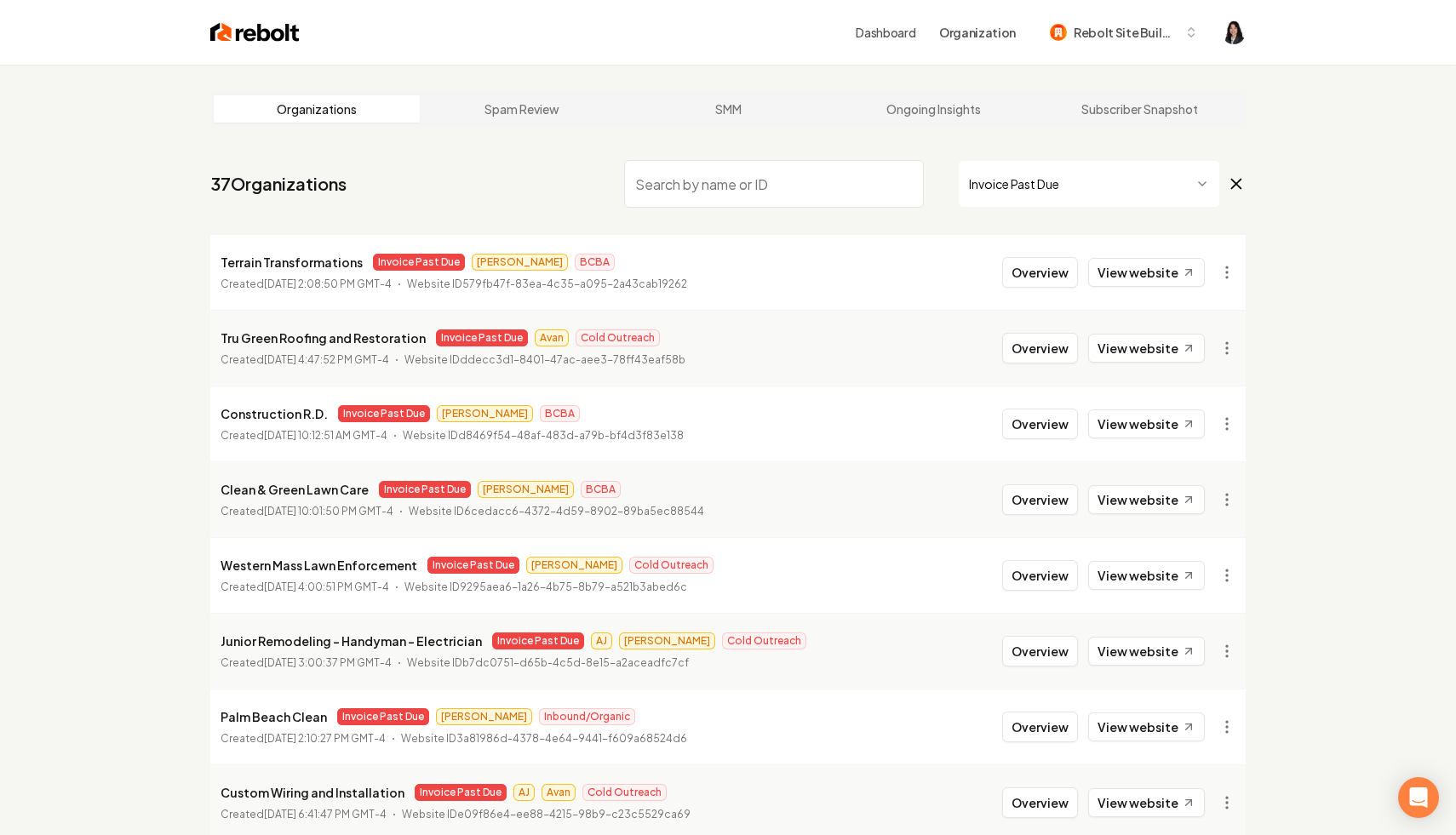
click at [742, 173] on input "search" at bounding box center [775, 184] width 300 height 47
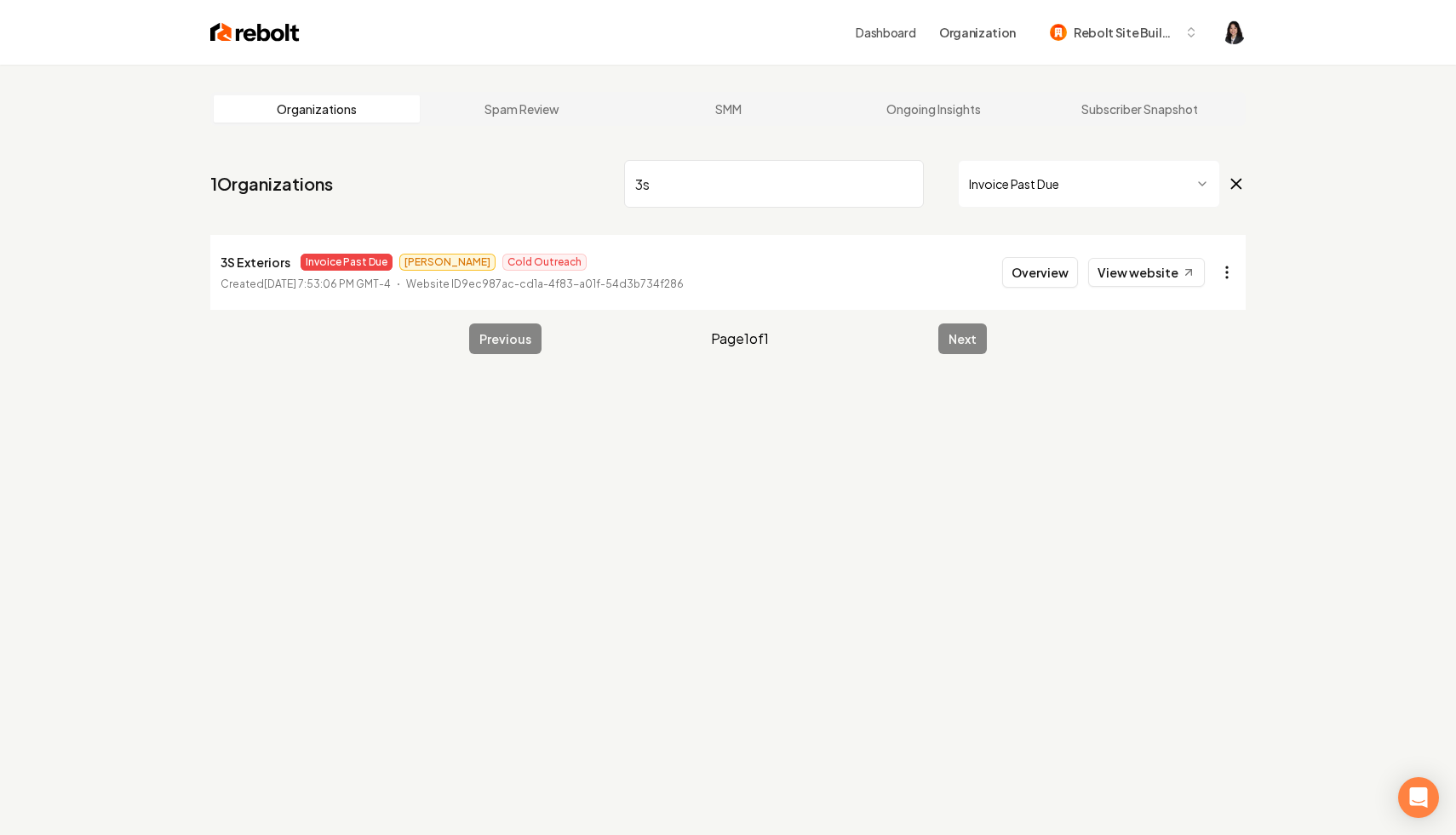
type input "3s"
click at [1230, 270] on html "Dashboard Organization Rebolt Site Builder Organizations Spam Review SMM Ongoin…" at bounding box center [728, 418] width 1456 height 835
click at [1199, 428] on link "View in Stripe" at bounding box center [1186, 419] width 108 height 28
click at [906, 187] on input "3s" at bounding box center [775, 184] width 300 height 47
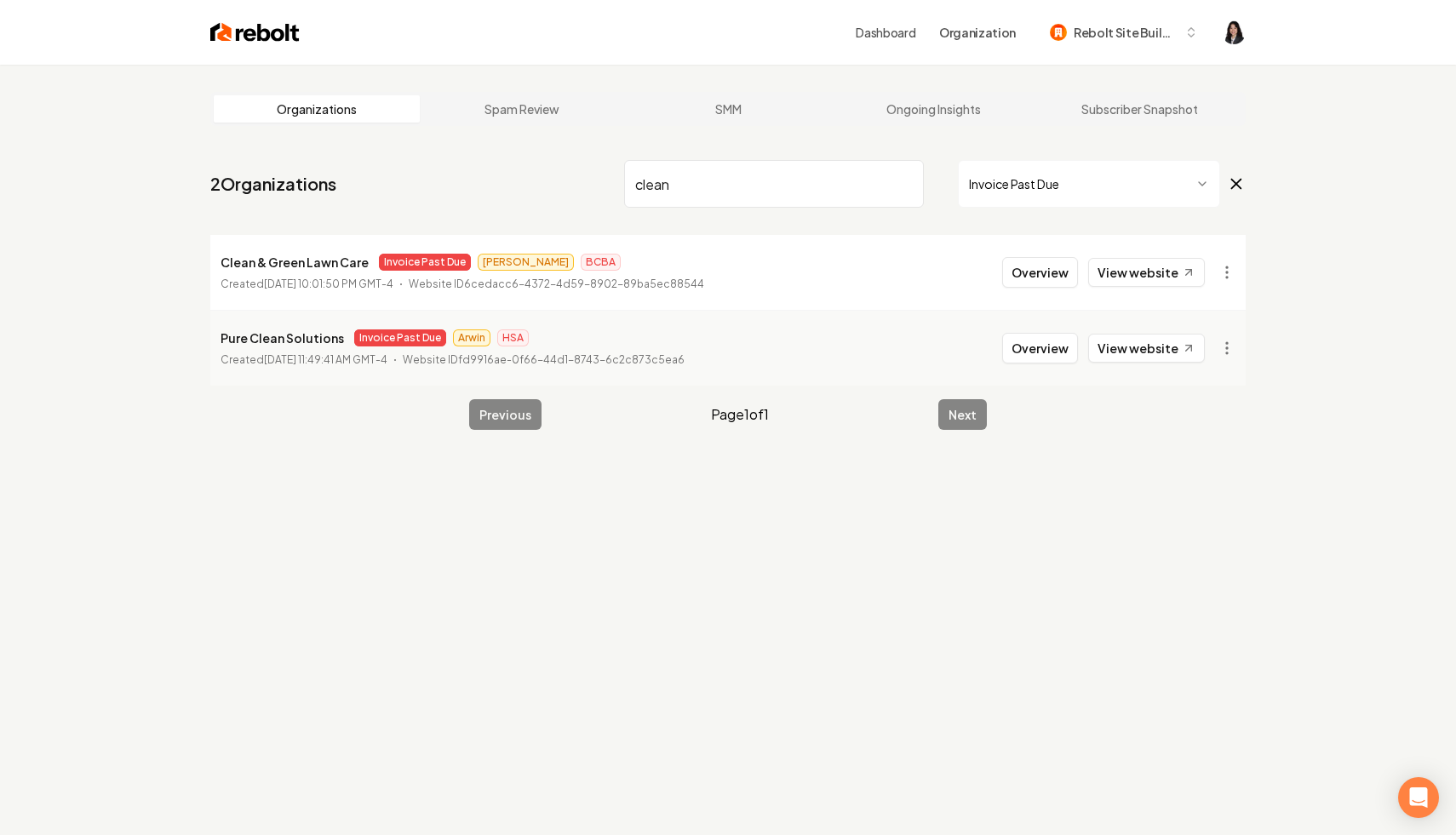
type input "clean"
